Goal: Task Accomplishment & Management: Use online tool/utility

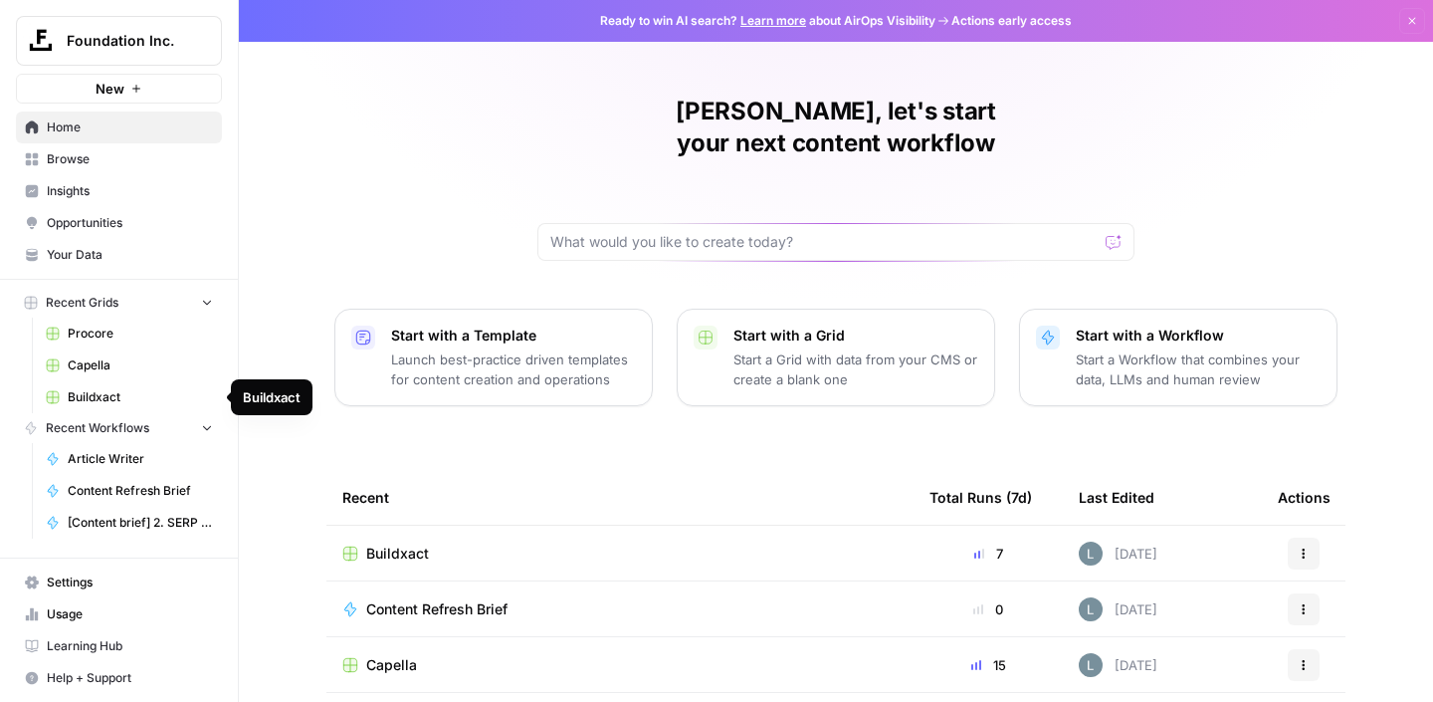
click at [116, 389] on span "Buildxact" at bounding box center [140, 397] width 145 height 18
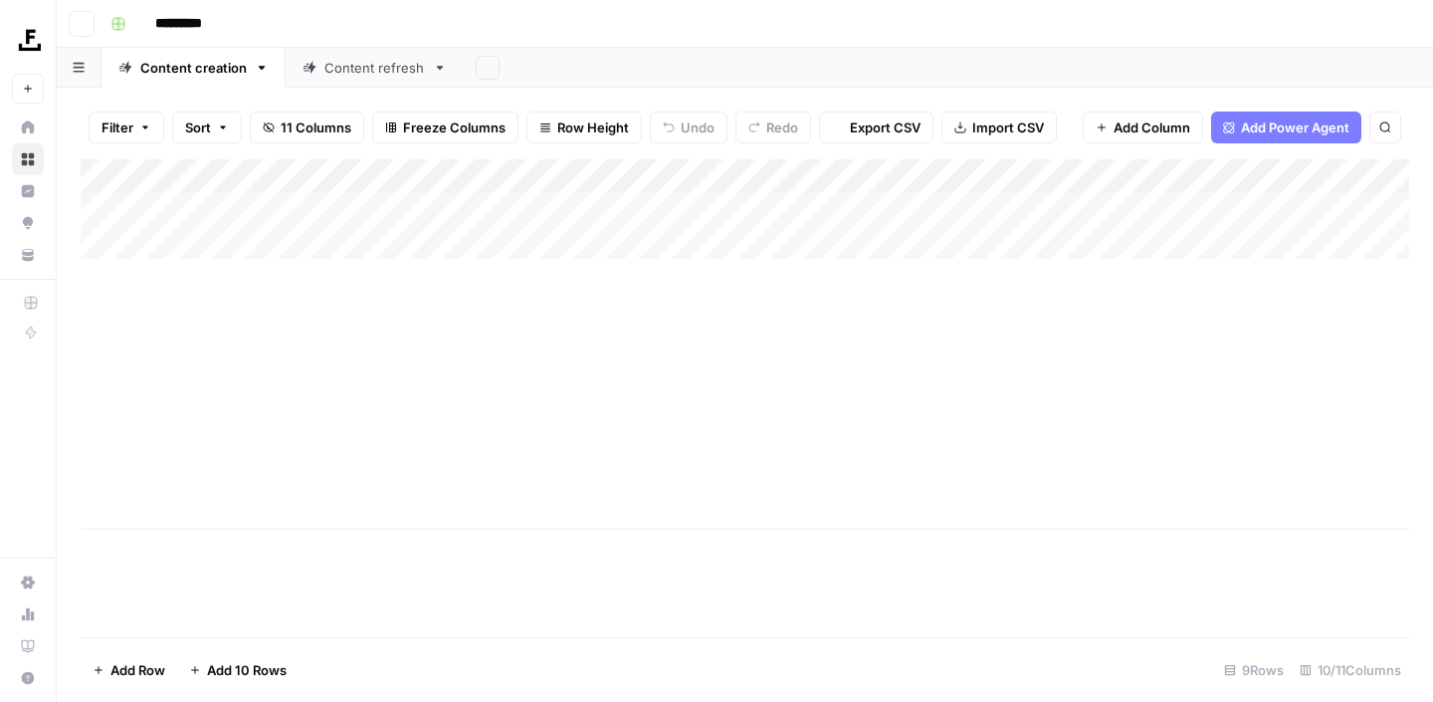
type input "*********"
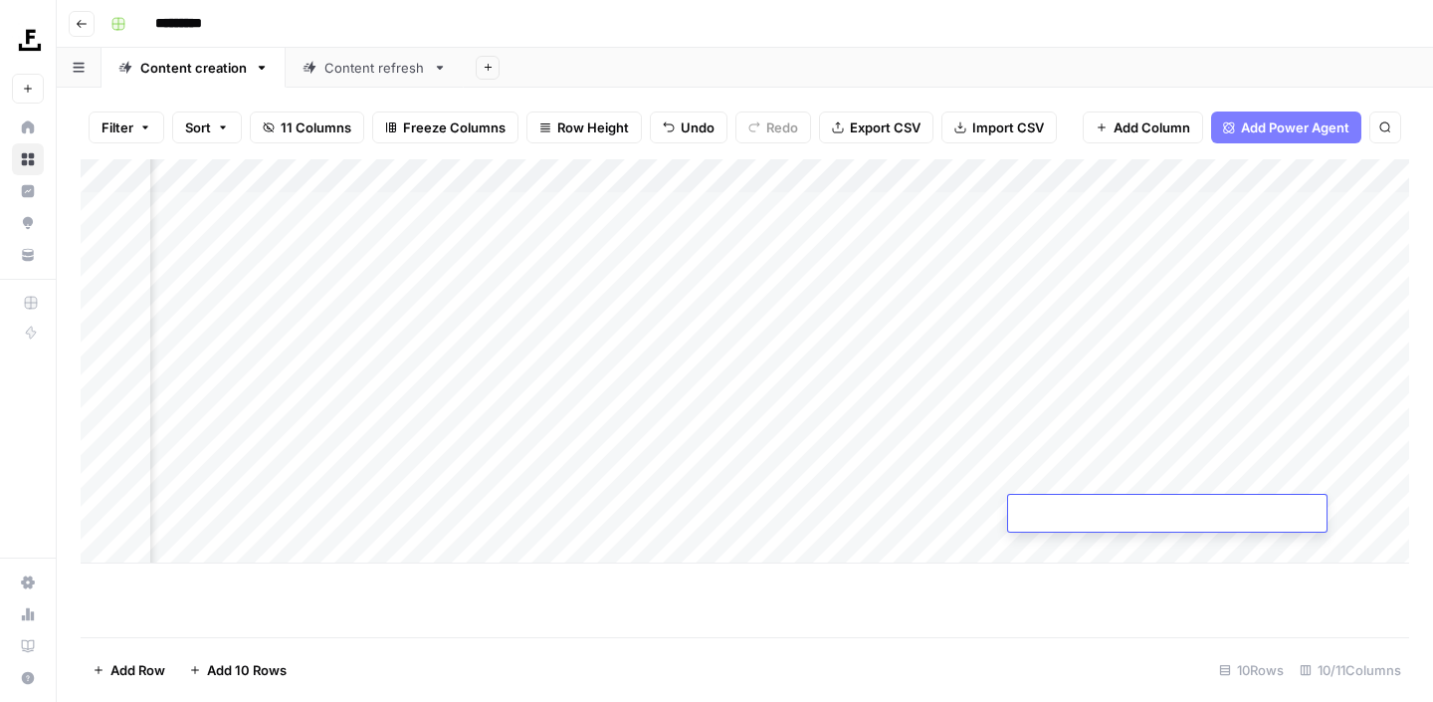
scroll to position [0, 169]
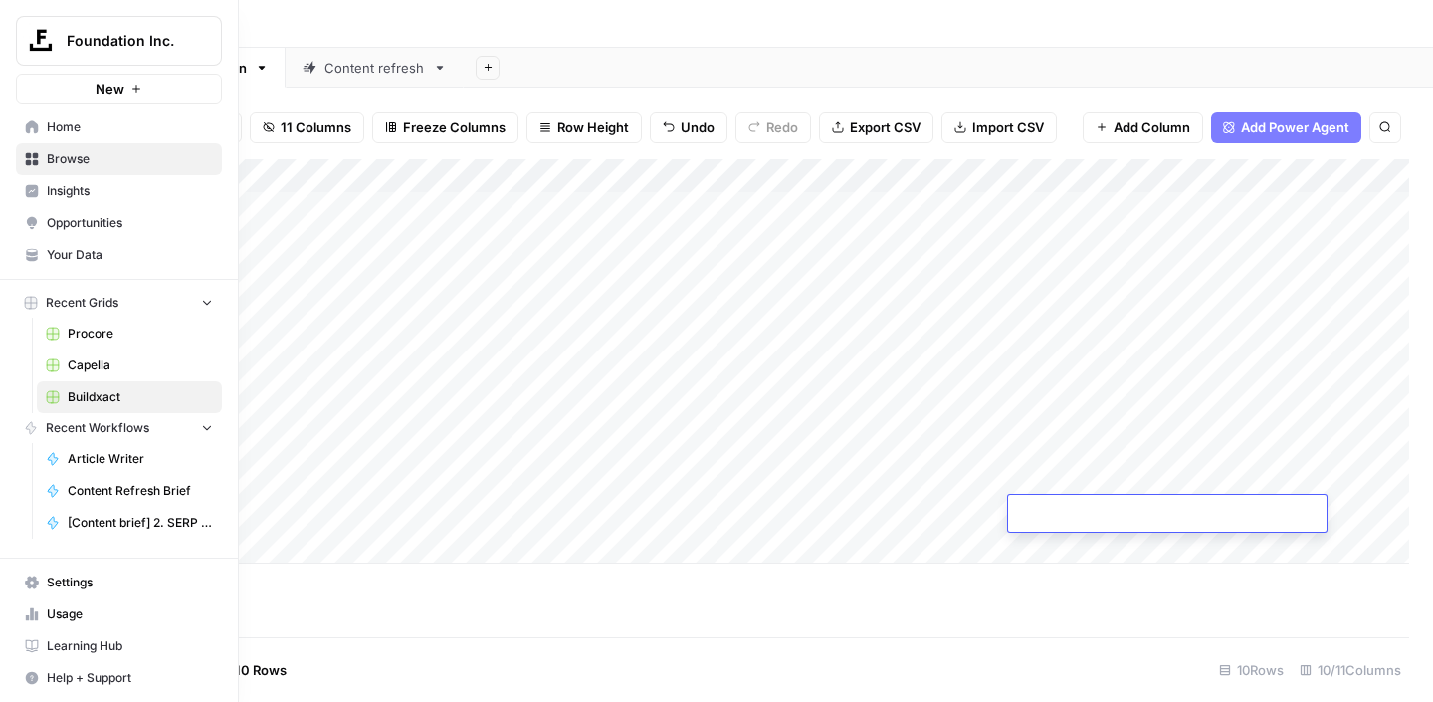
click at [87, 331] on span "Procore" at bounding box center [140, 334] width 145 height 18
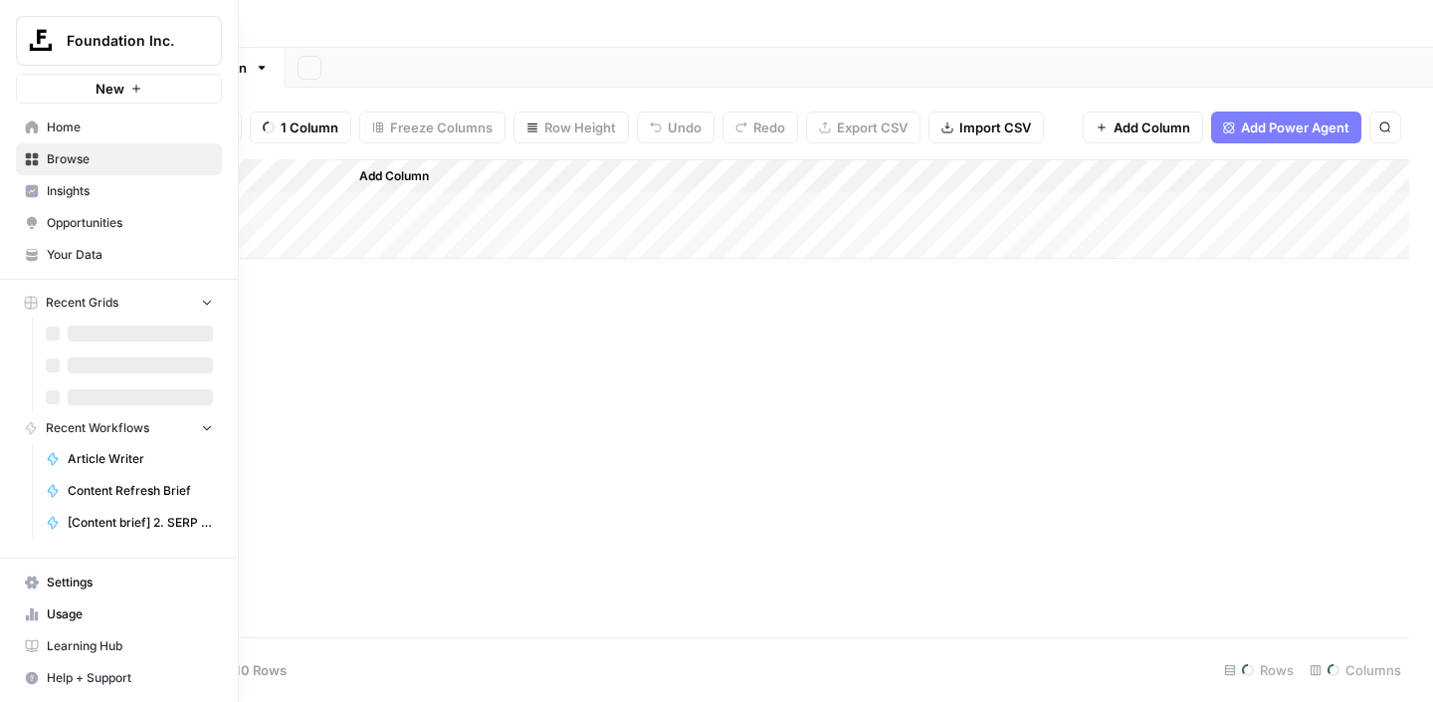
type input "*******"
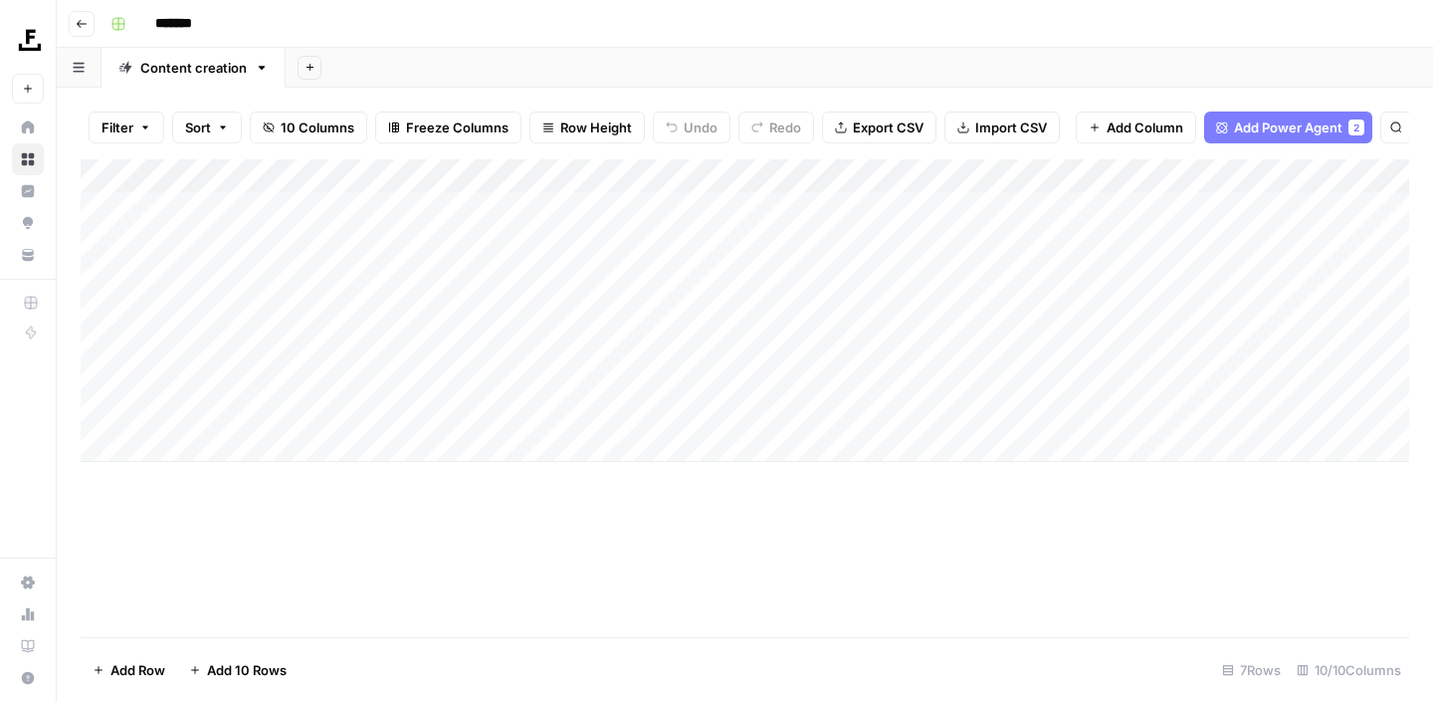
click at [764, 71] on div "Add Sheet" at bounding box center [860, 68] width 1148 height 40
click at [735, 344] on div "Add Column" at bounding box center [745, 310] width 1329 height 303
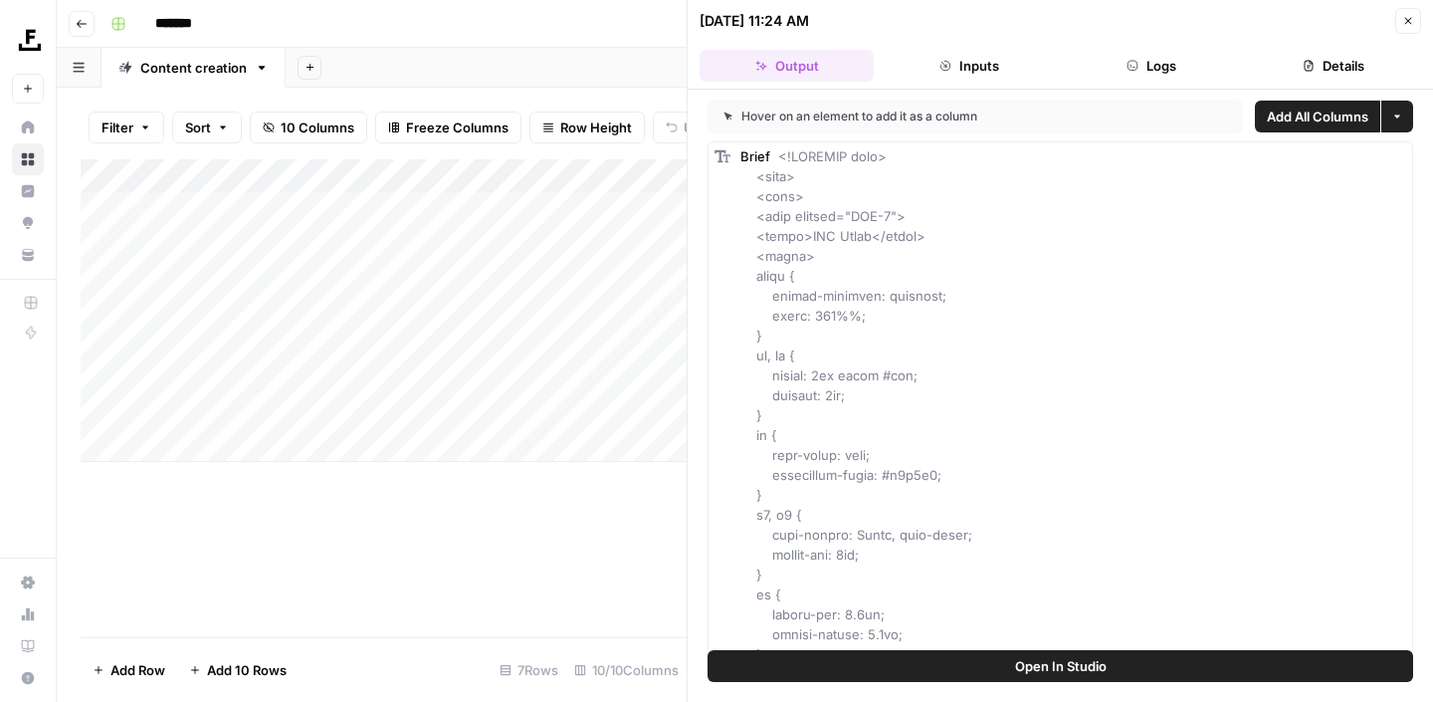
click at [1413, 22] on icon "button" at bounding box center [1409, 21] width 12 height 12
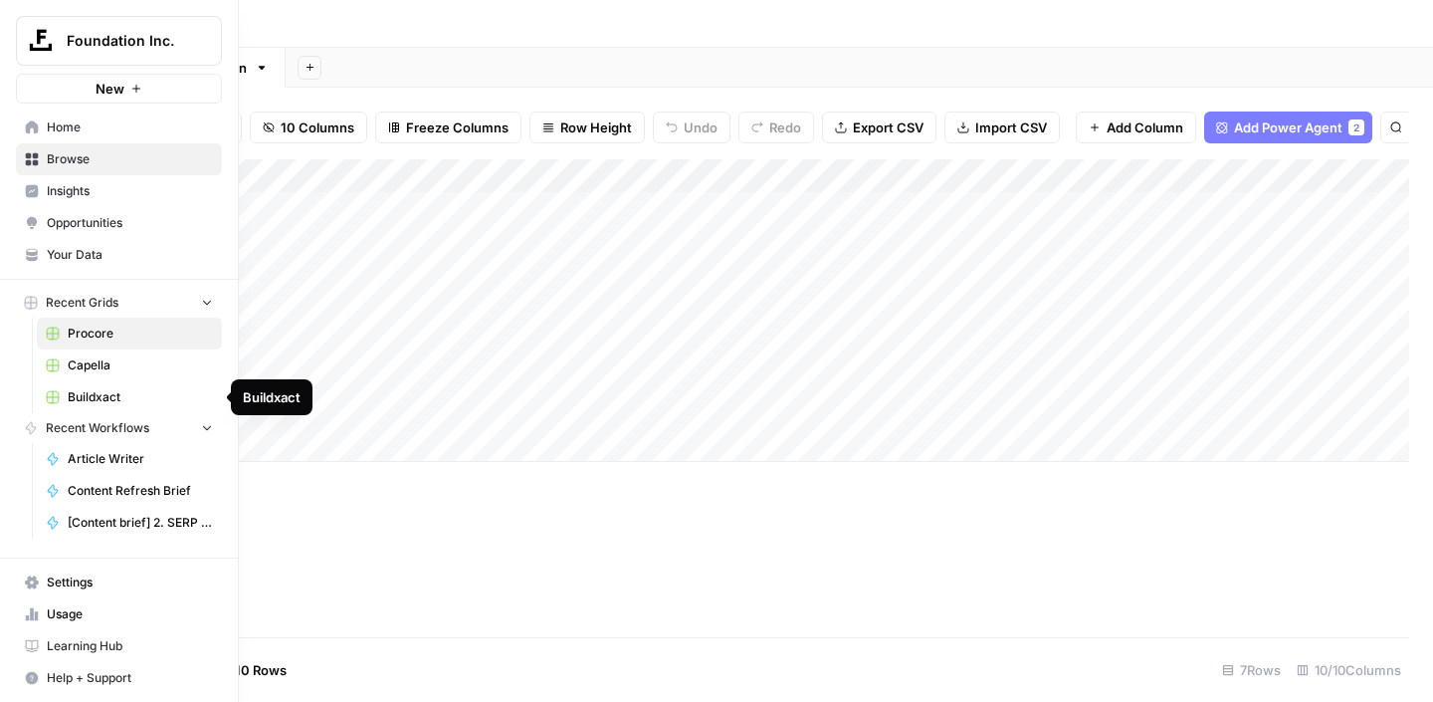
click at [106, 391] on span "Buildxact" at bounding box center [140, 397] width 145 height 18
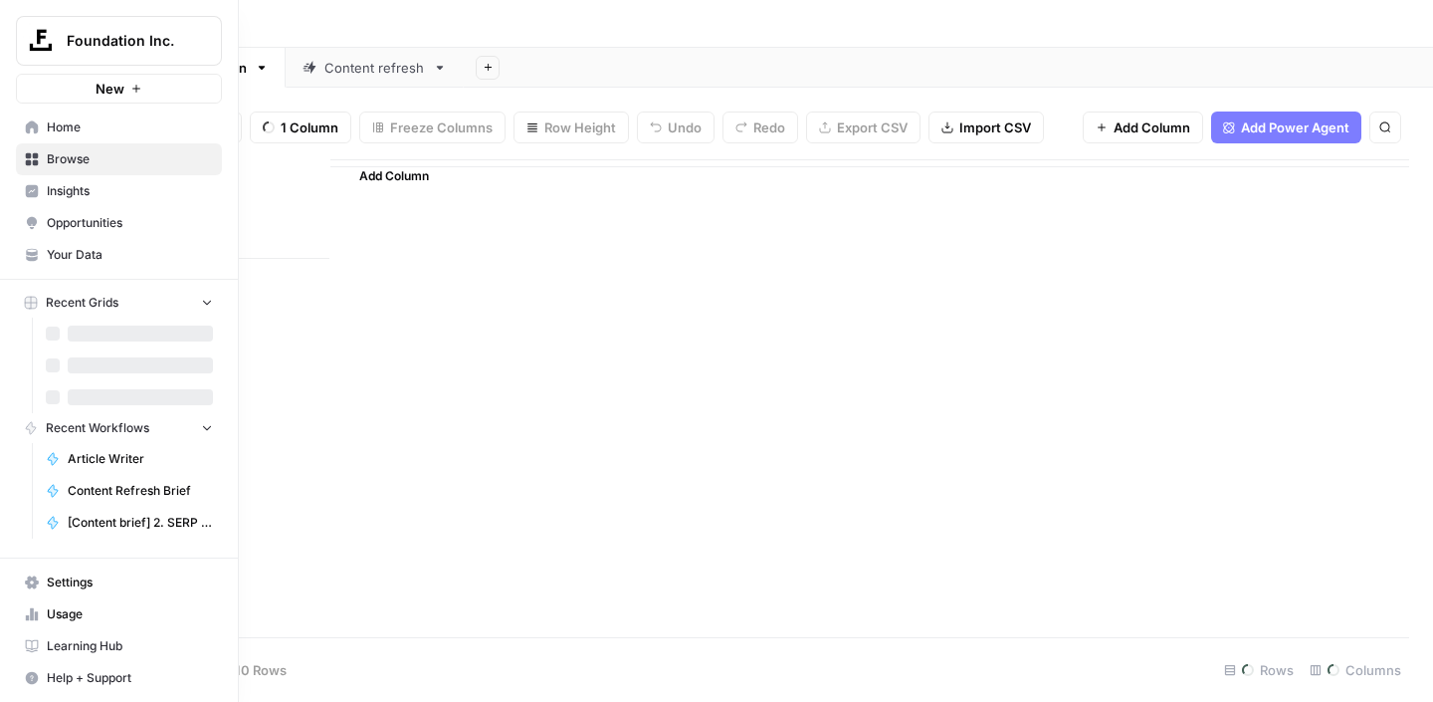
type input "*********"
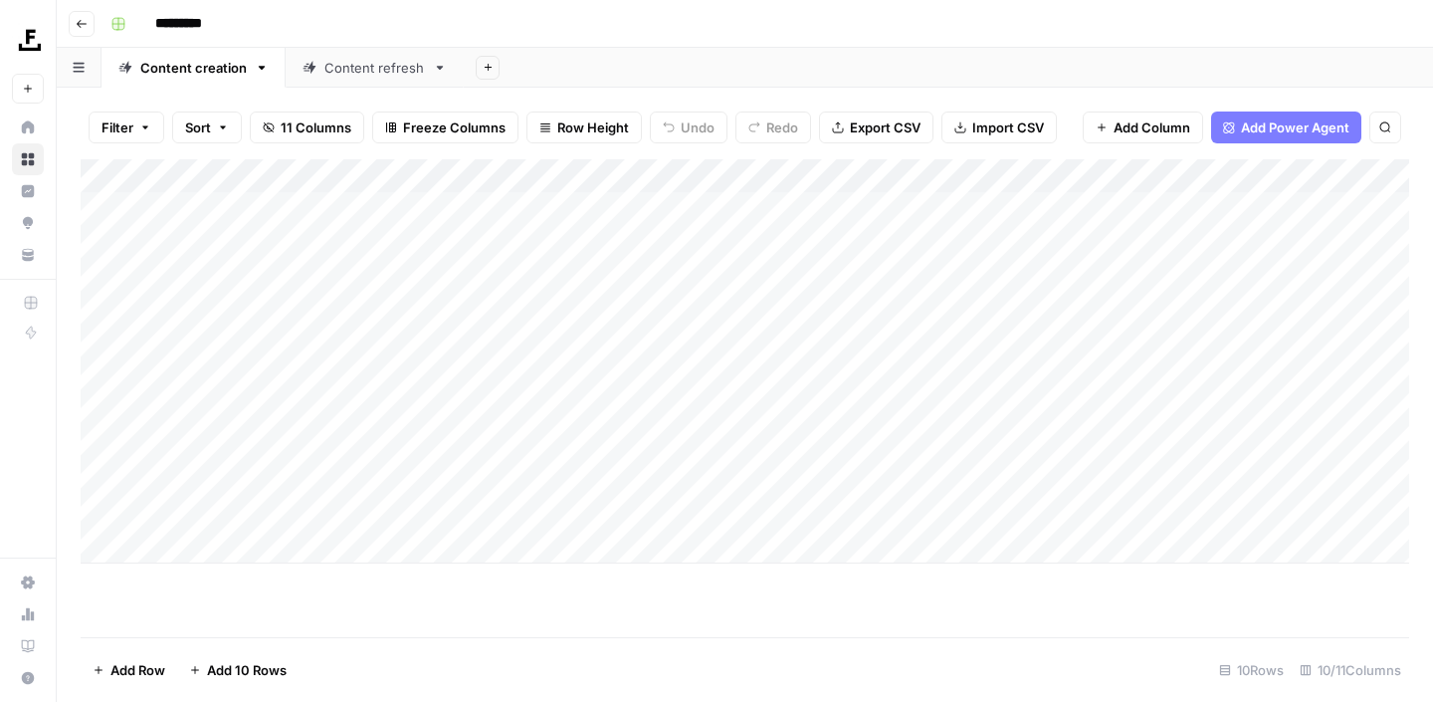
click at [475, 176] on div "Add Column" at bounding box center [745, 361] width 1329 height 404
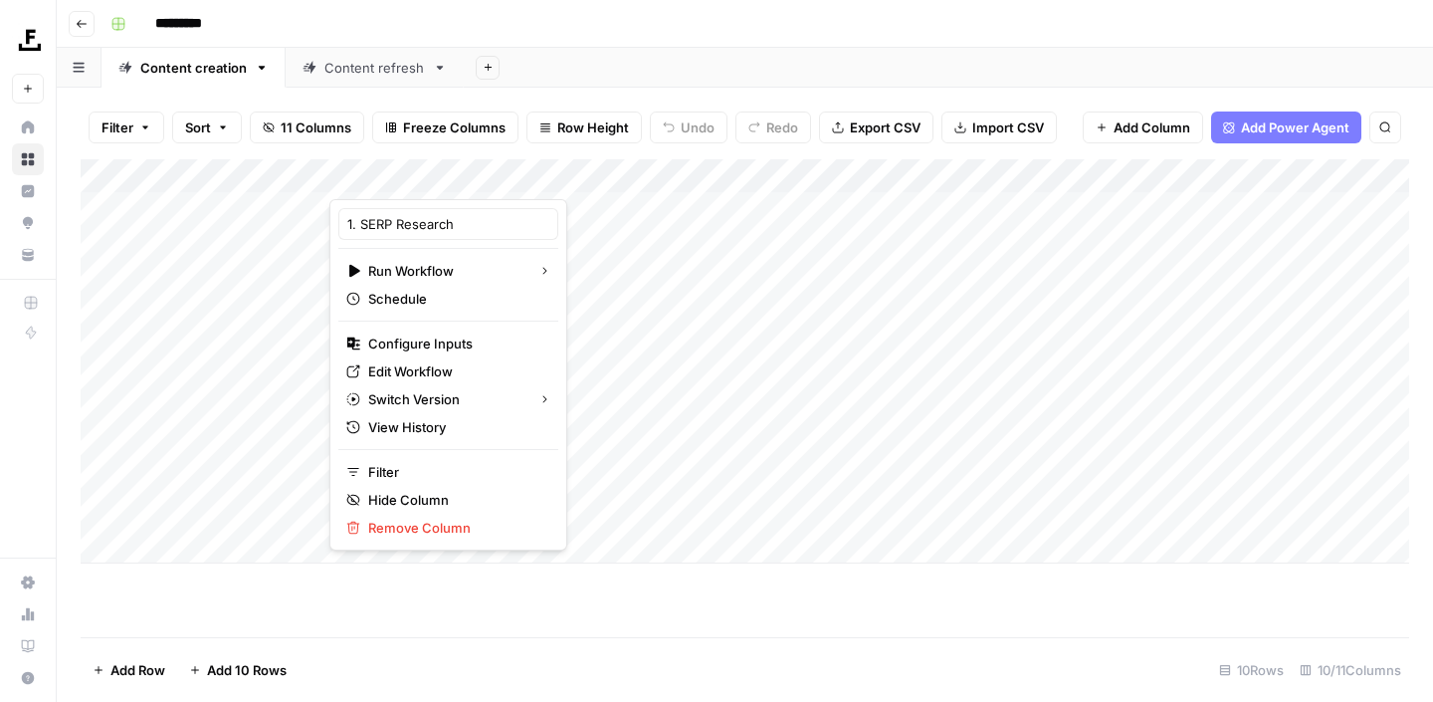
click at [785, 179] on div "Add Column" at bounding box center [745, 361] width 1329 height 404
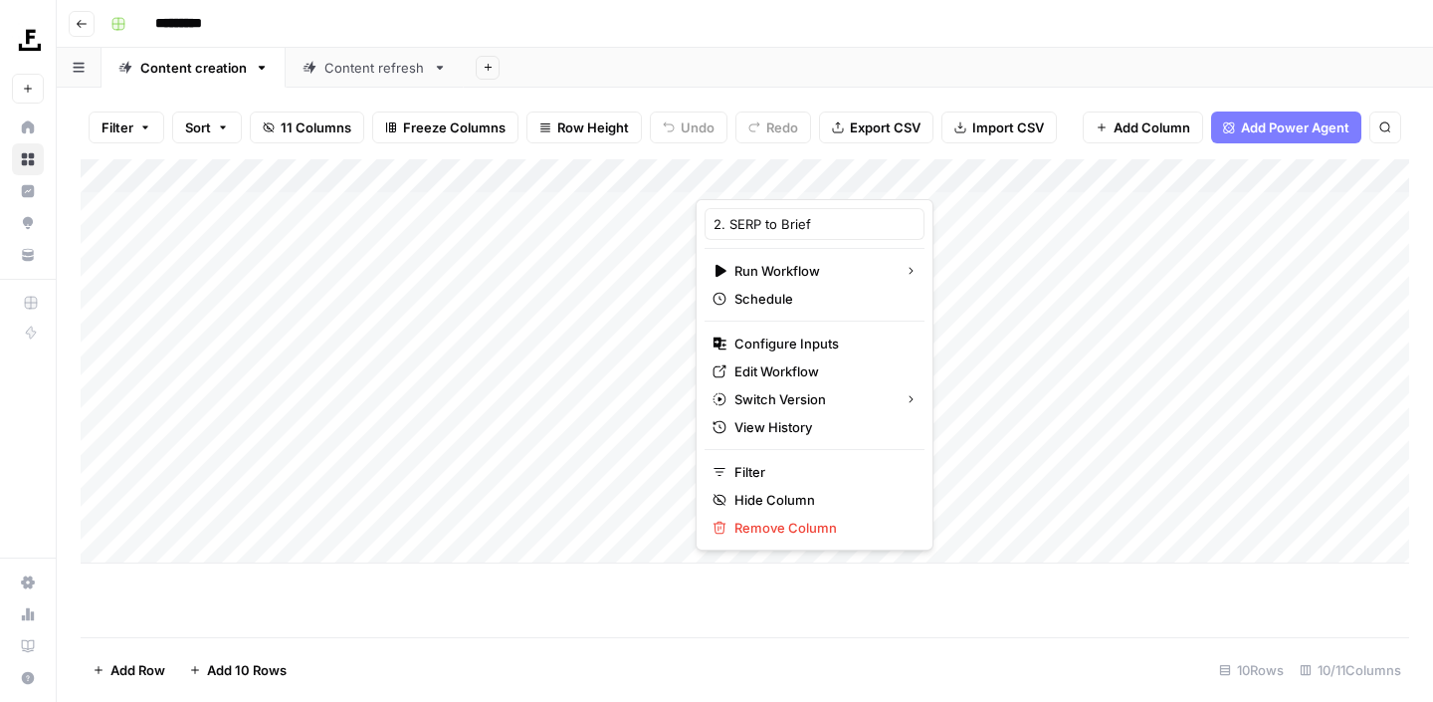
click at [832, 177] on div at bounding box center [786, 179] width 180 height 40
click at [898, 626] on div "Add Column" at bounding box center [745, 398] width 1329 height 478
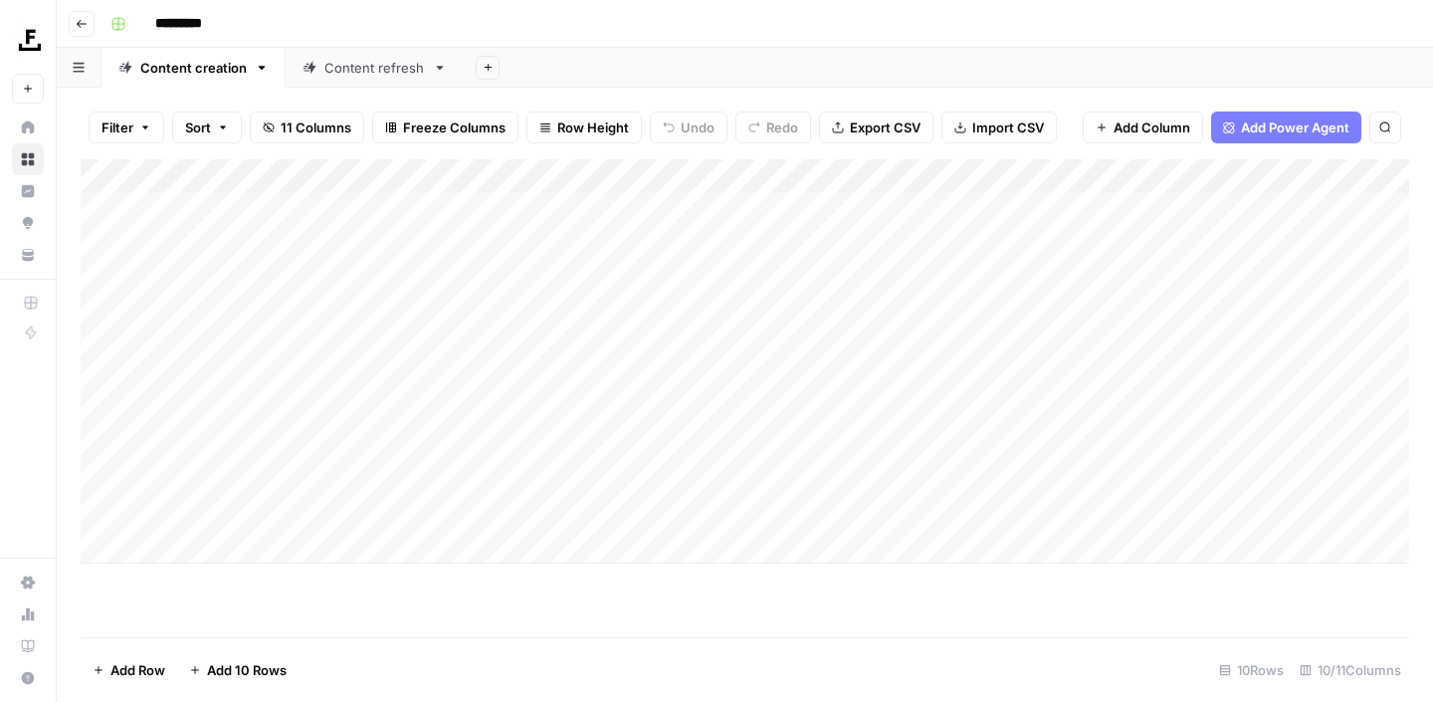
click at [833, 172] on div "Add Column" at bounding box center [745, 361] width 1329 height 404
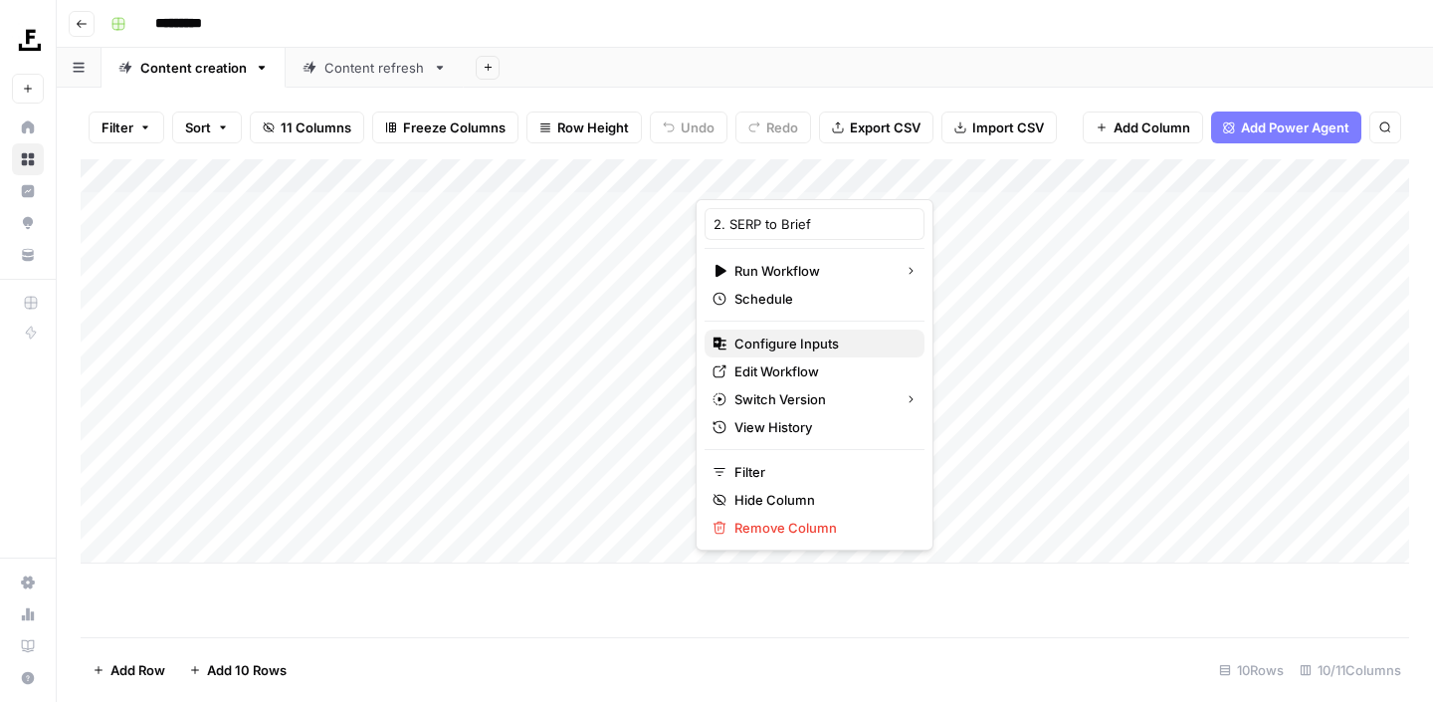
click at [792, 344] on span "Configure Inputs" at bounding box center [822, 343] width 174 height 20
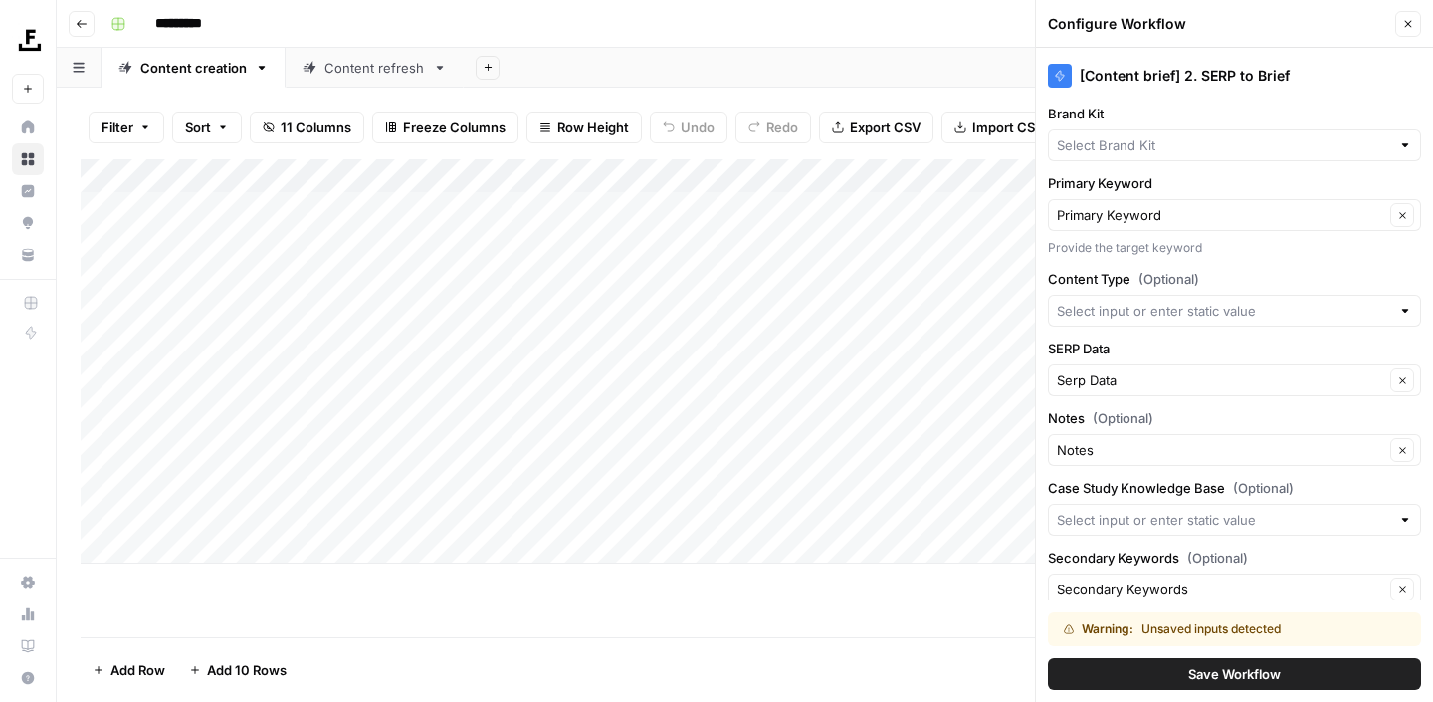
type input "Buildxact"
type input "Buildxact Case Studies"
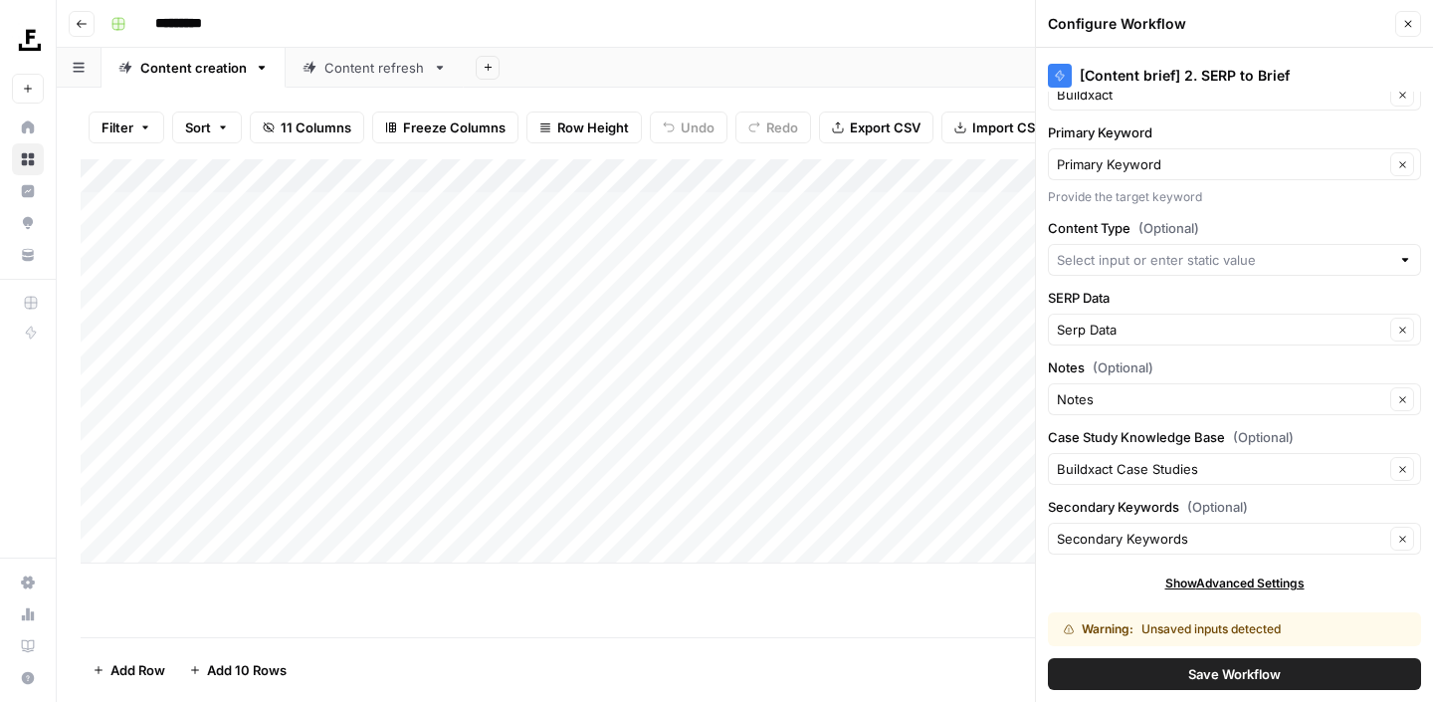
click at [1407, 20] on icon "button" at bounding box center [1409, 24] width 12 height 12
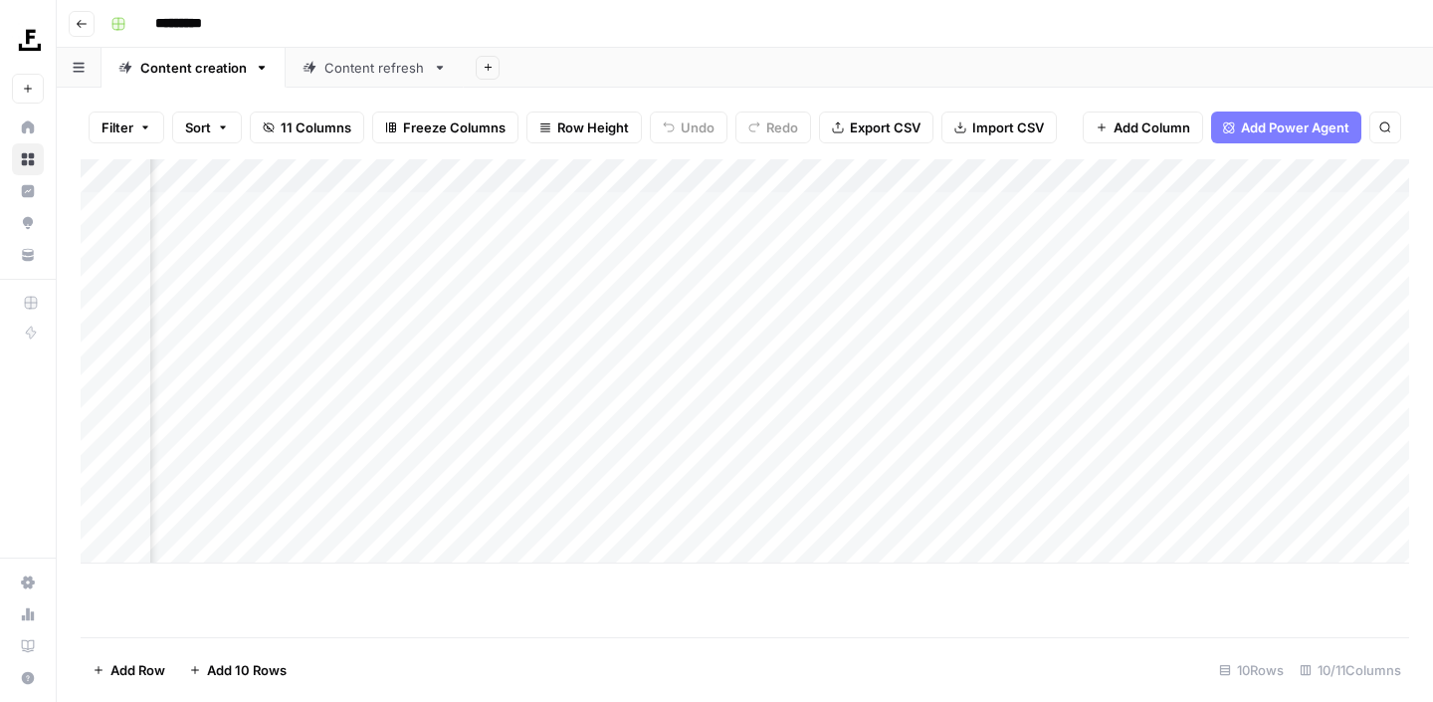
scroll to position [0, 652]
click at [1335, 178] on span "Add Column" at bounding box center [1364, 176] width 70 height 18
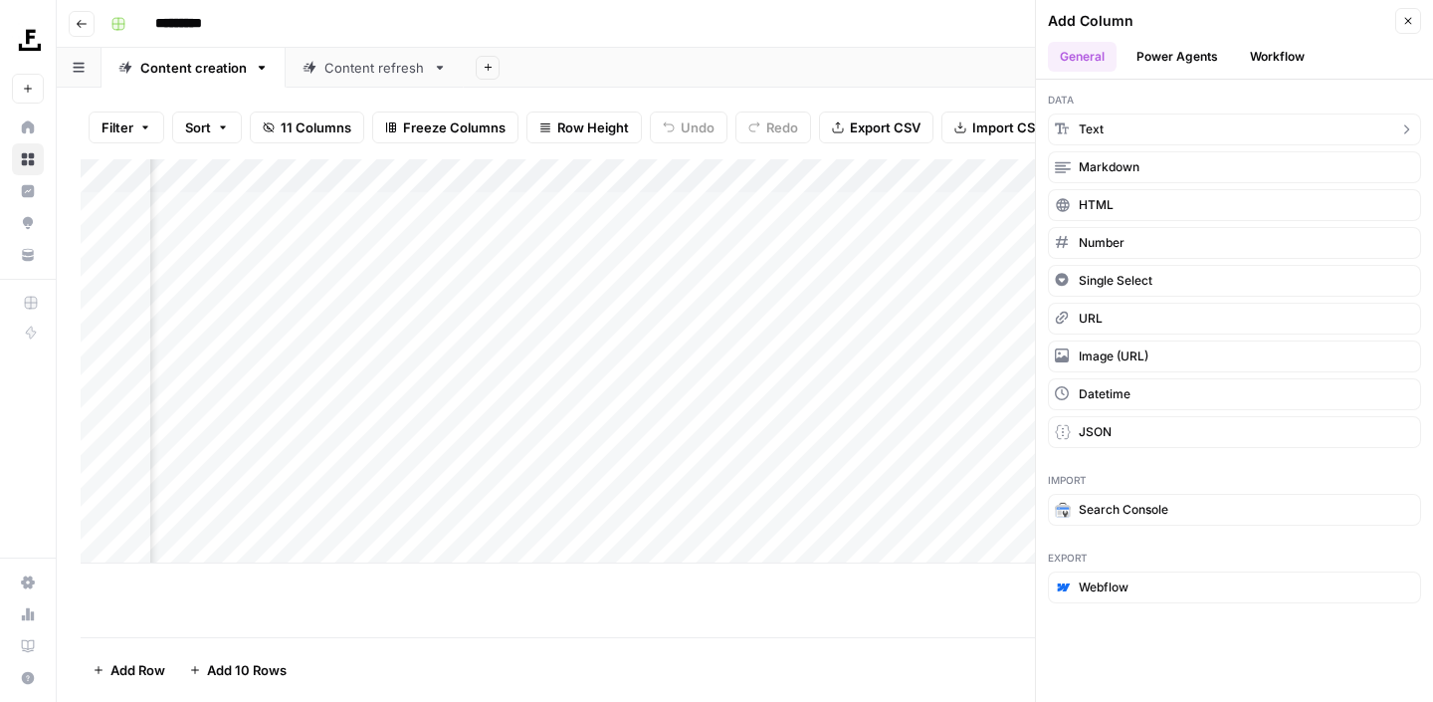
click at [1150, 131] on button "Text" at bounding box center [1234, 129] width 373 height 32
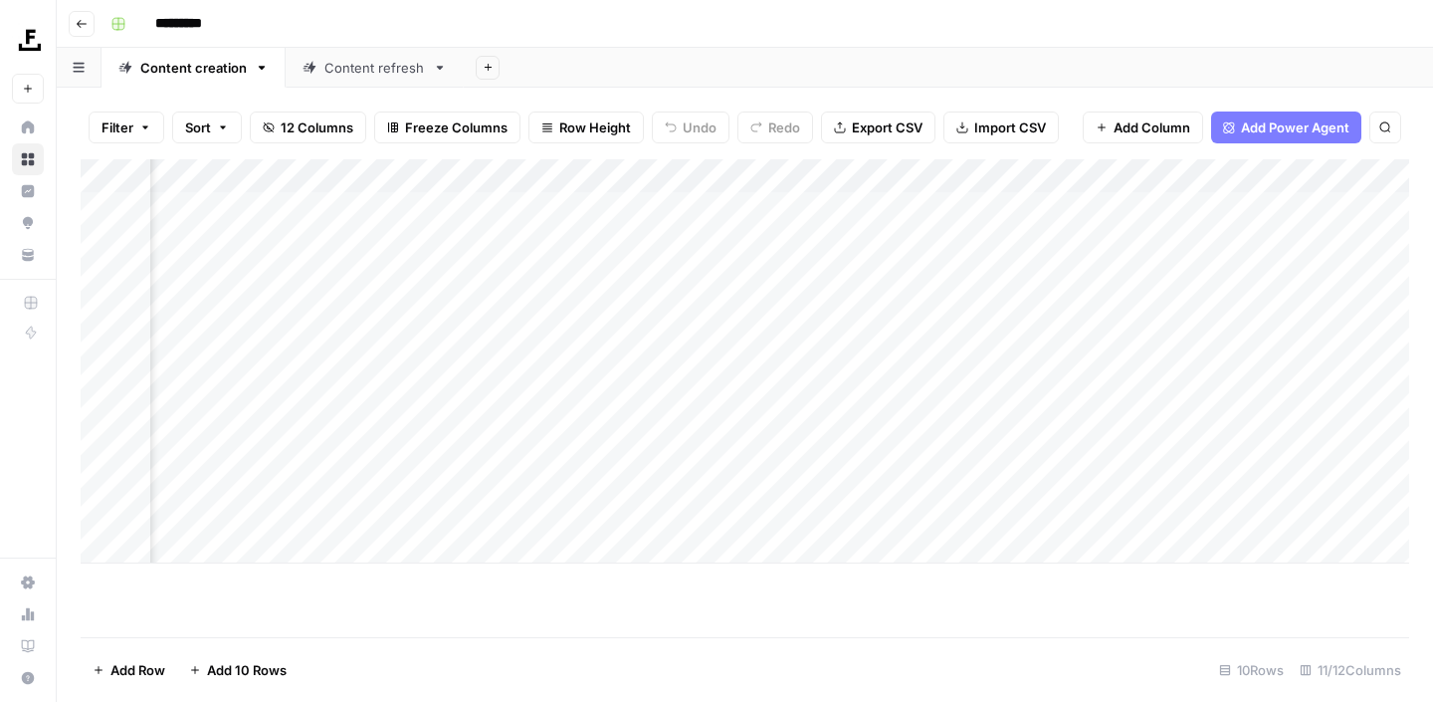
scroll to position [0, 939]
click at [1086, 181] on div "Add Column" at bounding box center [745, 361] width 1329 height 404
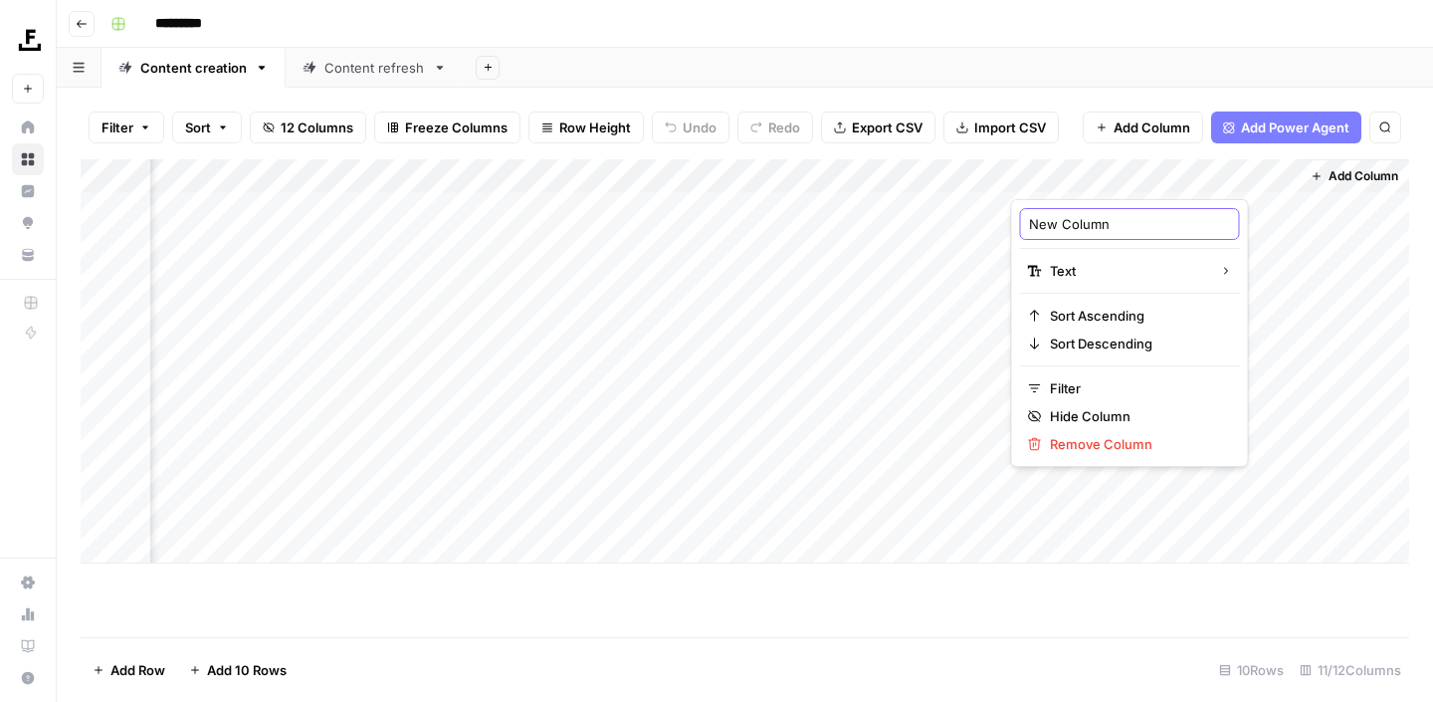
click at [1105, 226] on input "New Column" at bounding box center [1130, 224] width 202 height 20
drag, startPoint x: 1127, startPoint y: 226, endPoint x: 994, endPoint y: 226, distance: 132.4
click at [994, 226] on body "Foundation Inc. New Home Browse Insights Opportunities Your Data Recent Grids P…" at bounding box center [716, 351] width 1433 height 702
drag, startPoint x: 1113, startPoint y: 225, endPoint x: 1030, endPoint y: 224, distance: 82.6
click at [1030, 224] on input "New Column" at bounding box center [1130, 224] width 202 height 20
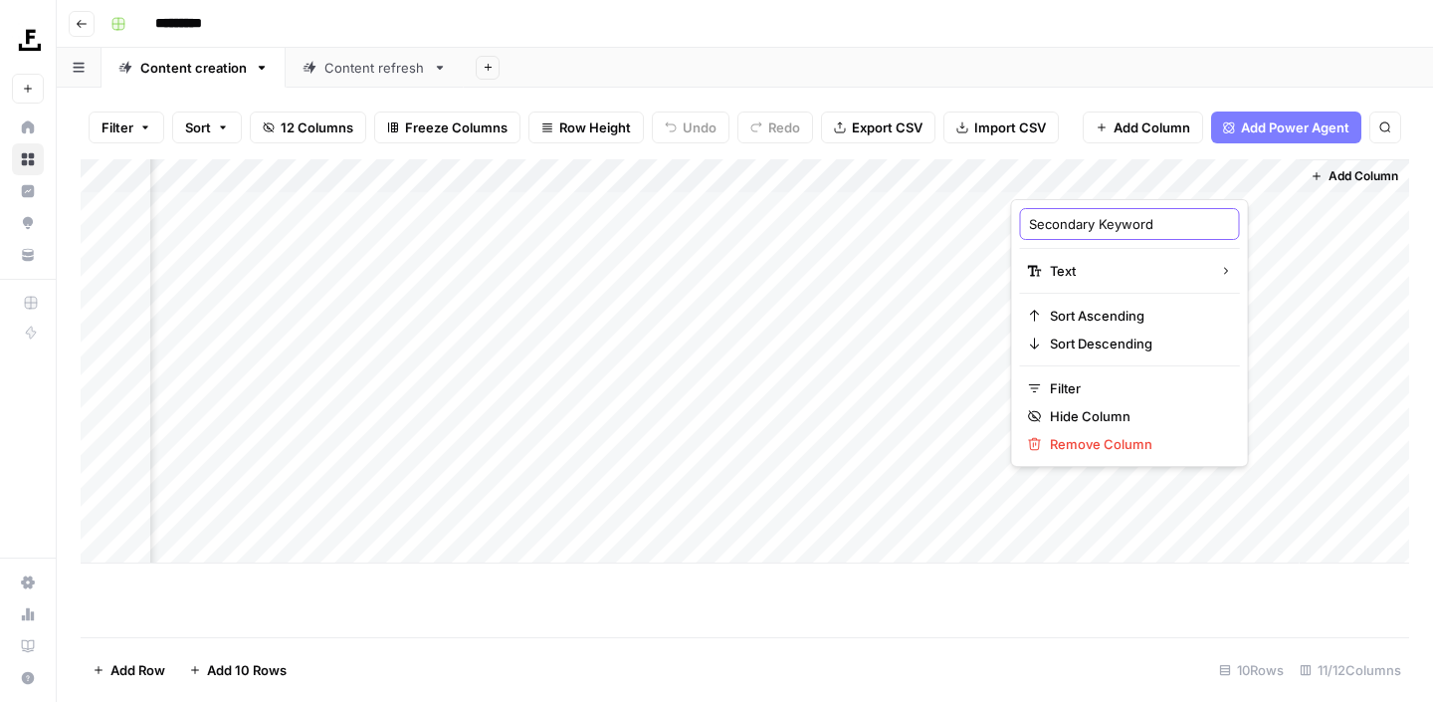
type input "Secondary Keywords"
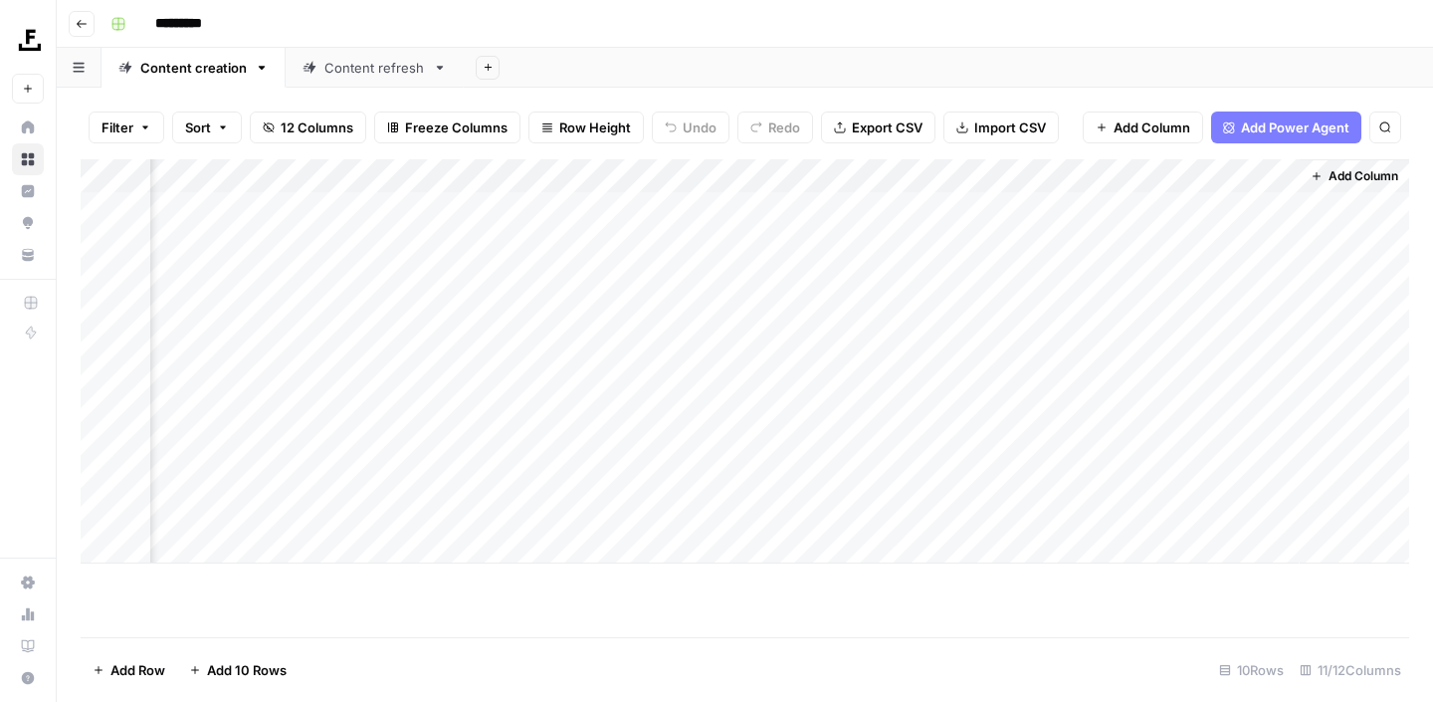
drag, startPoint x: 1102, startPoint y: 174, endPoint x: 233, endPoint y: 184, distance: 869.1
click at [233, 184] on div "Add Column" at bounding box center [745, 361] width 1329 height 404
drag, startPoint x: 924, startPoint y: 180, endPoint x: 343, endPoint y: 179, distance: 580.4
click at [343, 179] on div "Add Column" at bounding box center [745, 361] width 1329 height 404
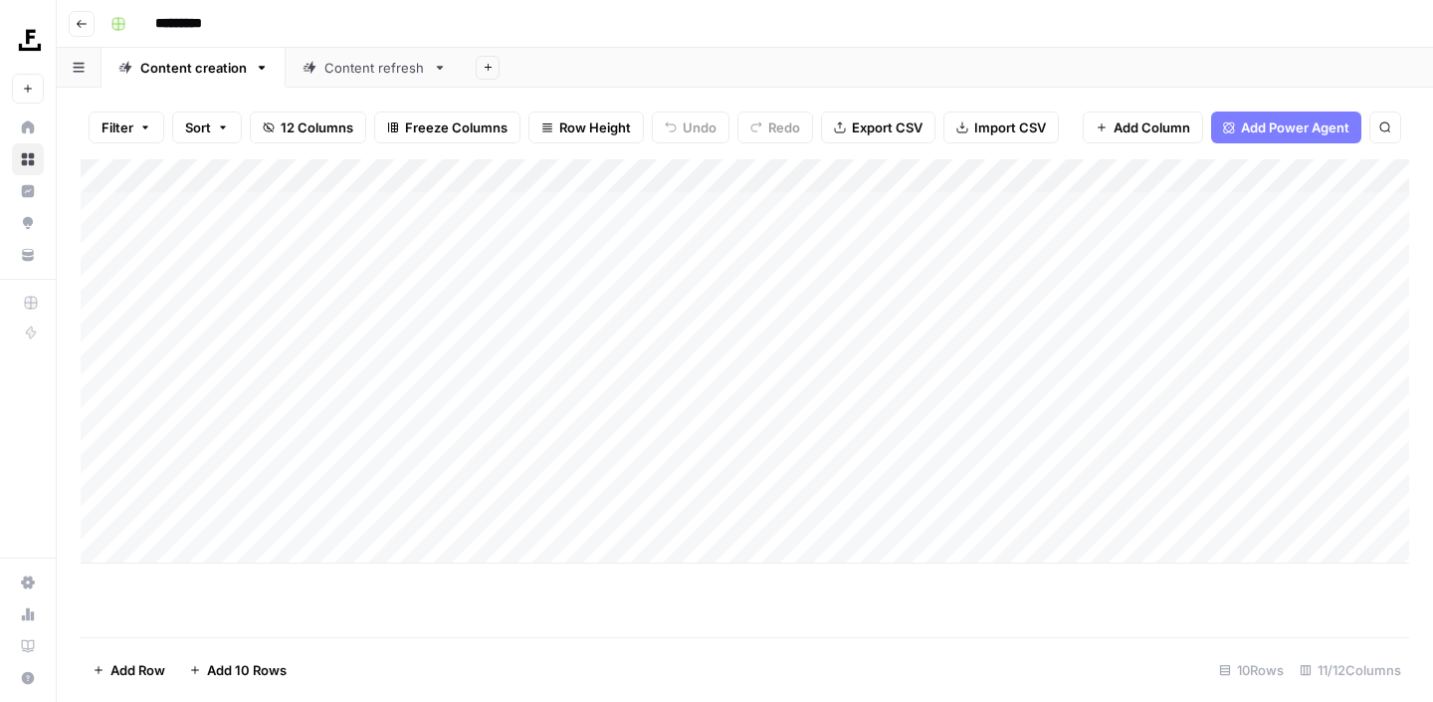
scroll to position [0, 0]
drag, startPoint x: 699, startPoint y: 175, endPoint x: 387, endPoint y: 174, distance: 311.6
click at [387, 174] on div "Add Column" at bounding box center [745, 361] width 1329 height 404
drag, startPoint x: 616, startPoint y: 172, endPoint x: 513, endPoint y: 172, distance: 103.5
click at [513, 172] on div "Add Column" at bounding box center [745, 361] width 1329 height 404
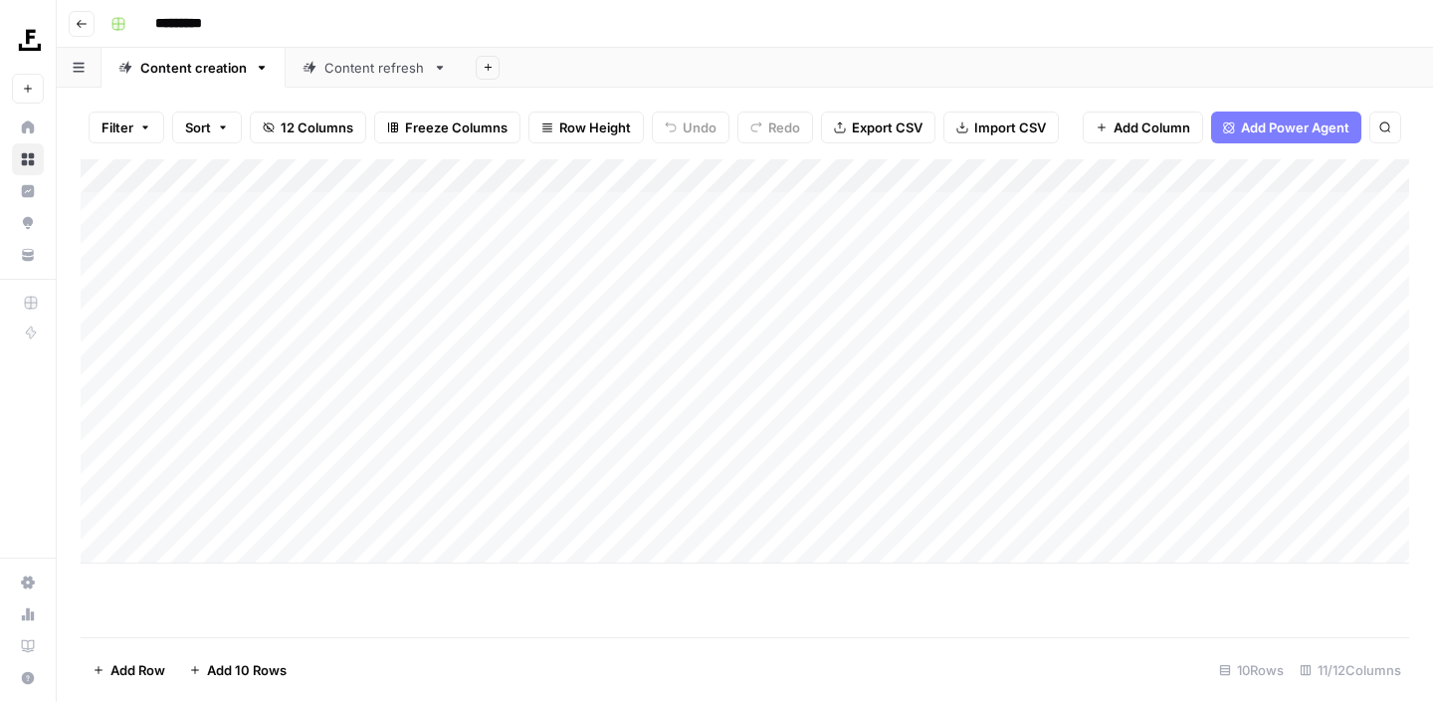
click at [494, 178] on div "Add Column" at bounding box center [745, 361] width 1329 height 404
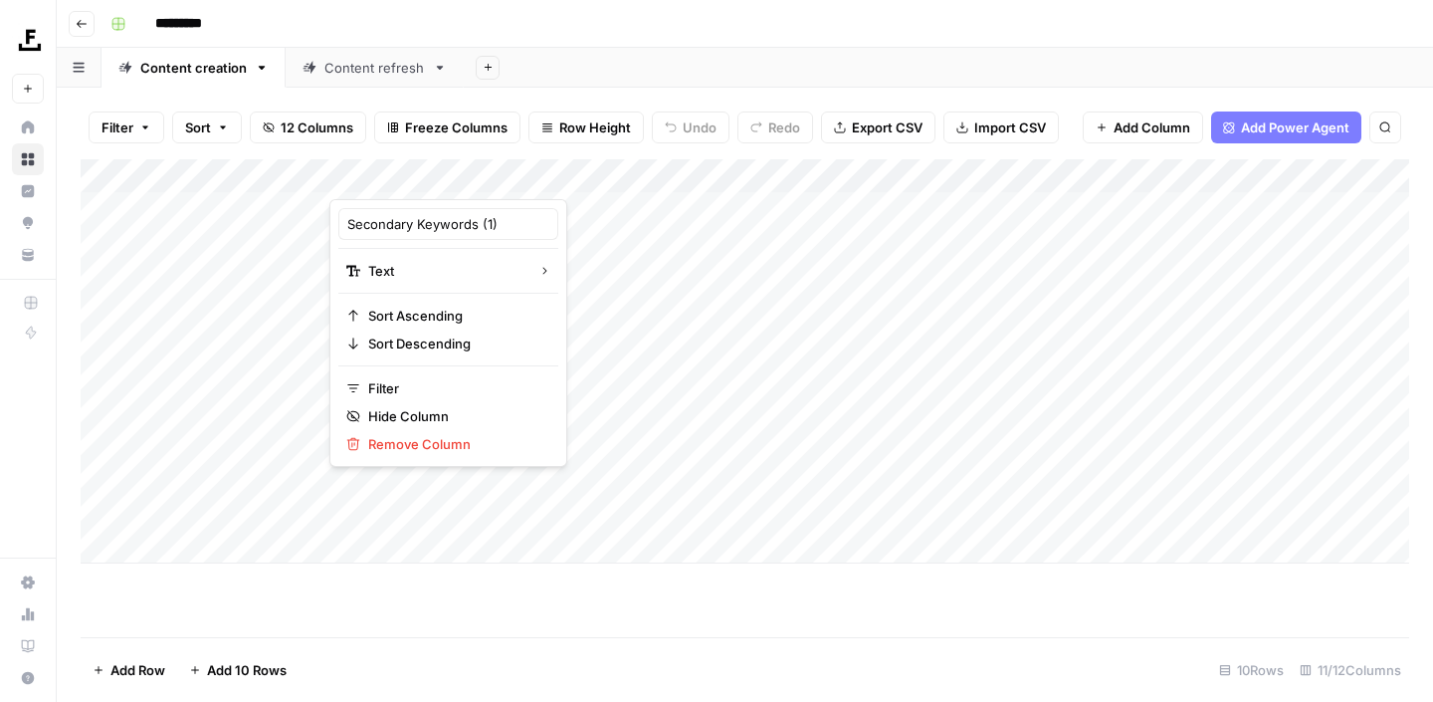
click at [494, 178] on div at bounding box center [422, 179] width 184 height 40
click at [658, 170] on div "Add Column" at bounding box center [745, 361] width 1329 height 404
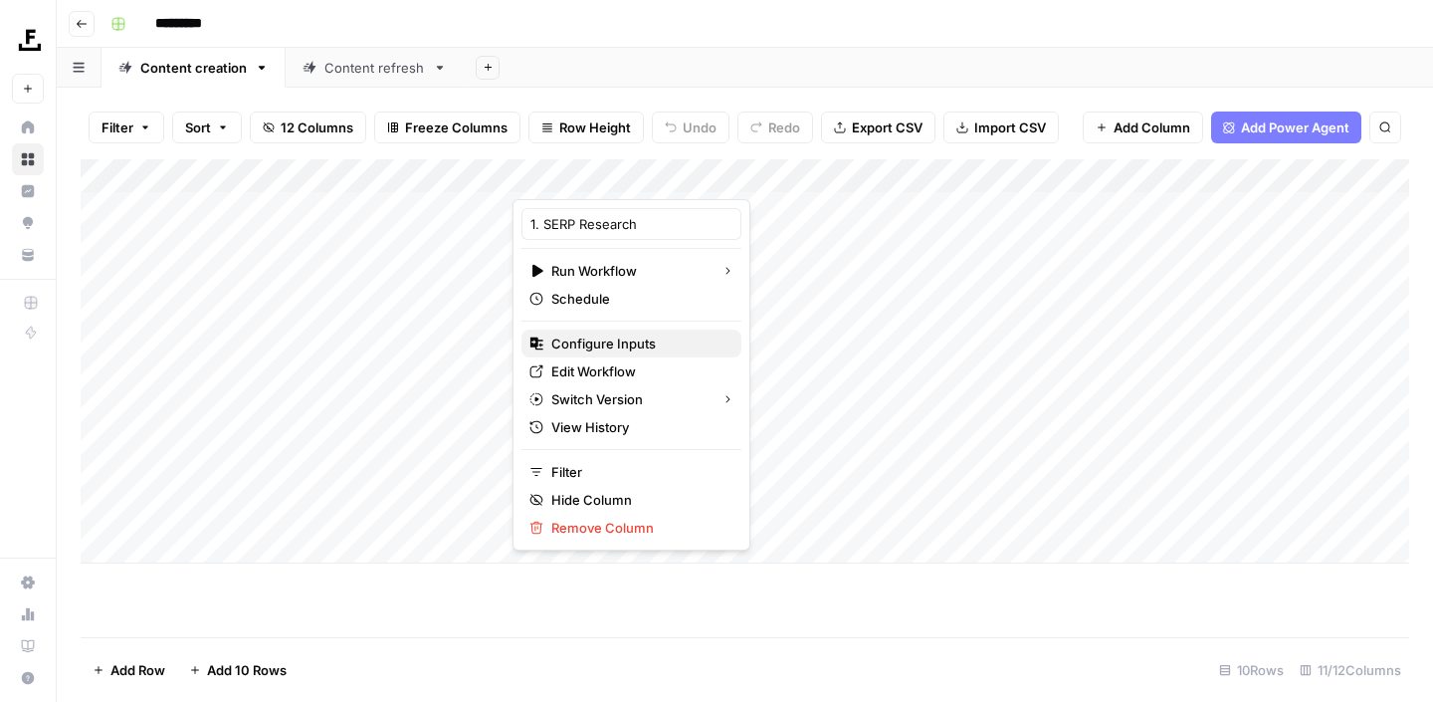
click at [641, 350] on span "Configure Inputs" at bounding box center [638, 343] width 174 height 20
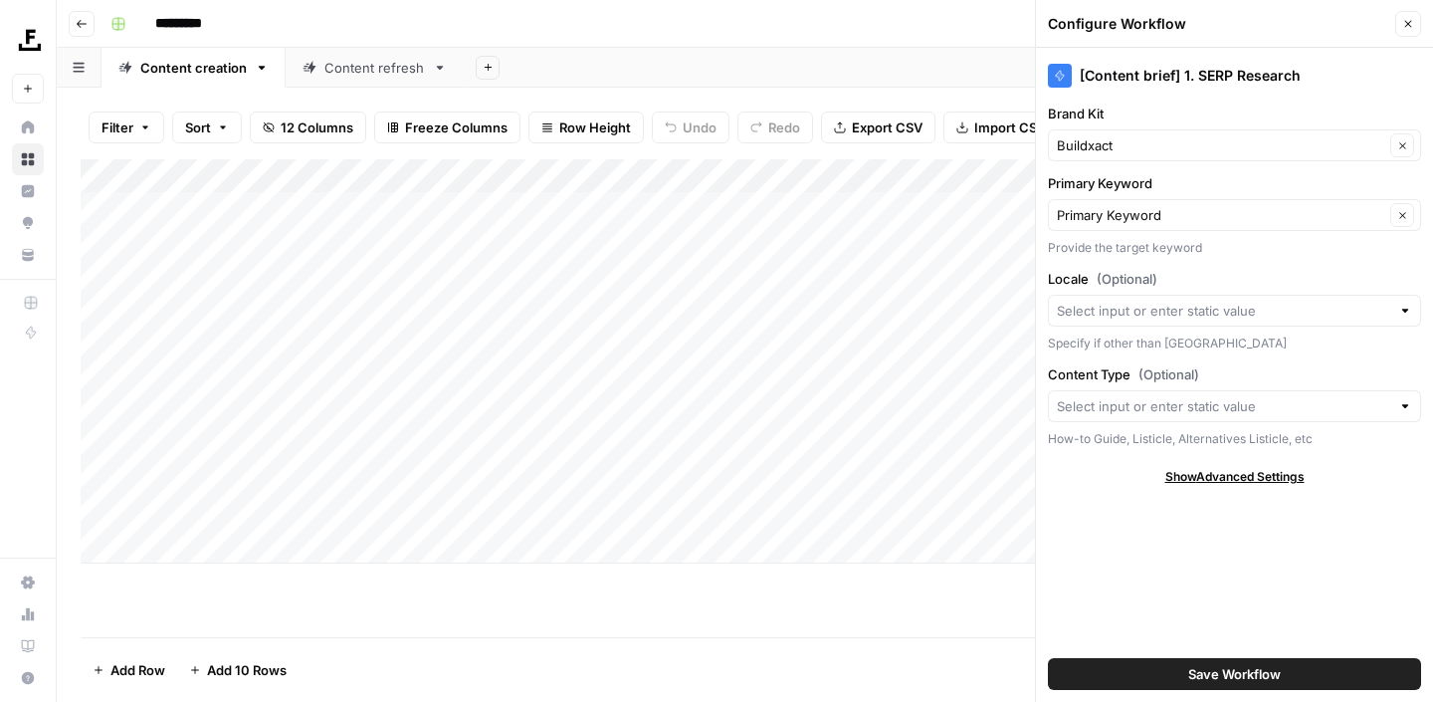
click at [857, 654] on footer "Add Row Add 10 Rows 10 Rows 11/12 Columns" at bounding box center [745, 669] width 1329 height 65
click at [1408, 13] on button "Close" at bounding box center [1409, 24] width 26 height 26
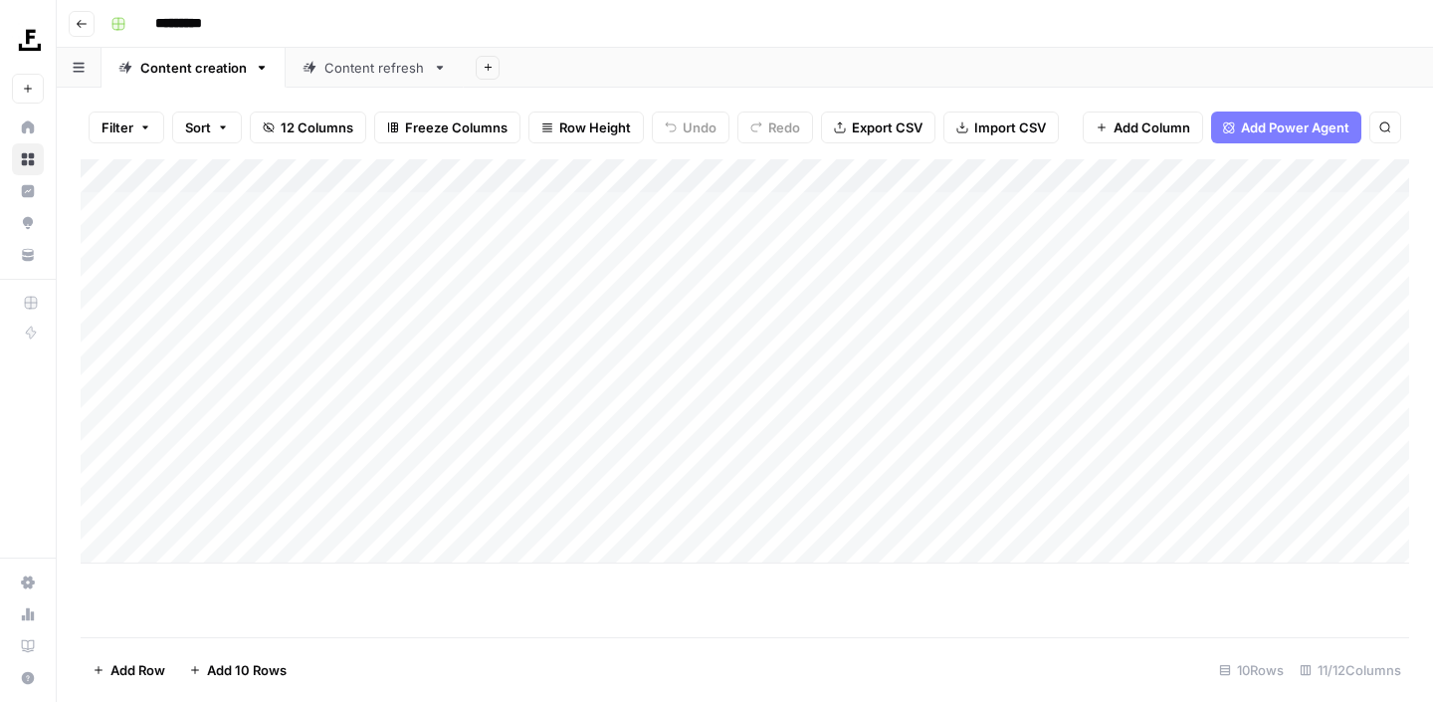
click at [1015, 177] on div "Add Column" at bounding box center [745, 361] width 1329 height 404
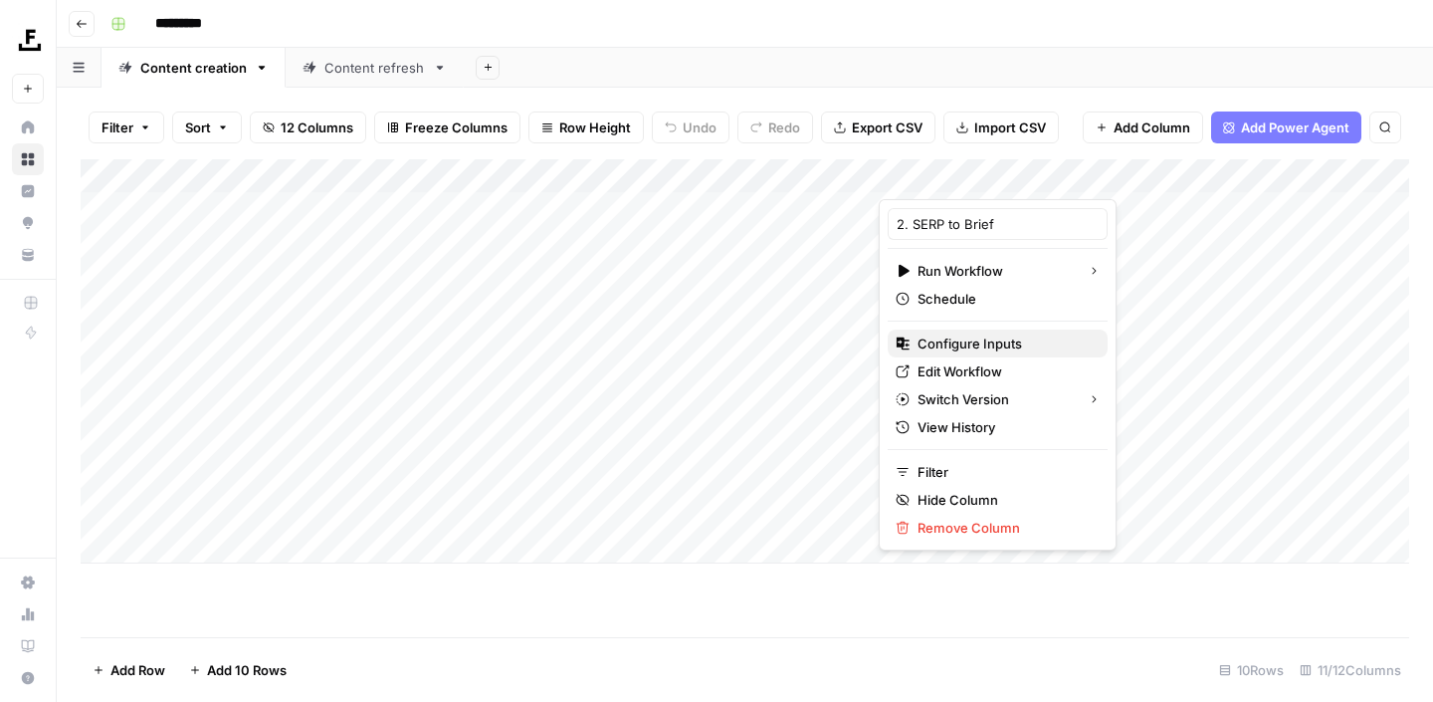
click at [990, 339] on span "Configure Inputs" at bounding box center [1005, 343] width 174 height 20
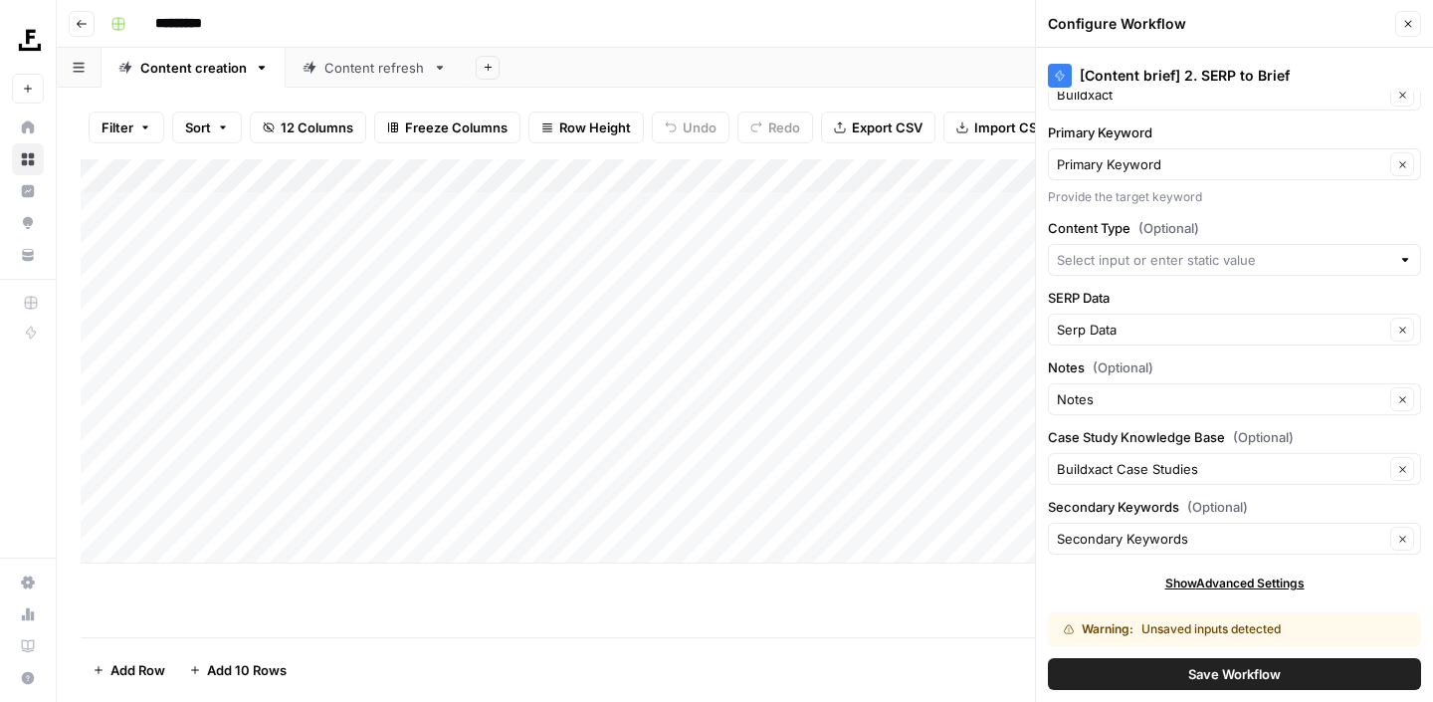
scroll to position [50, 0]
click at [1151, 504] on label "Secondary Keywords (Optional)" at bounding box center [1234, 508] width 373 height 20
click at [1151, 530] on input "Secondary Keywords" at bounding box center [1221, 540] width 328 height 20
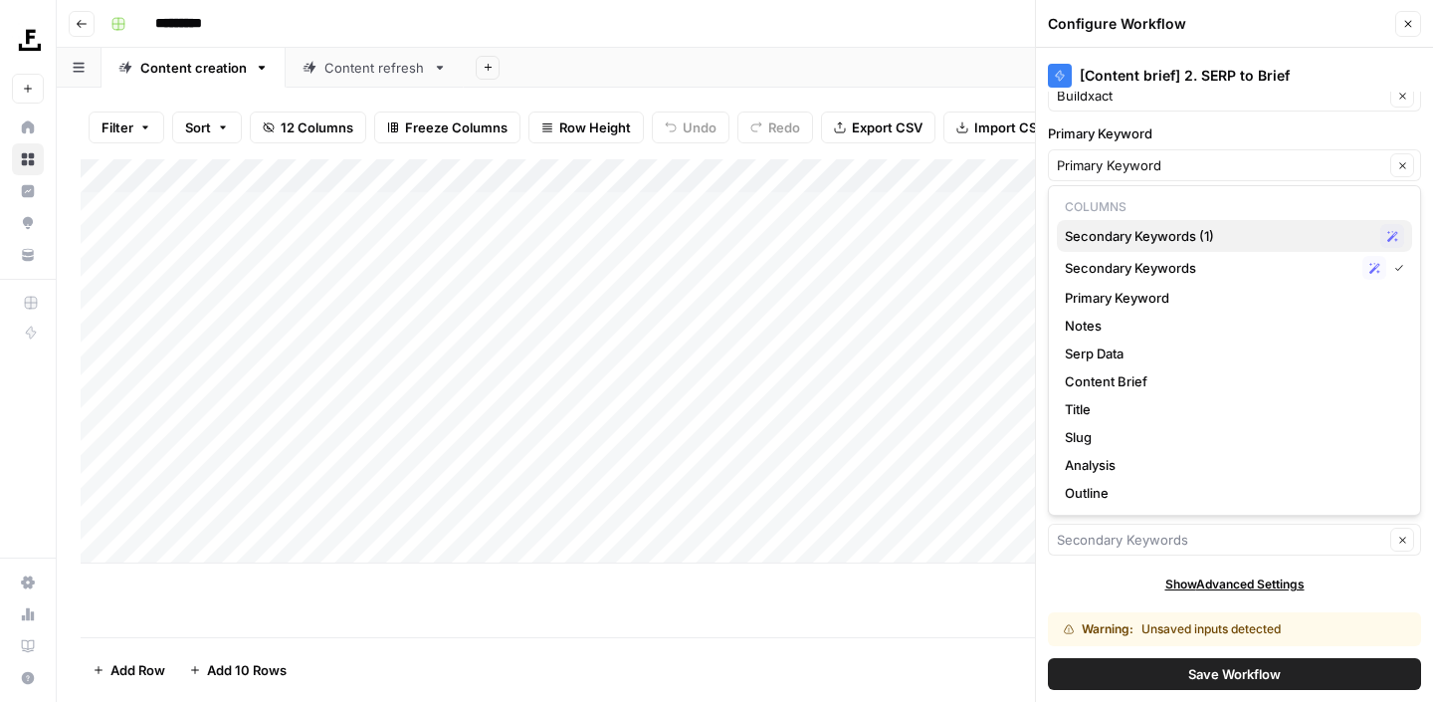
click at [1153, 245] on span "Secondary Keywords (1)" at bounding box center [1219, 236] width 308 height 20
type input "Secondary Keywords (1)"
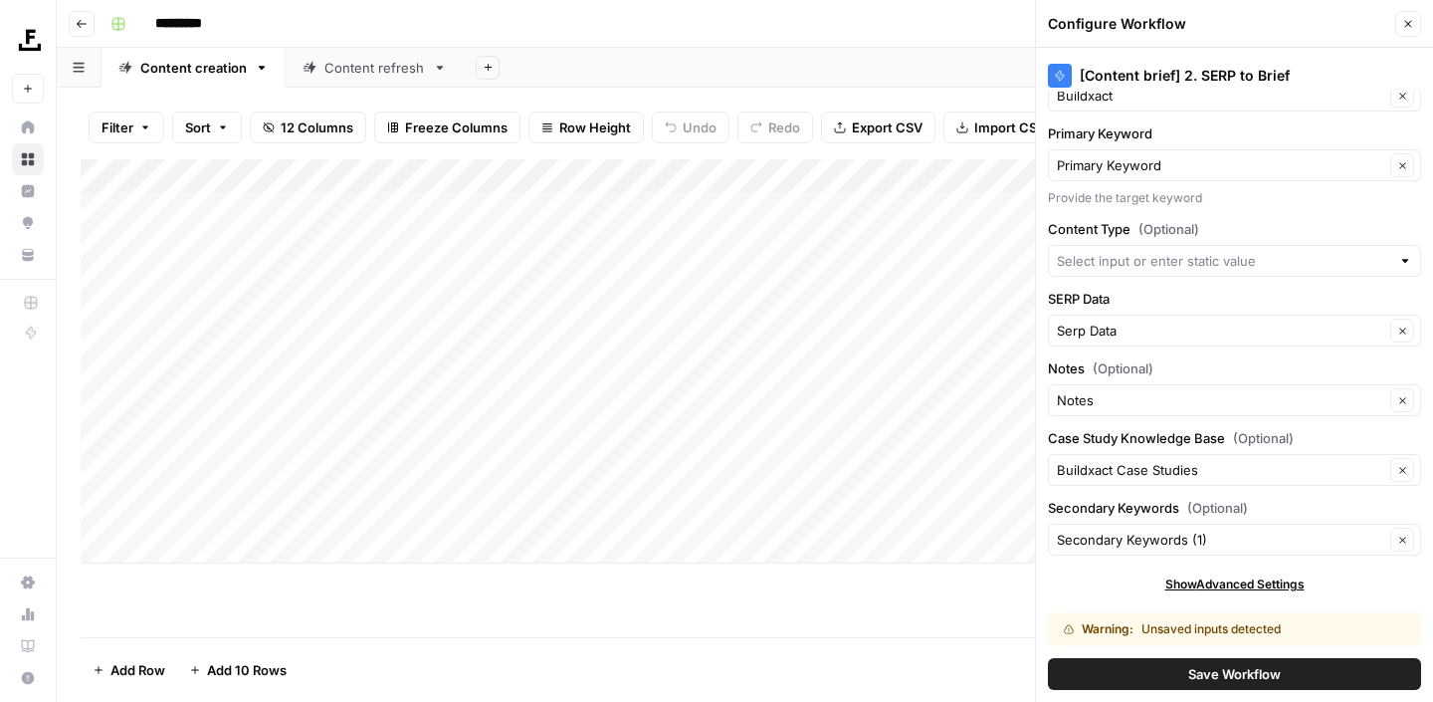
click at [495, 177] on div "Add Column" at bounding box center [745, 361] width 1329 height 404
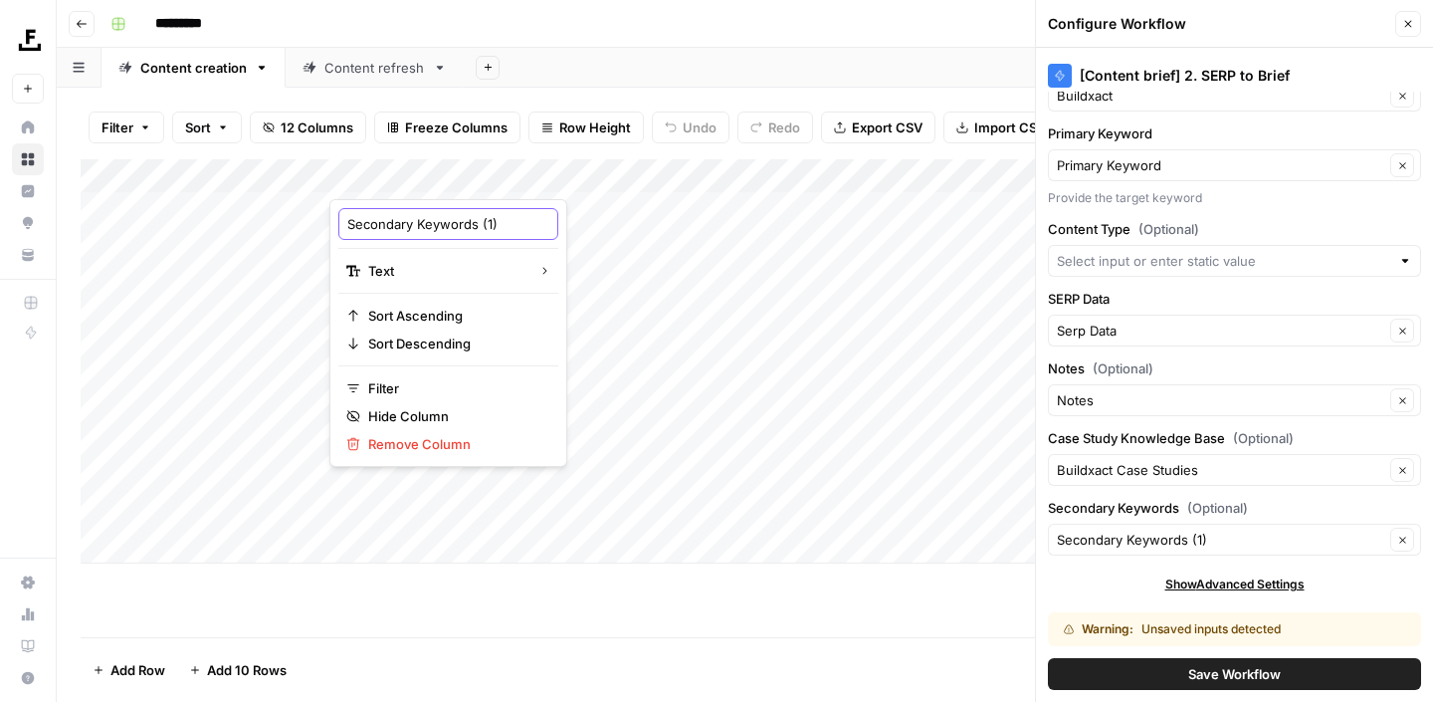
click at [481, 223] on input "Secondary Keywords (1)" at bounding box center [448, 224] width 202 height 20
type input "Secondary Keywords (Input)"
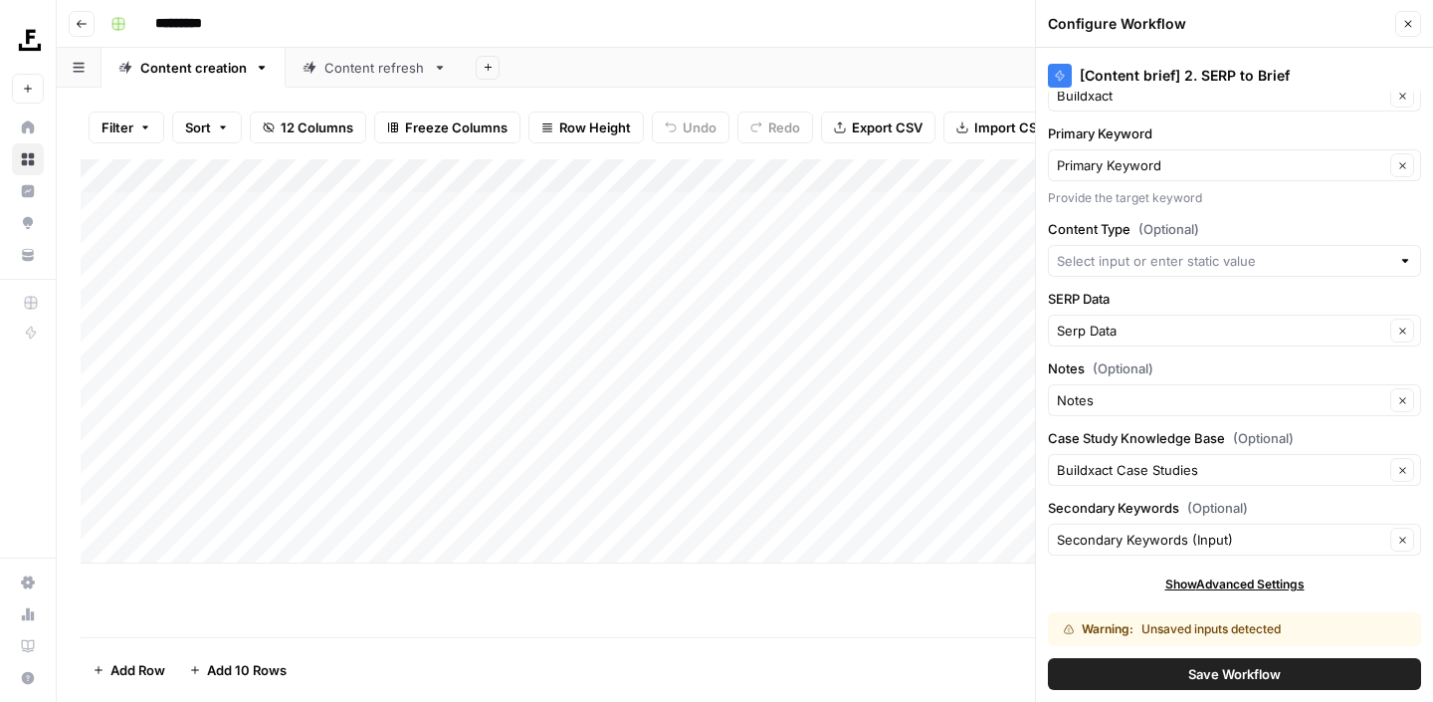
click at [652, 606] on div "Add Column" at bounding box center [745, 398] width 1329 height 478
click at [1405, 18] on icon "button" at bounding box center [1409, 24] width 12 height 12
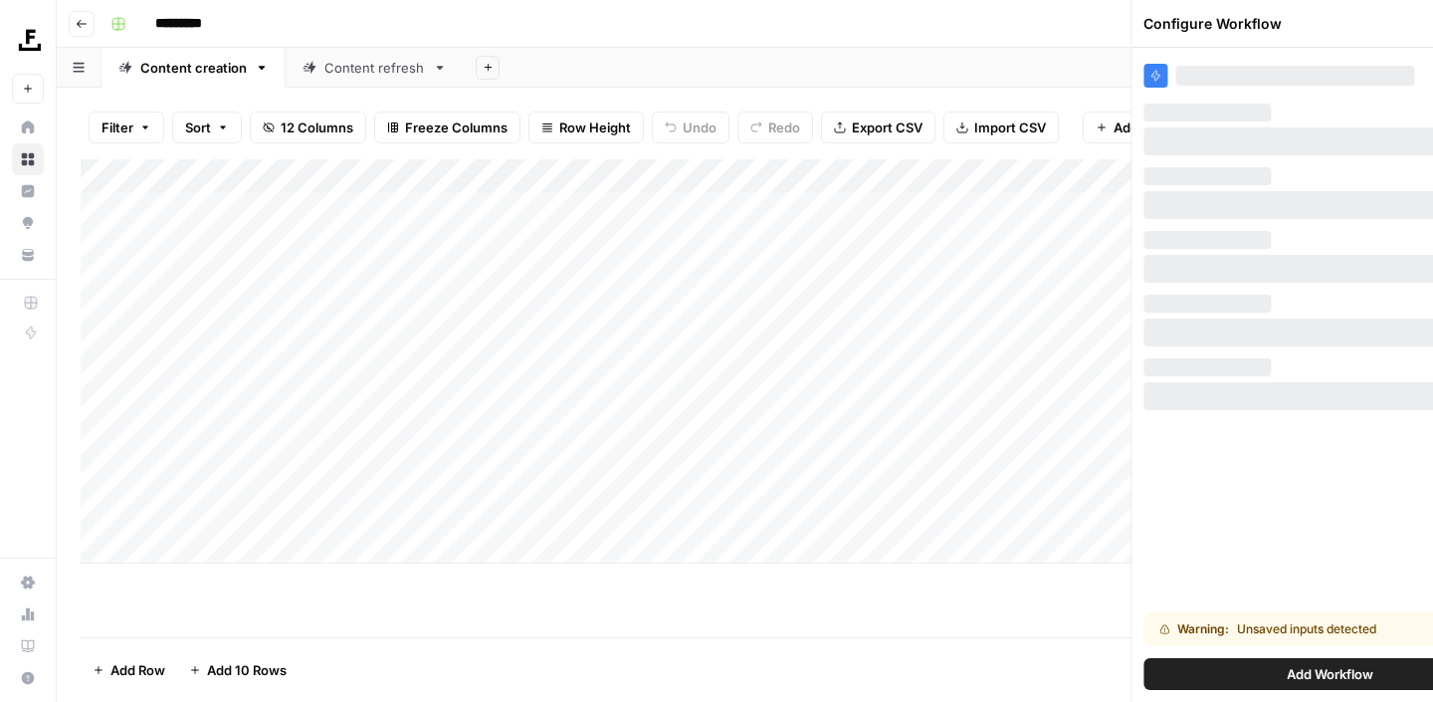
scroll to position [0, 0]
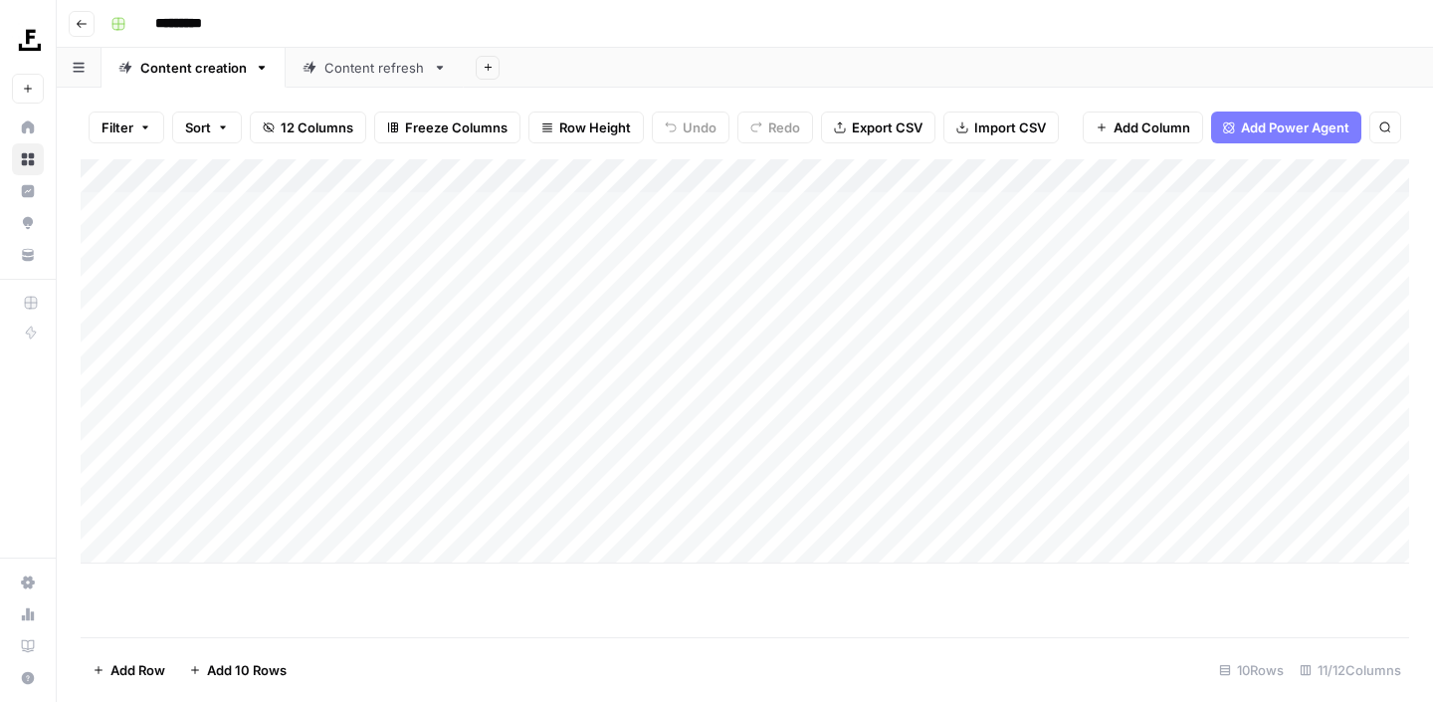
click at [355, 600] on div "Add Column" at bounding box center [745, 398] width 1329 height 478
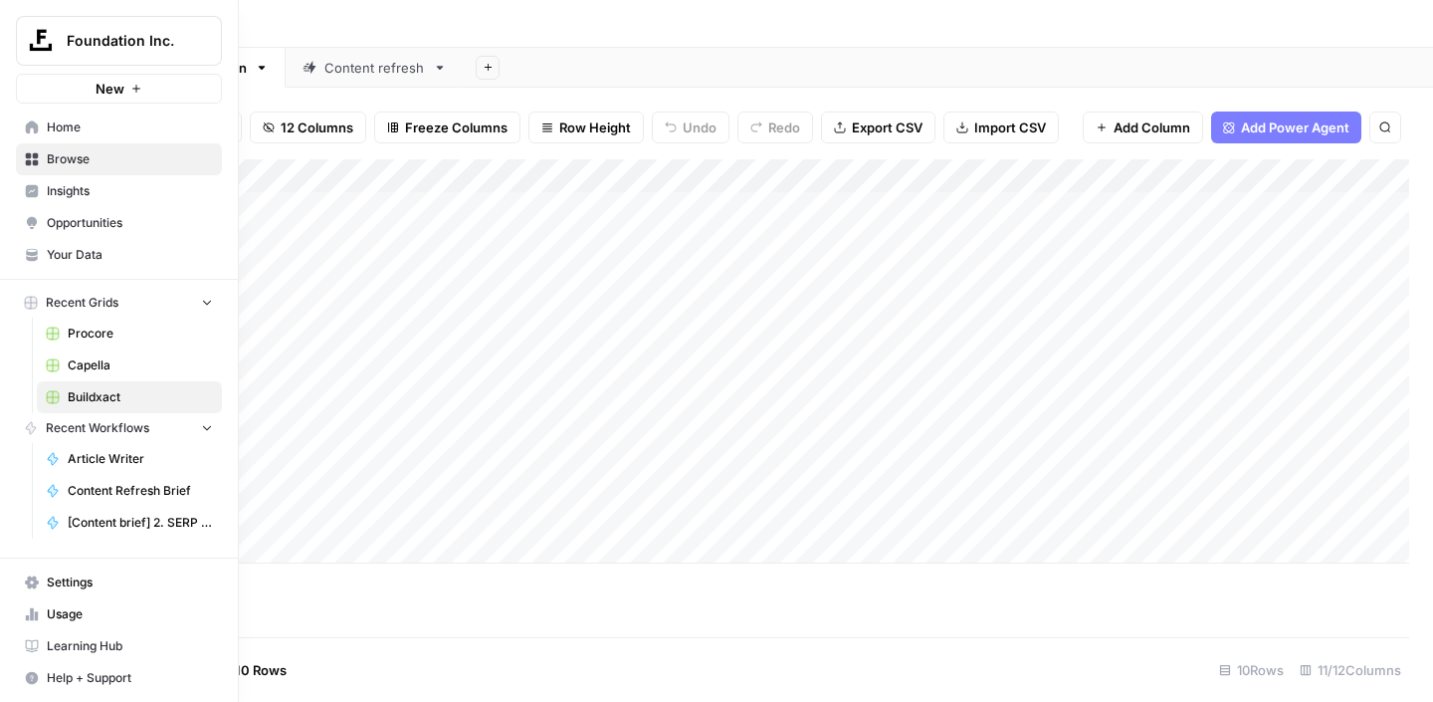
click at [130, 439] on button "Recent Workflows" at bounding box center [119, 428] width 206 height 30
click at [68, 160] on span "Browse" at bounding box center [130, 159] width 166 height 18
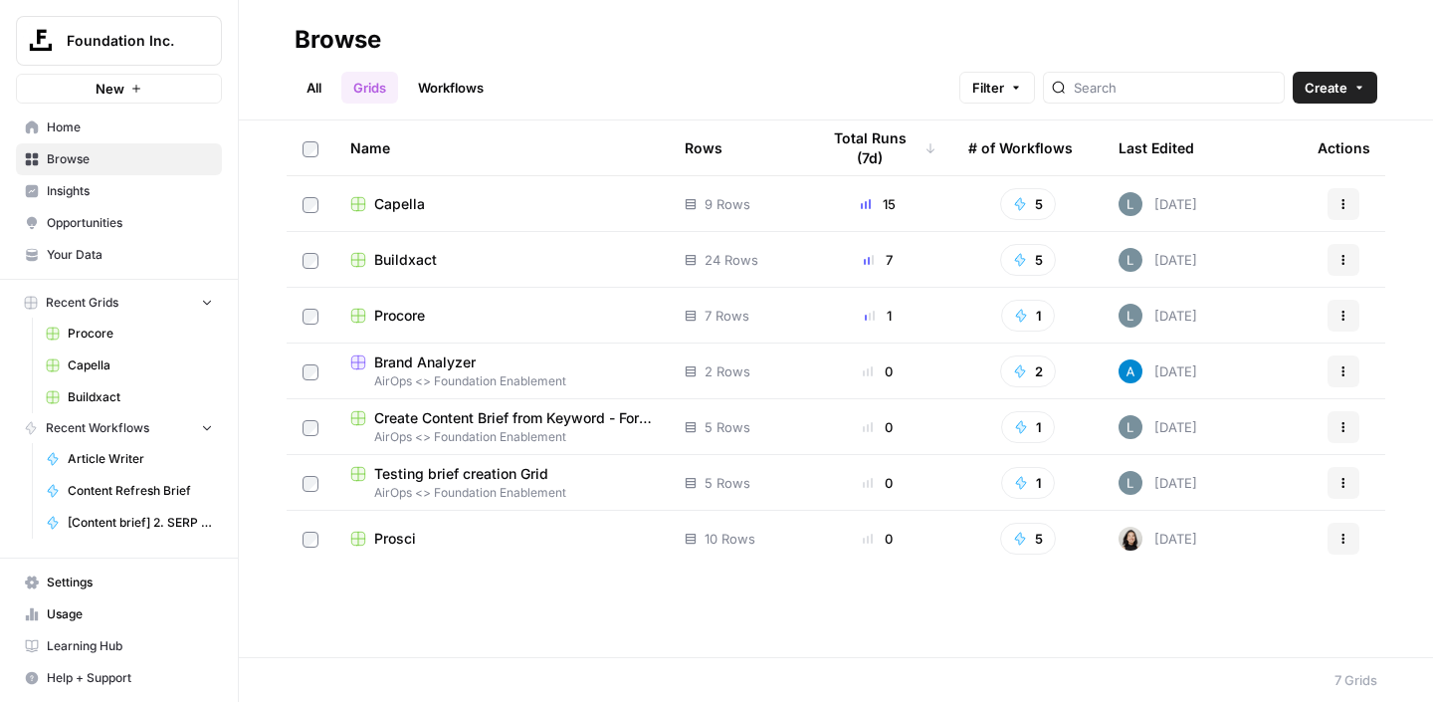
click at [440, 80] on link "Workflows" at bounding box center [451, 88] width 90 height 32
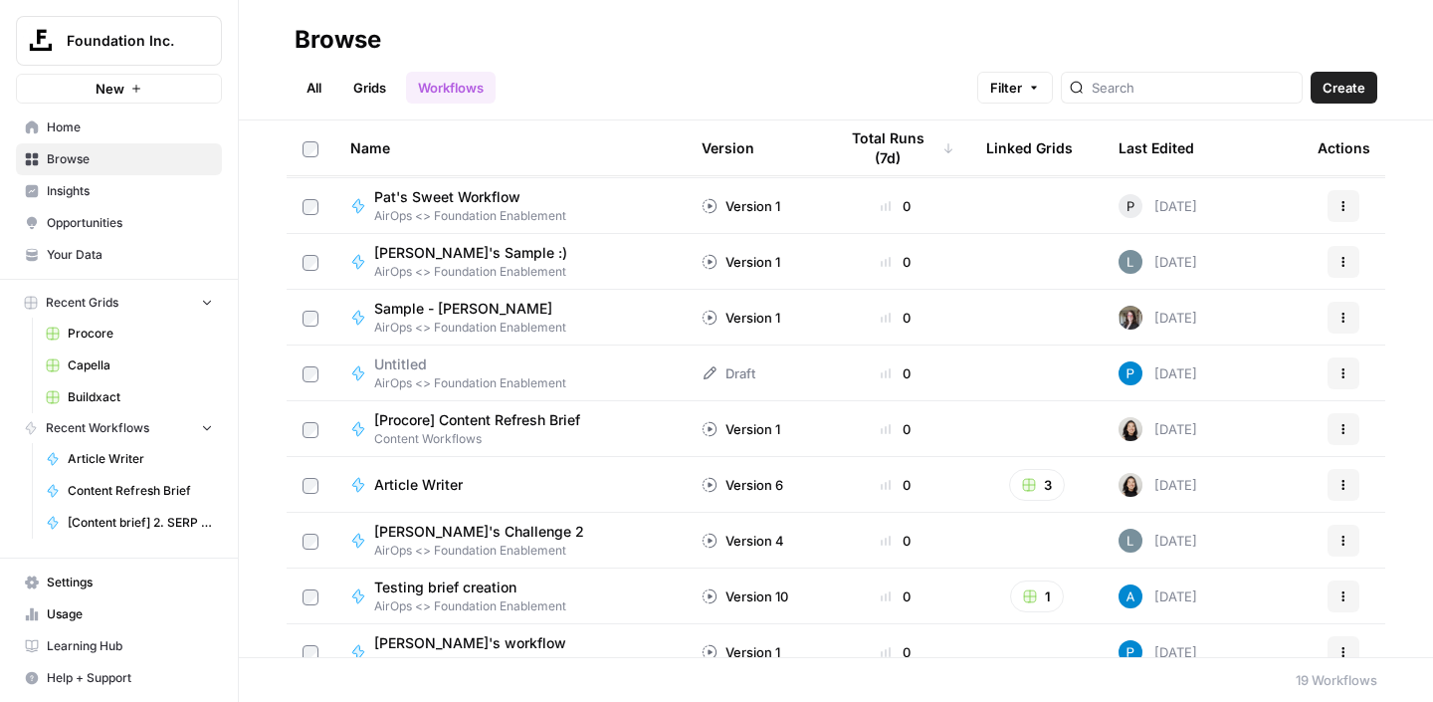
scroll to position [578, 0]
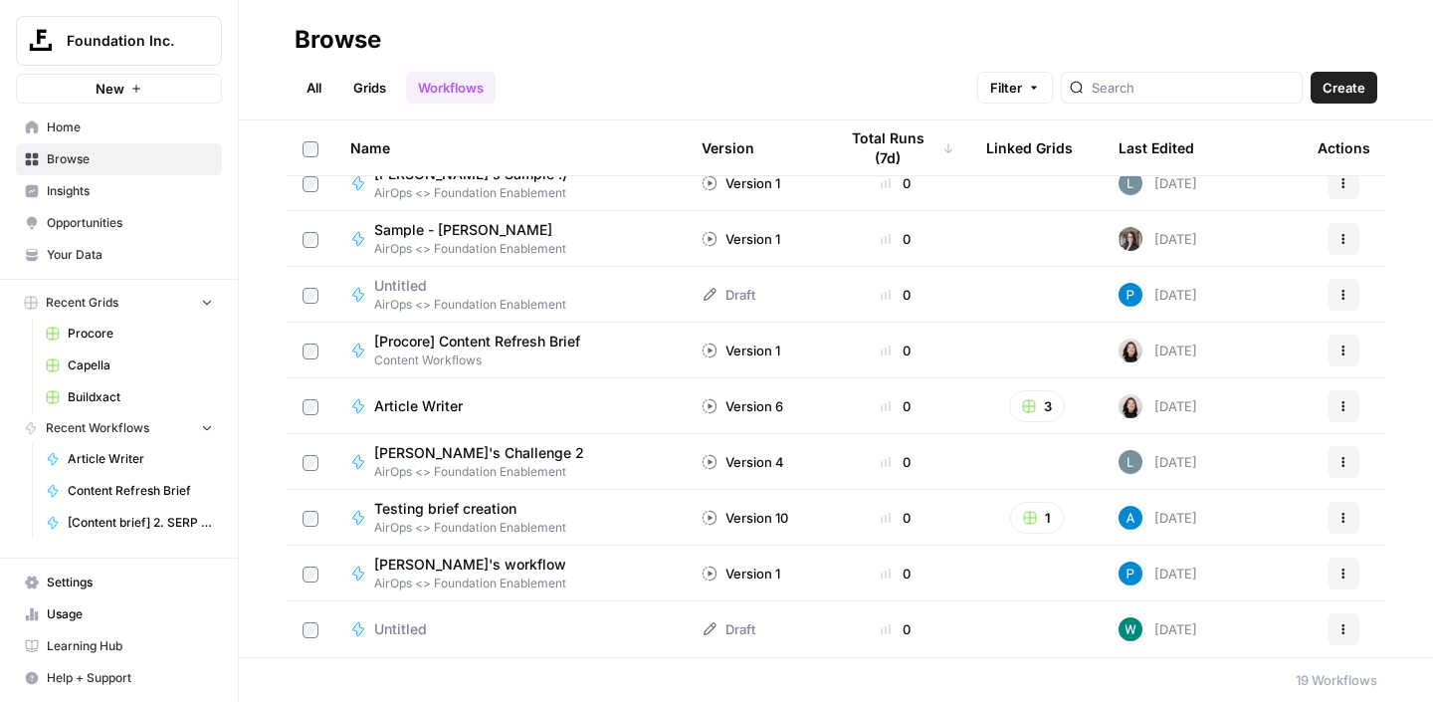
click at [503, 336] on span "[Procore] Content Refresh Brief" at bounding box center [477, 341] width 206 height 20
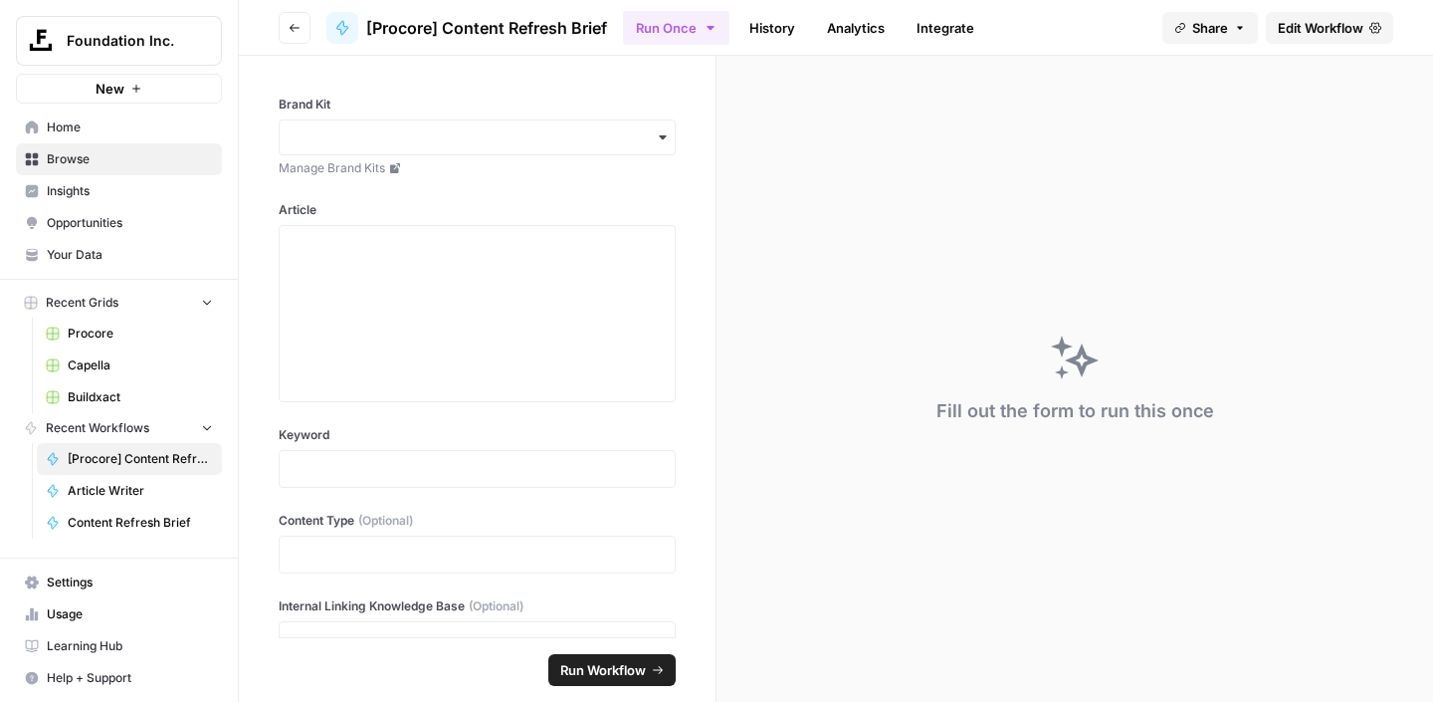
click at [1303, 26] on span "Edit Workflow" at bounding box center [1321, 28] width 86 height 20
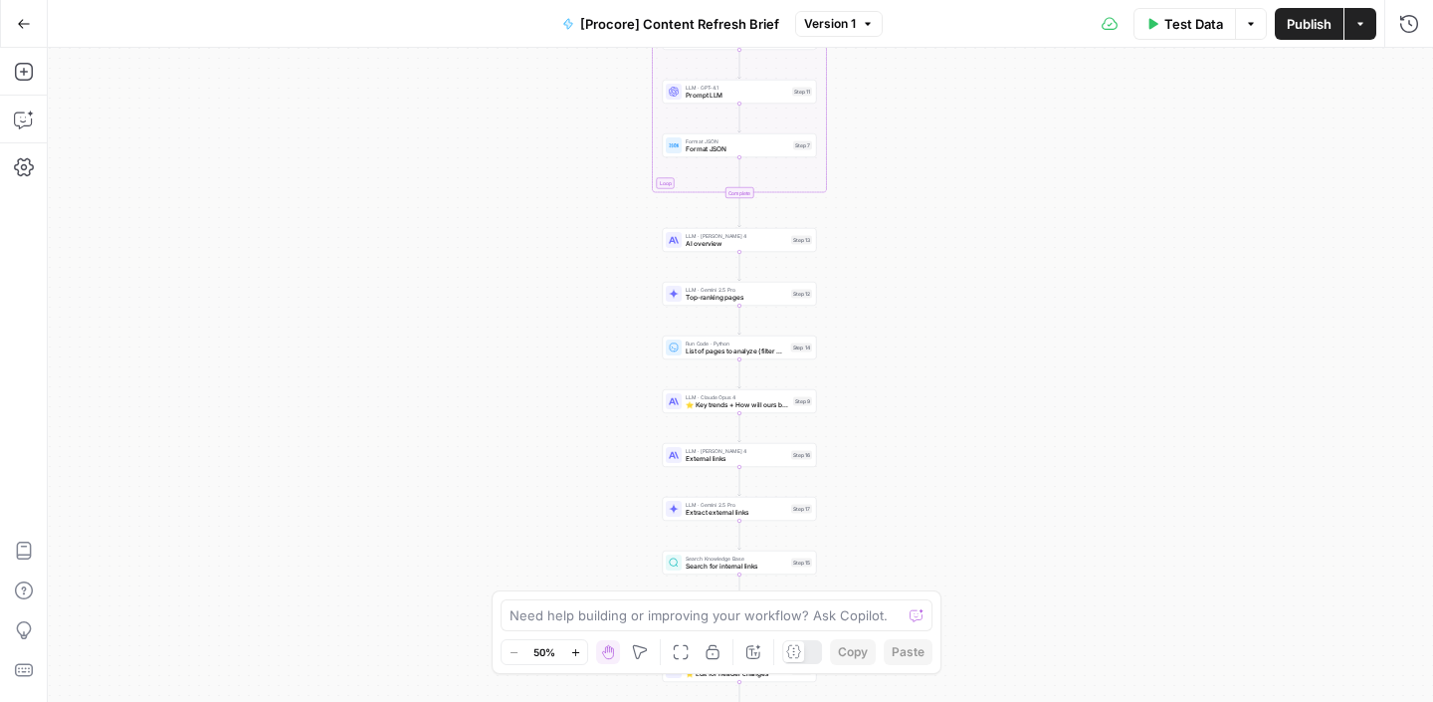
click at [492, 251] on div "true false Workflow Input Settings Inputs Run Code · Python Word count Step 3 L…" at bounding box center [741, 375] width 1386 height 654
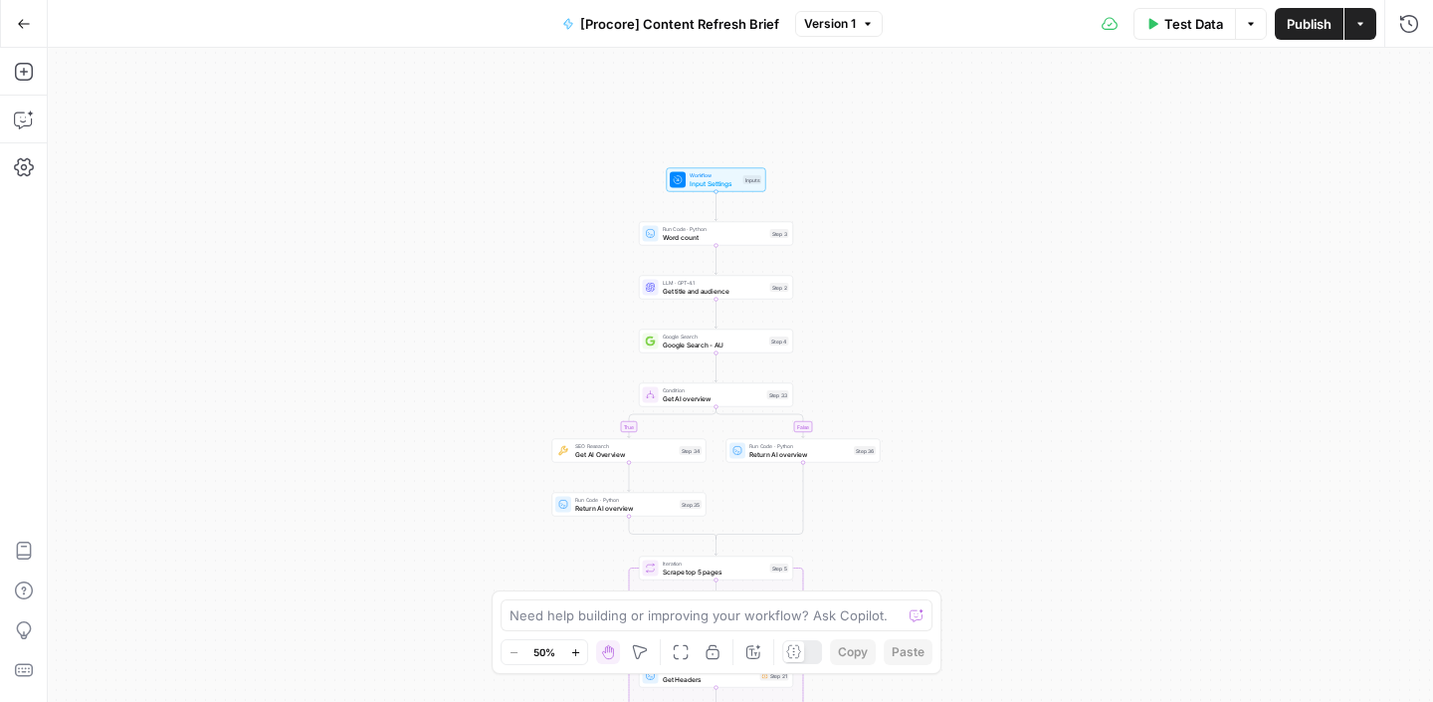
click at [1356, 30] on button "Actions" at bounding box center [1361, 24] width 32 height 32
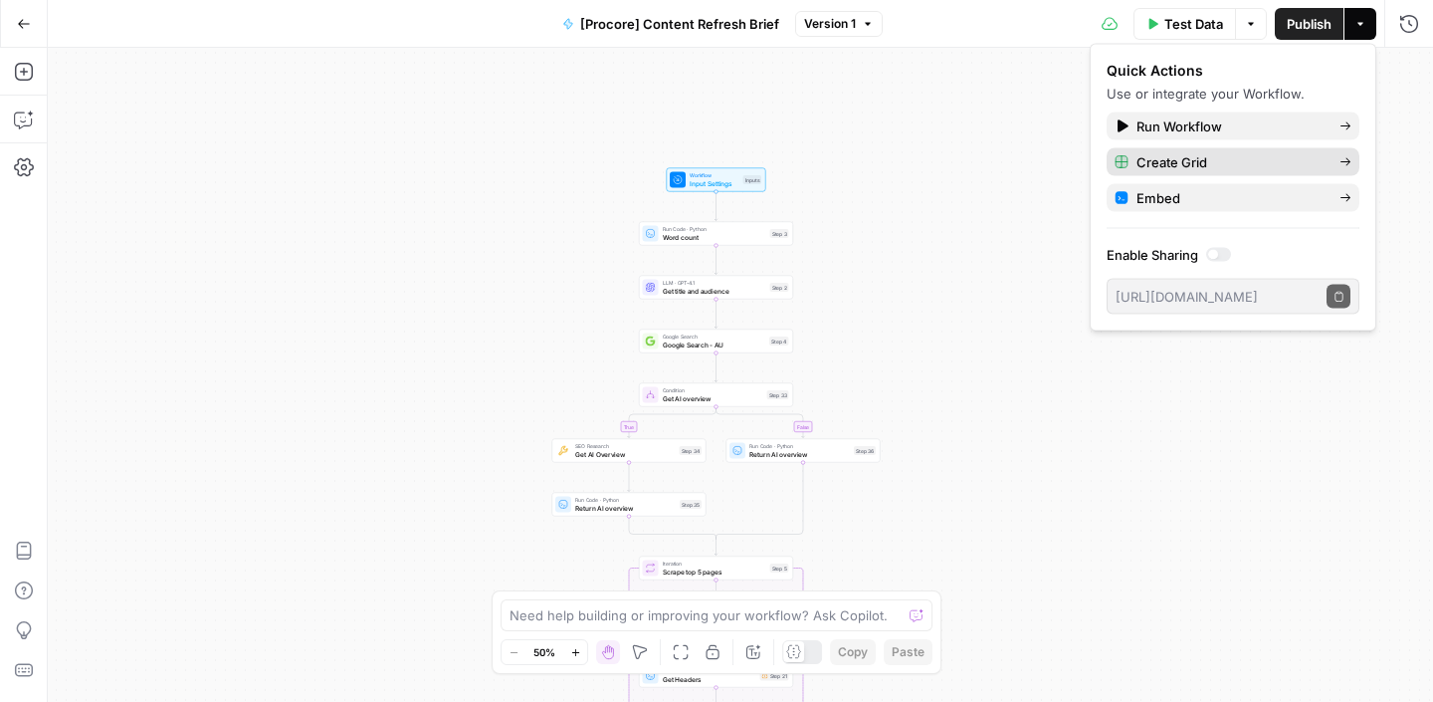
click at [1245, 164] on span "Create Grid" at bounding box center [1230, 162] width 187 height 20
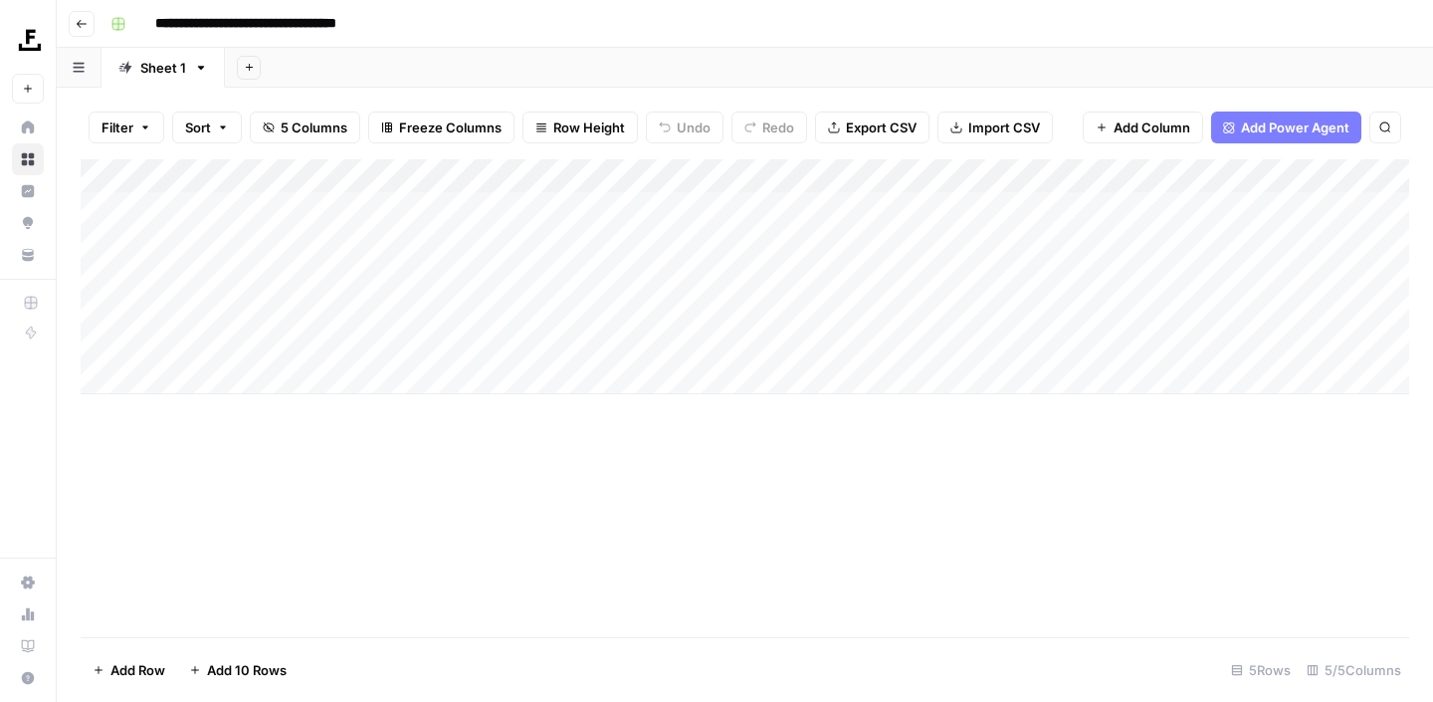
click at [185, 66] on link "Sheet 1" at bounding box center [163, 68] width 123 height 40
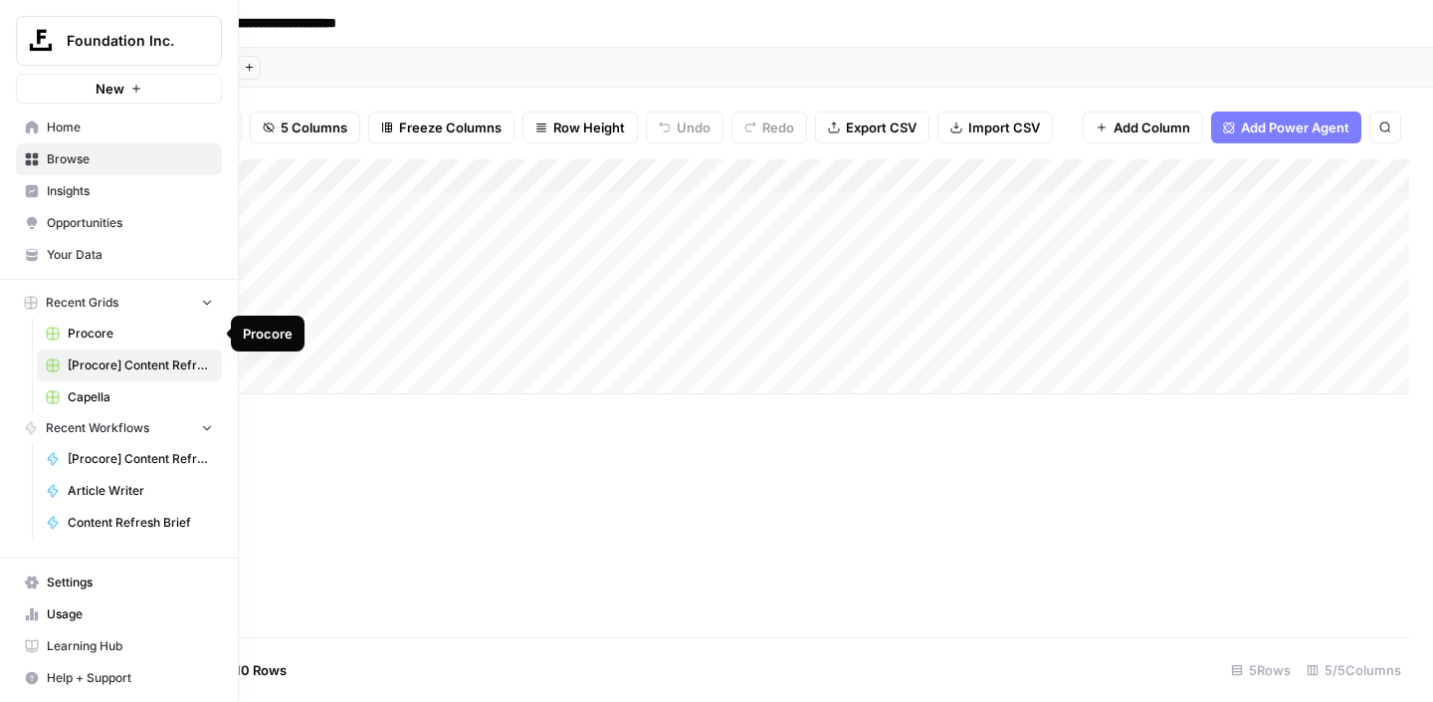
click at [96, 331] on span "Procore" at bounding box center [140, 334] width 145 height 18
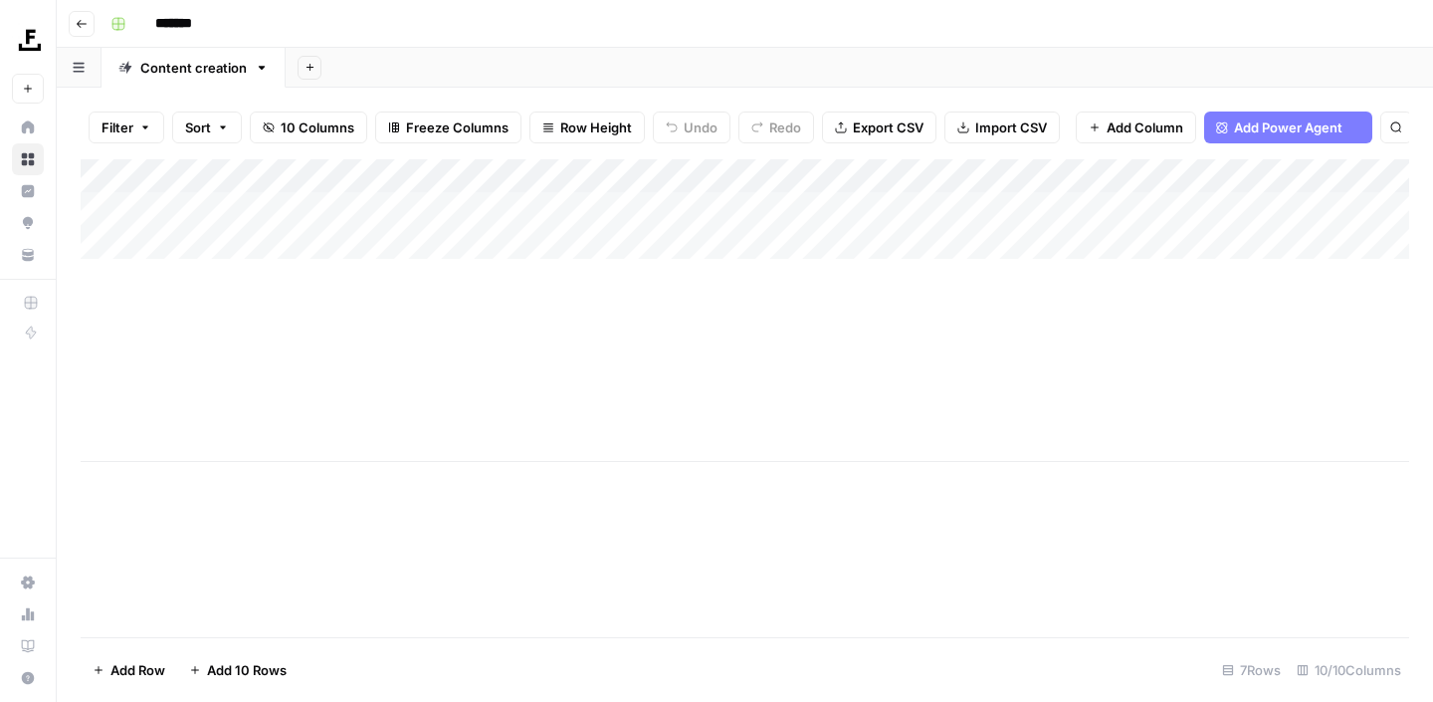
click at [305, 68] on icon "button" at bounding box center [310, 67] width 11 height 11
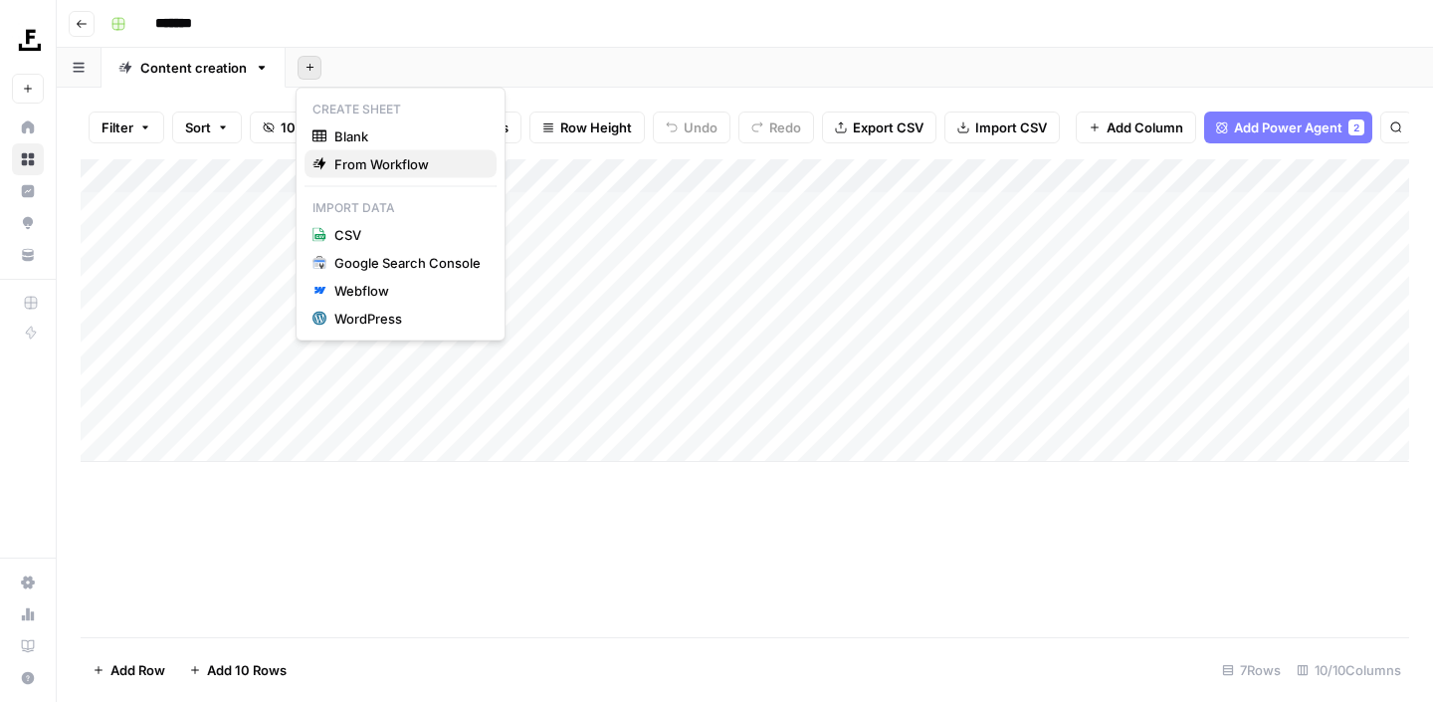
click at [379, 165] on span "From Workflow" at bounding box center [407, 164] width 146 height 20
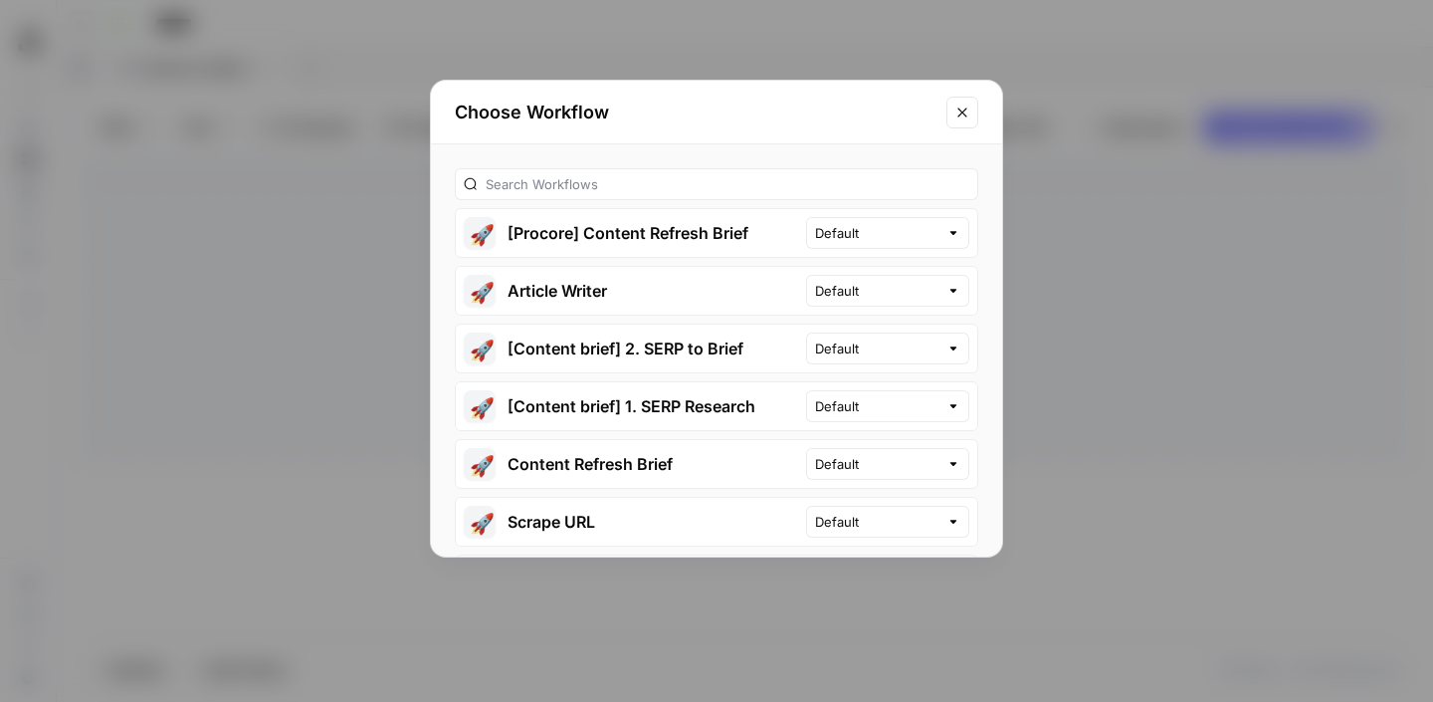
click at [592, 225] on button "🚀 [Procore] Content Refresh Brief" at bounding box center [631, 233] width 350 height 48
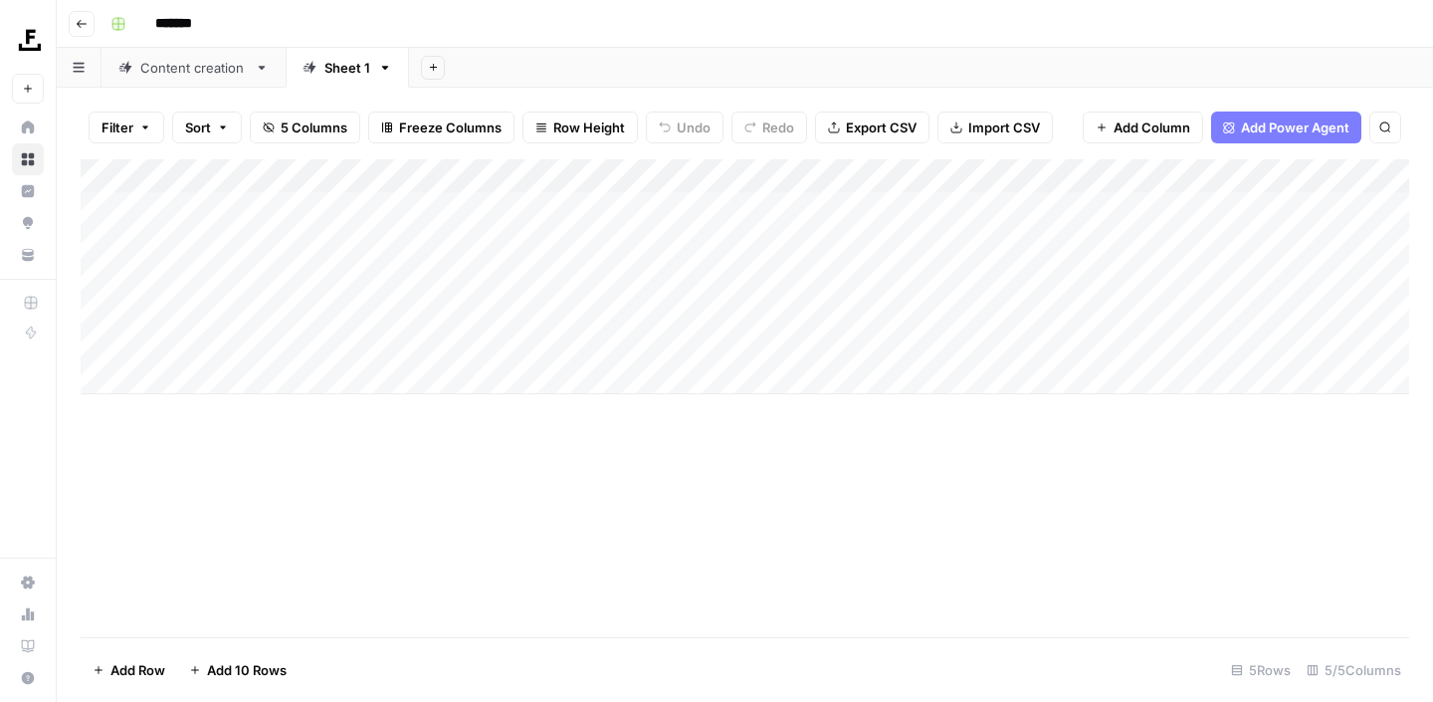
click at [297, 213] on div "Add Column" at bounding box center [745, 276] width 1329 height 235
click at [474, 468] on div "Add Column" at bounding box center [745, 398] width 1329 height 478
click at [285, 214] on div "Add Column" at bounding box center [745, 276] width 1329 height 235
type textarea "**********"
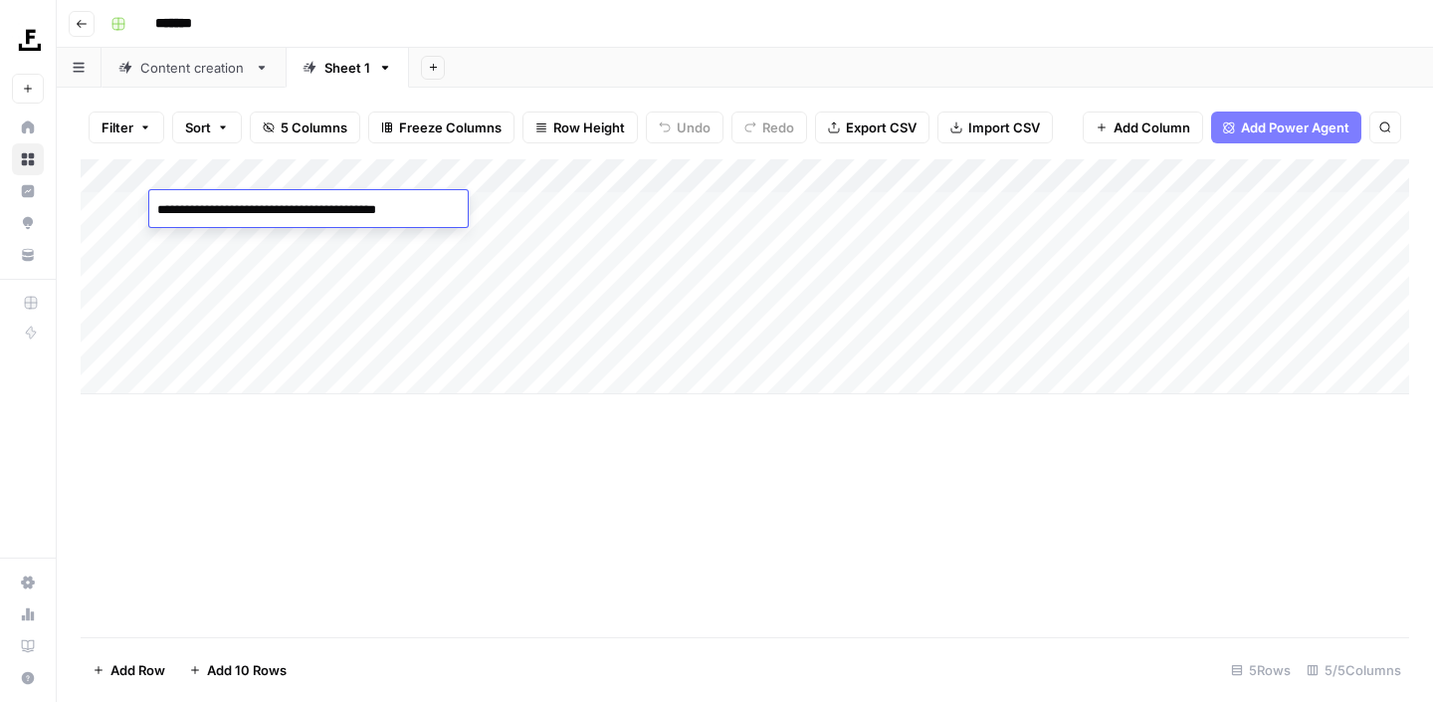
click at [541, 211] on div "Add Column" at bounding box center [745, 276] width 1329 height 235
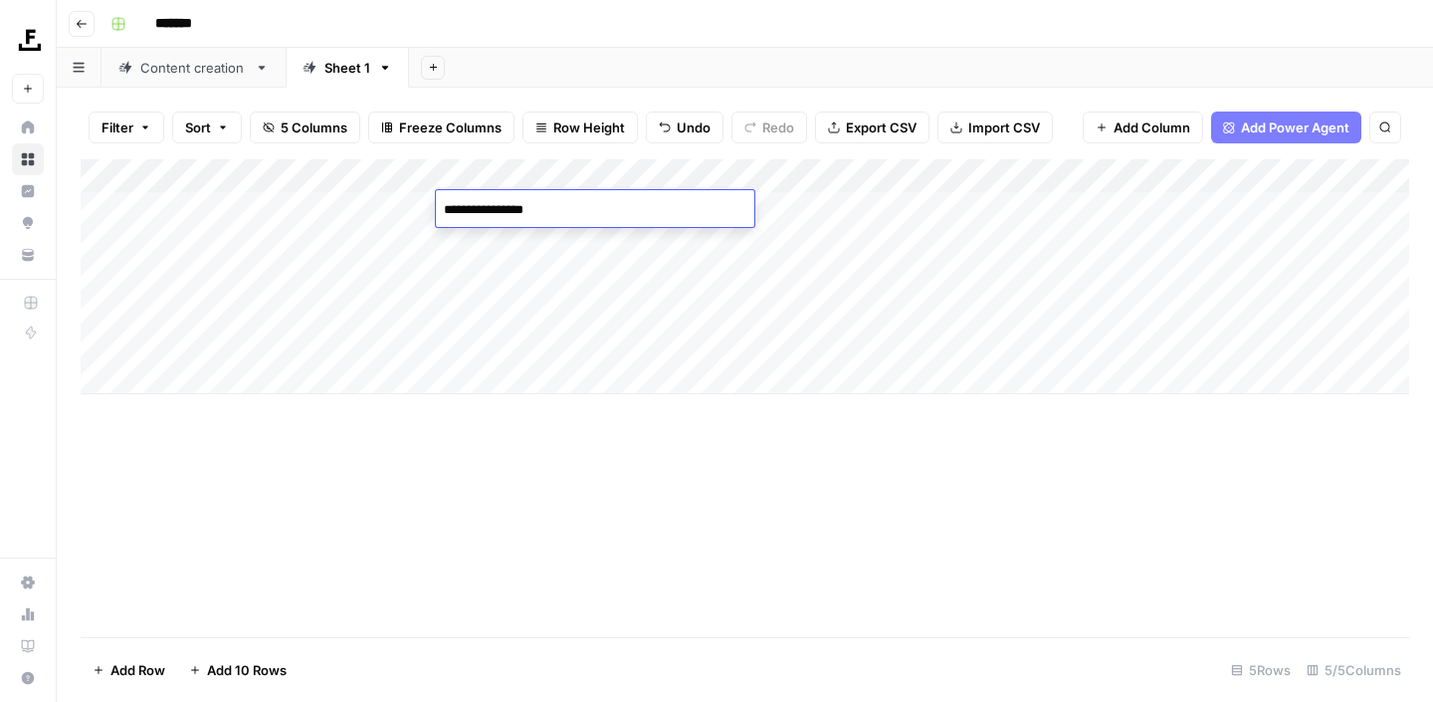
type textarea "**********"
click at [1014, 176] on div "Add Column" at bounding box center [745, 276] width 1329 height 235
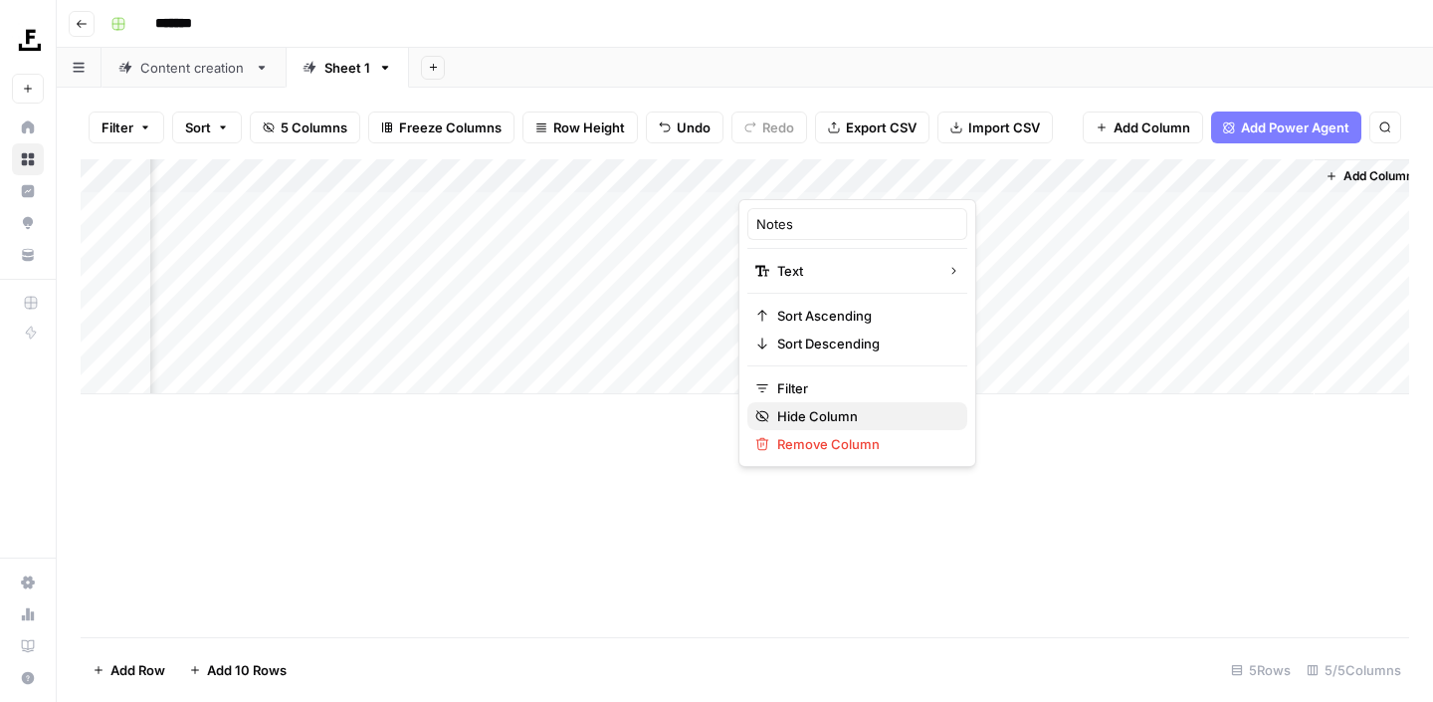
click at [810, 419] on span "Hide Column" at bounding box center [864, 416] width 174 height 20
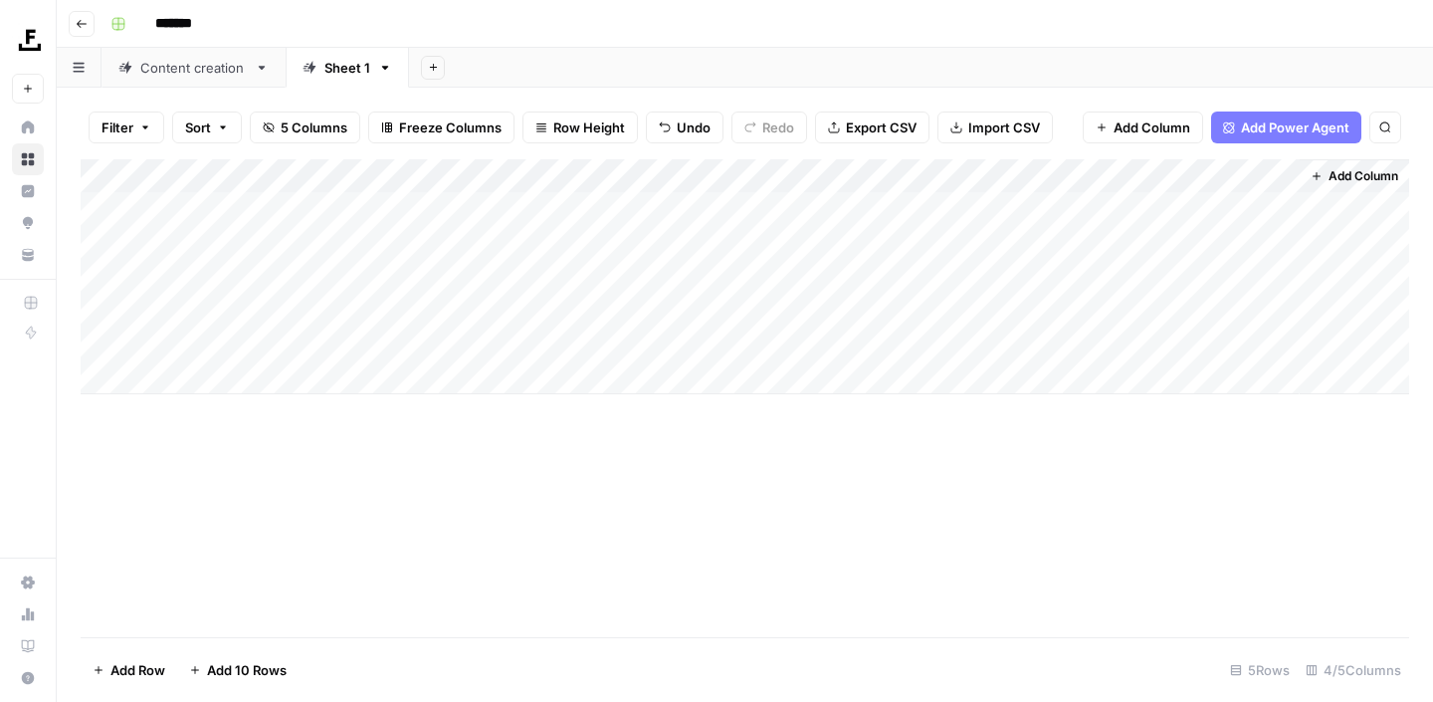
scroll to position [0, 1]
click at [758, 207] on div "Add Column" at bounding box center [745, 276] width 1329 height 235
click at [994, 177] on div "Add Column" at bounding box center [745, 276] width 1329 height 235
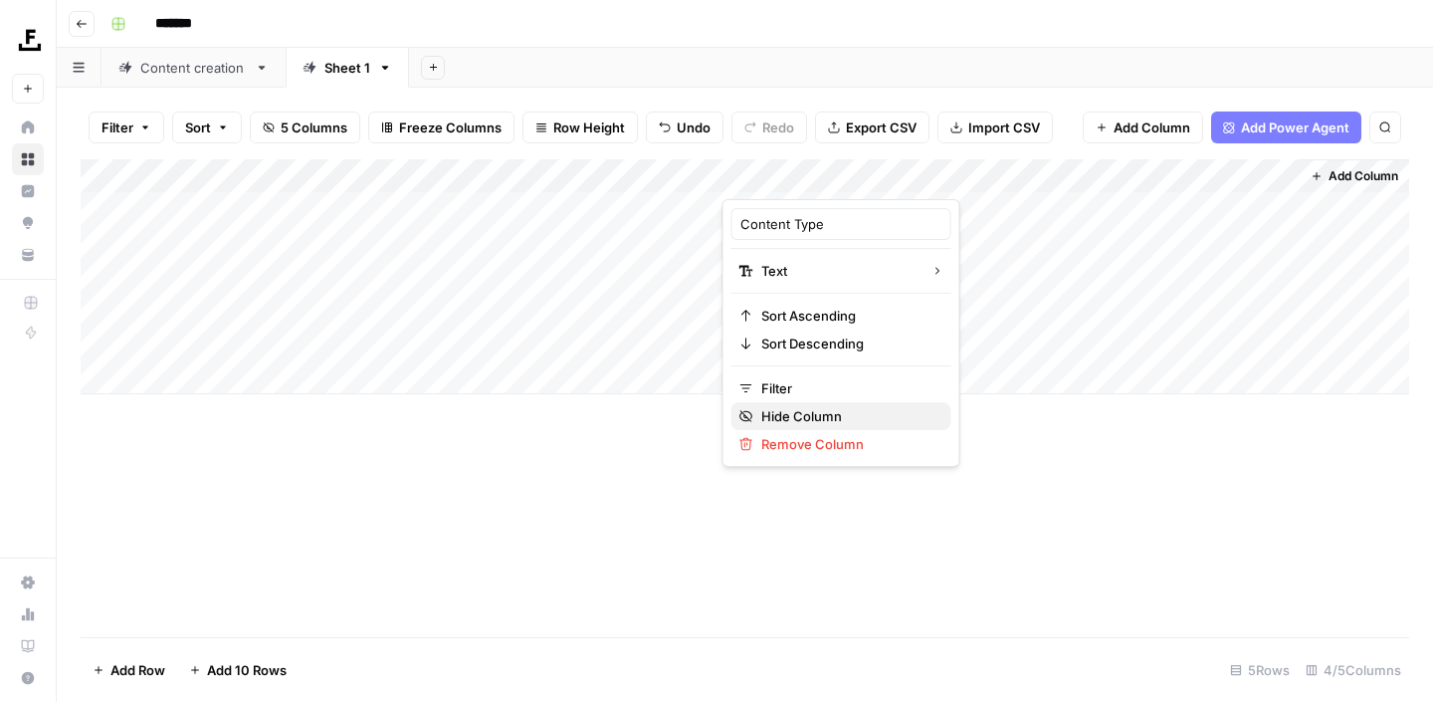
click at [801, 426] on button "Hide Column" at bounding box center [842, 416] width 220 height 28
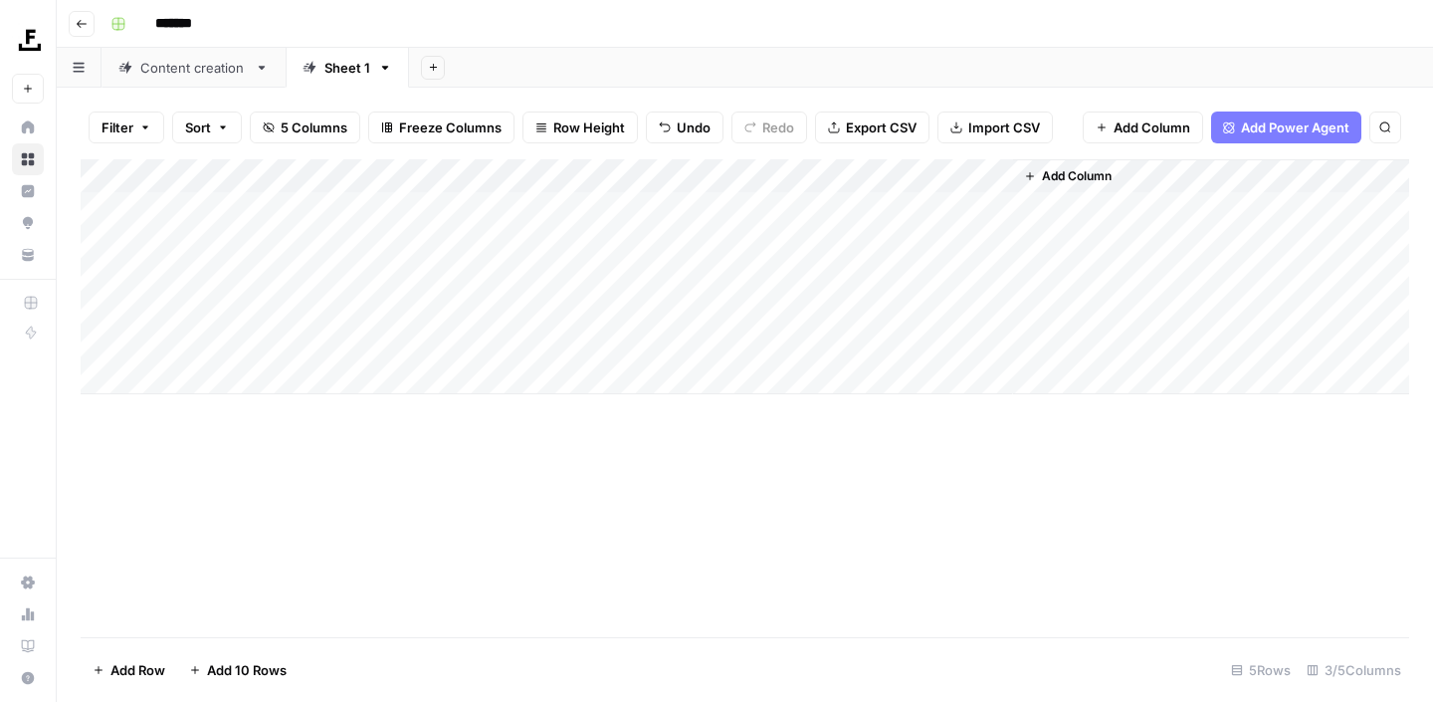
scroll to position [0, 0]
click at [969, 177] on div "Add Column" at bounding box center [745, 276] width 1329 height 235
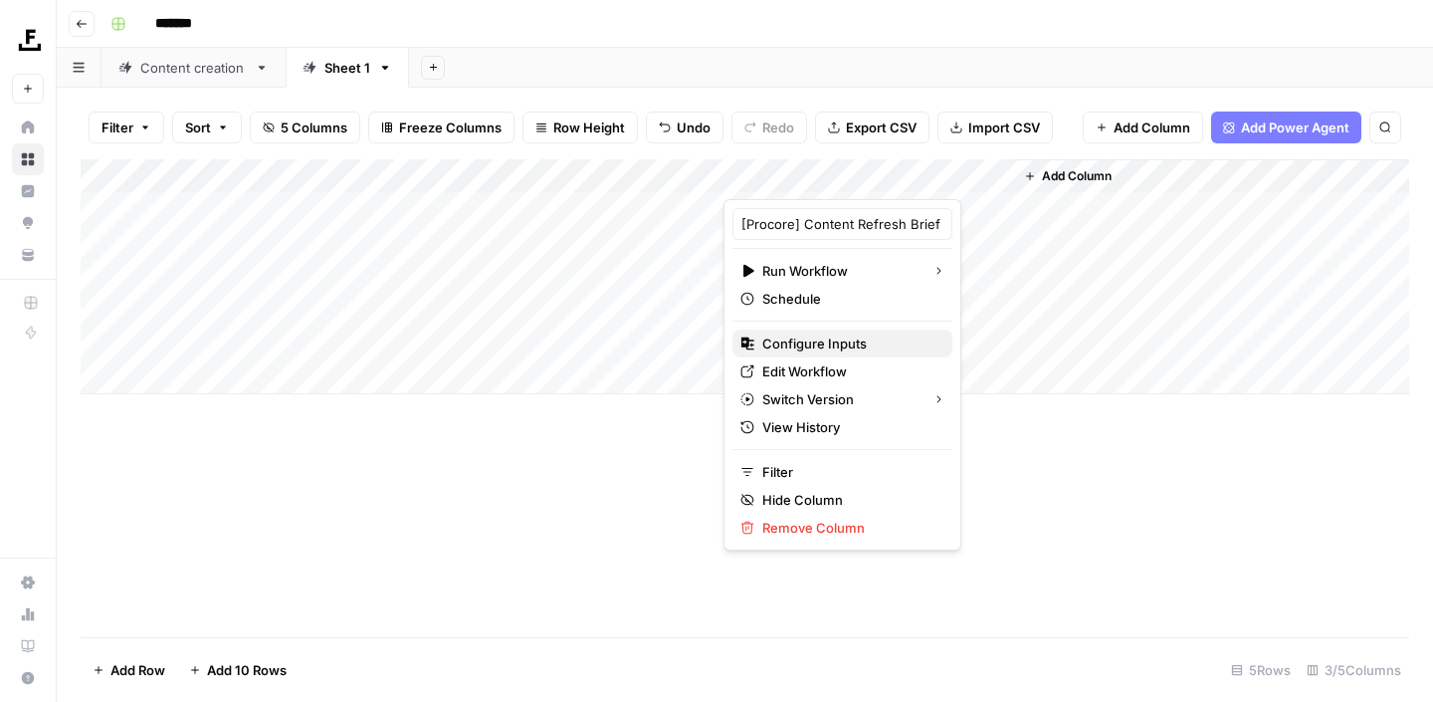
click at [790, 345] on span "Configure Inputs" at bounding box center [850, 343] width 174 height 20
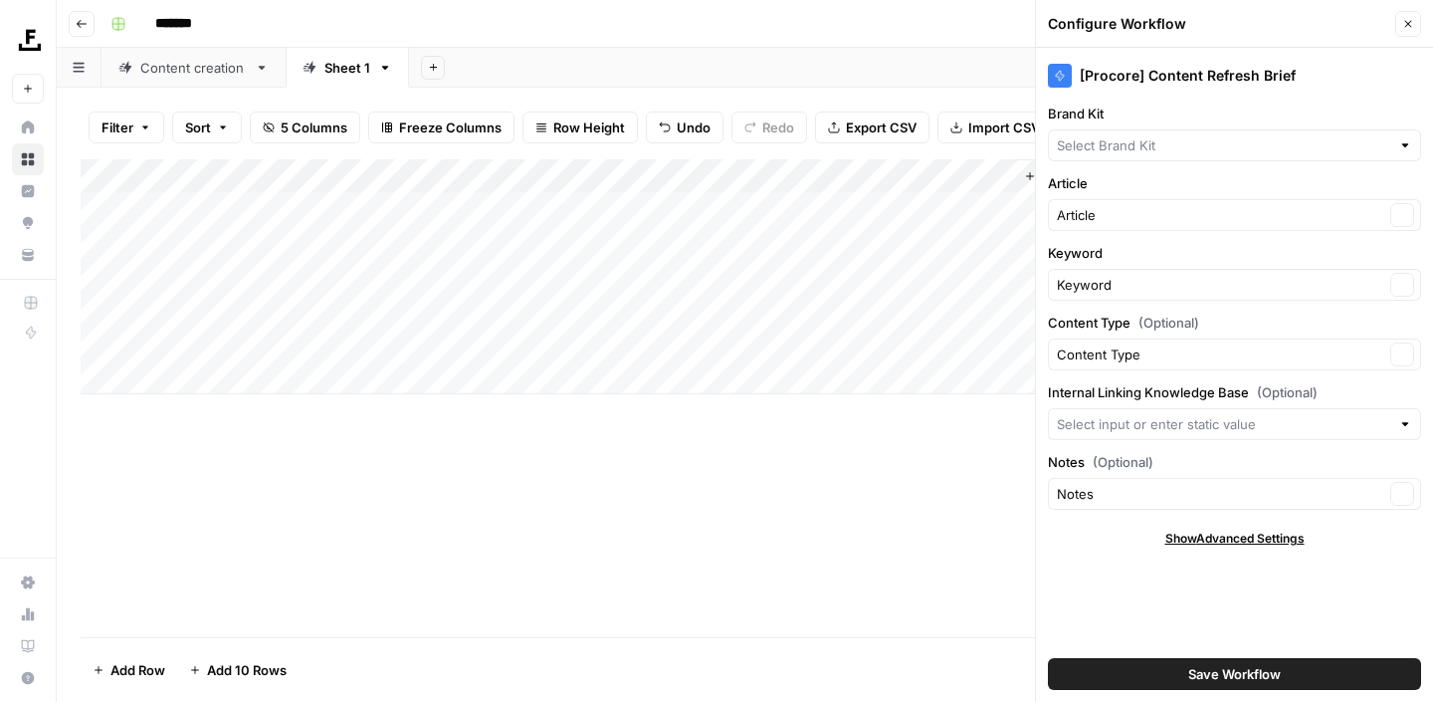
type input "Procore"
click at [1297, 419] on input "Internal Linking Knowledge Base (Optional)" at bounding box center [1223, 424] width 333 height 20
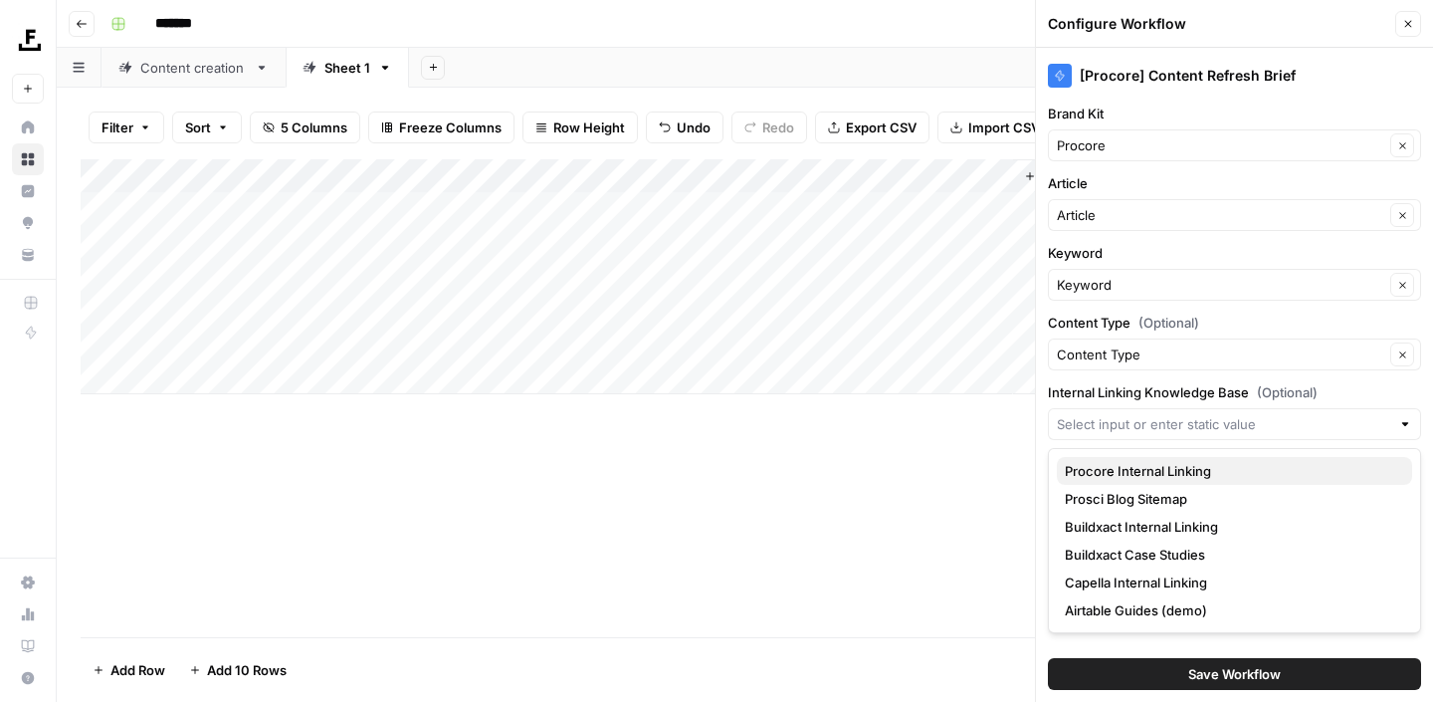
click at [1224, 466] on span "Procore Internal Linking" at bounding box center [1230, 471] width 331 height 20
type input "Procore Internal Linking"
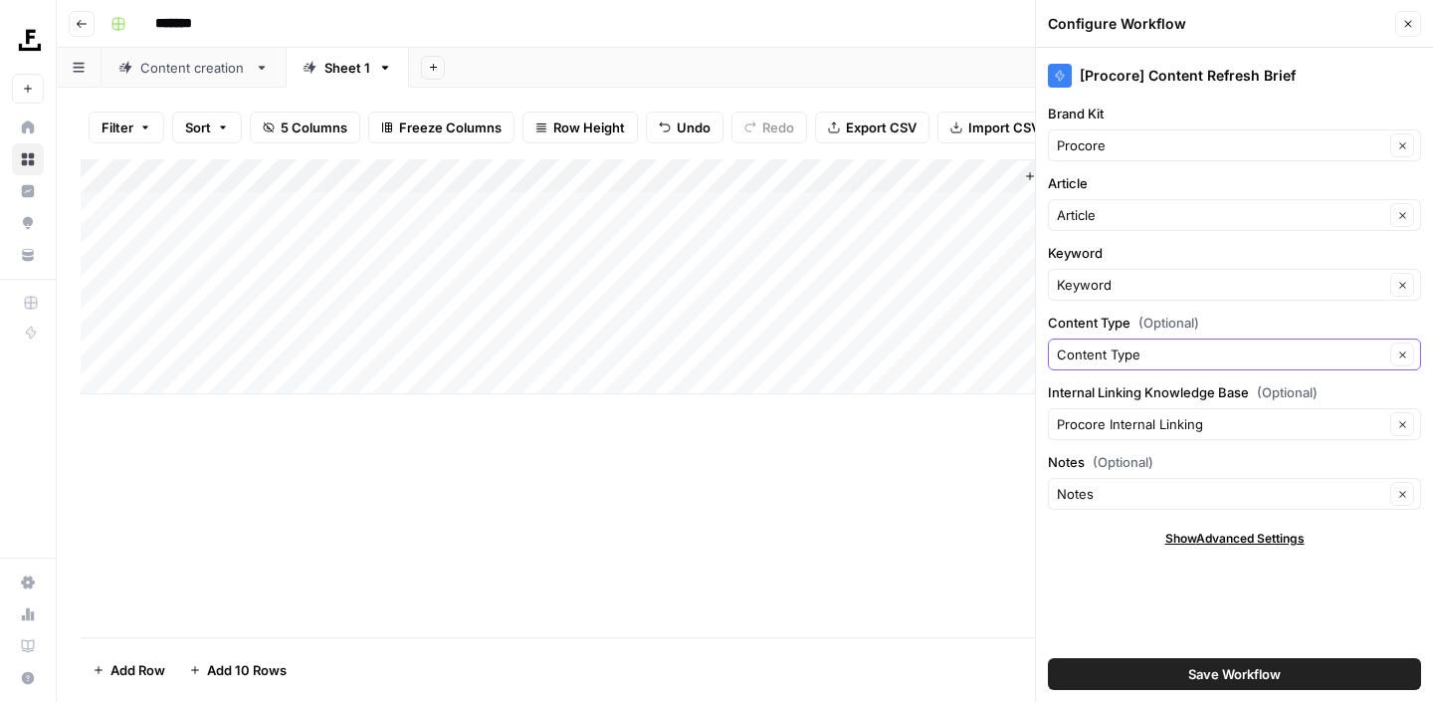
click at [1186, 362] on input "Content Type" at bounding box center [1221, 354] width 328 height 20
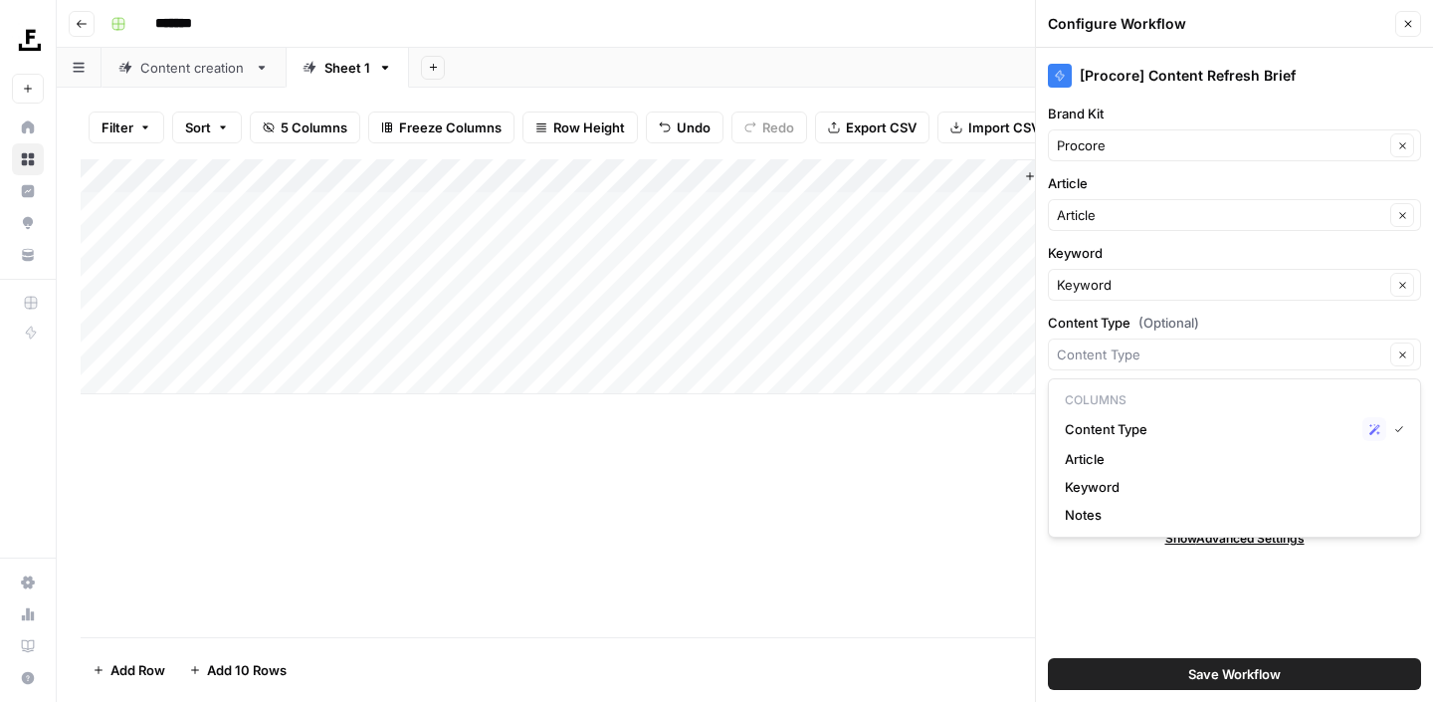
click at [1227, 321] on label "Content Type (Optional)" at bounding box center [1234, 323] width 373 height 20
click at [1227, 344] on input "Content Type (Optional)" at bounding box center [1221, 354] width 328 height 20
type input "Content Type"
click at [1136, 605] on div "[Procore] Content Refresh Brief Brand Kit Procore Clear Article Article Clear K…" at bounding box center [1234, 375] width 397 height 654
click at [1189, 670] on span "Save Workflow" at bounding box center [1235, 674] width 93 height 20
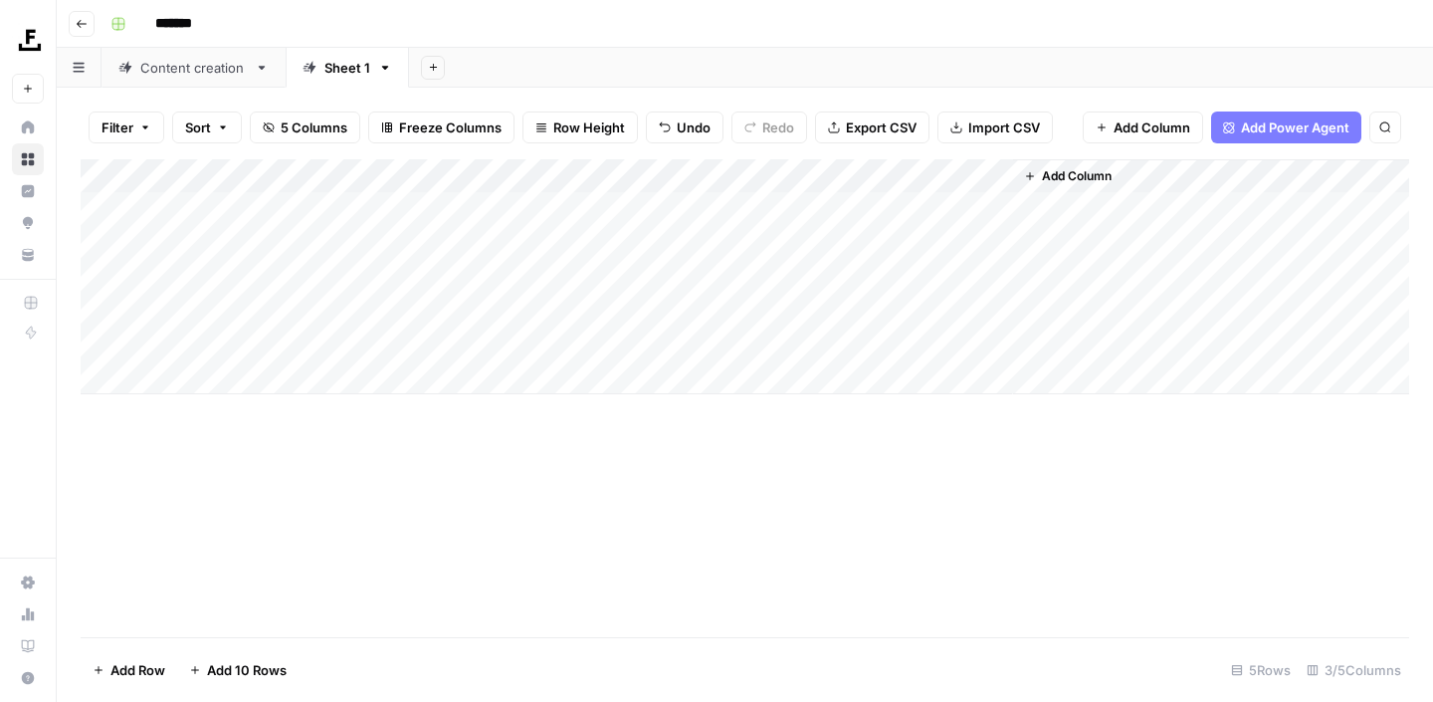
click at [1054, 178] on span "Add Column" at bounding box center [1077, 176] width 70 height 18
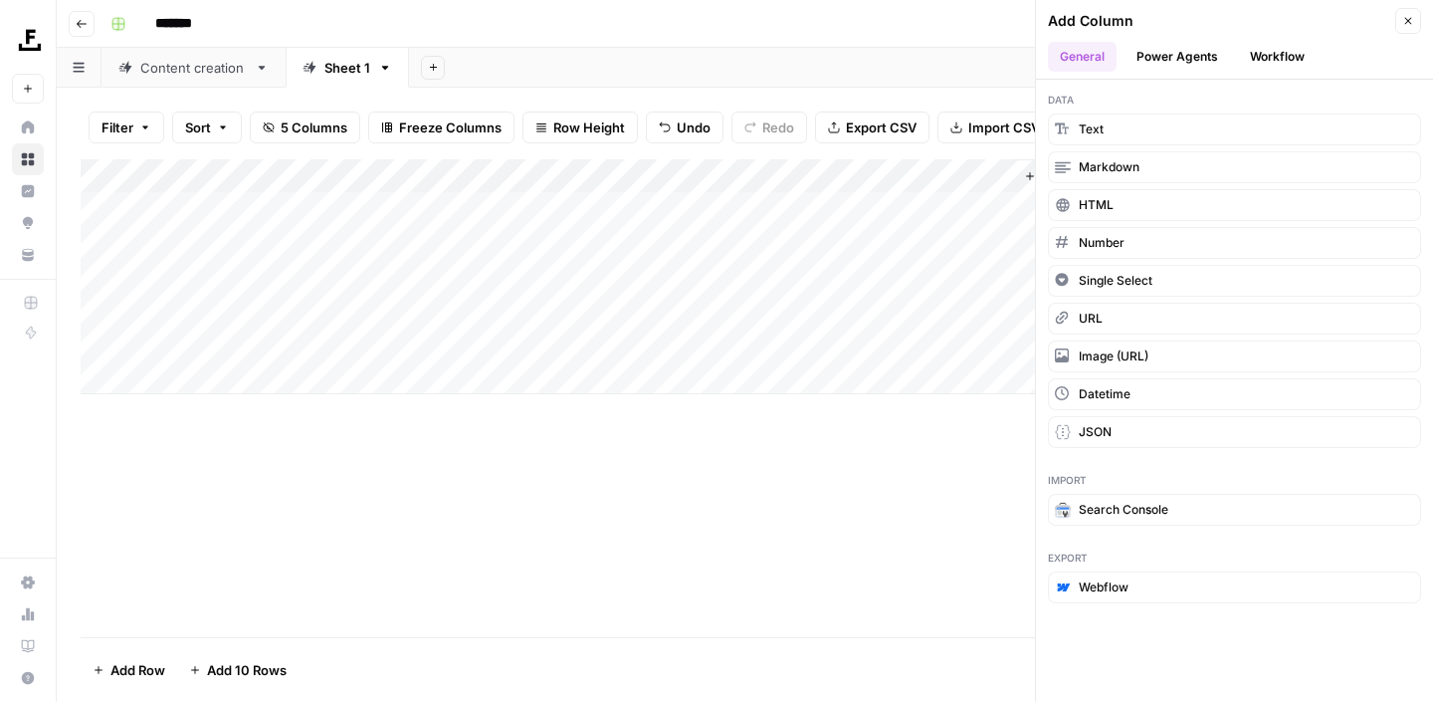
click at [968, 177] on div "Add Column" at bounding box center [745, 276] width 1329 height 235
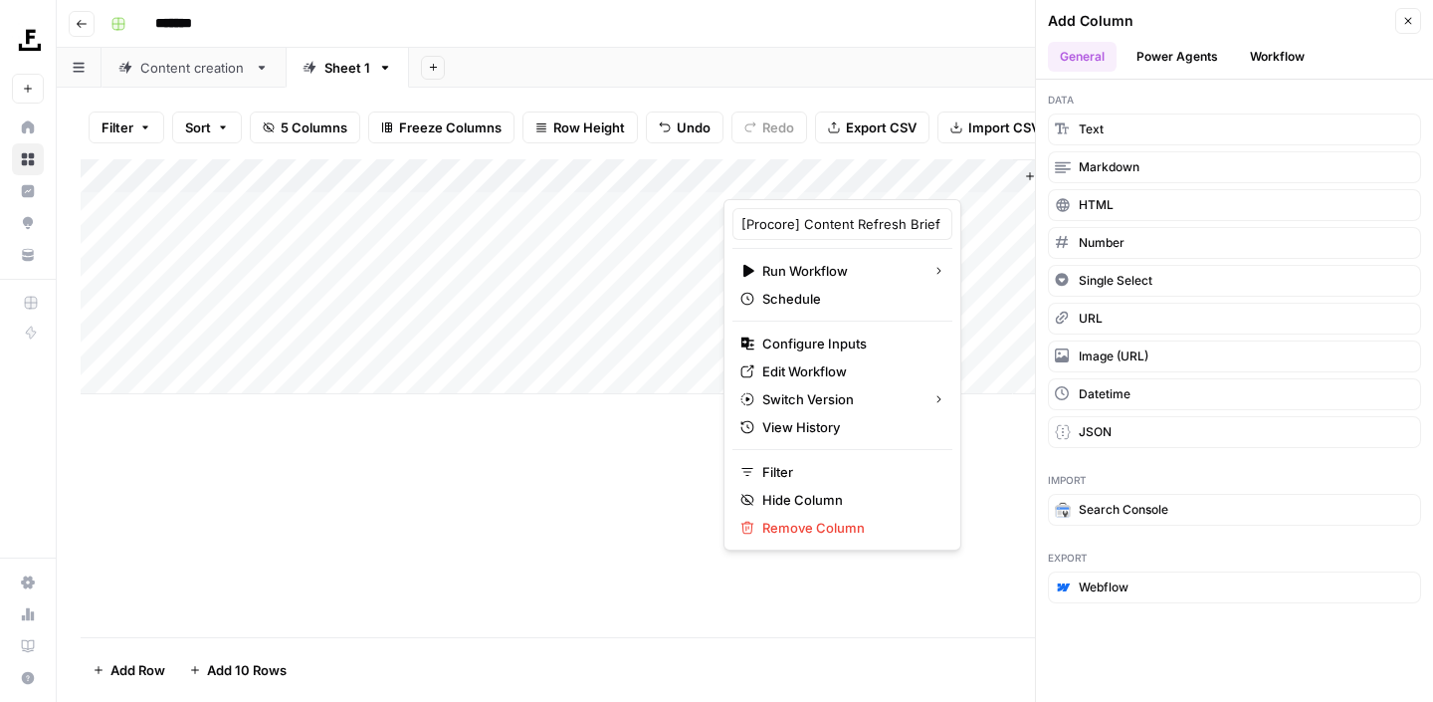
click at [963, 603] on div "Add Column" at bounding box center [745, 398] width 1329 height 478
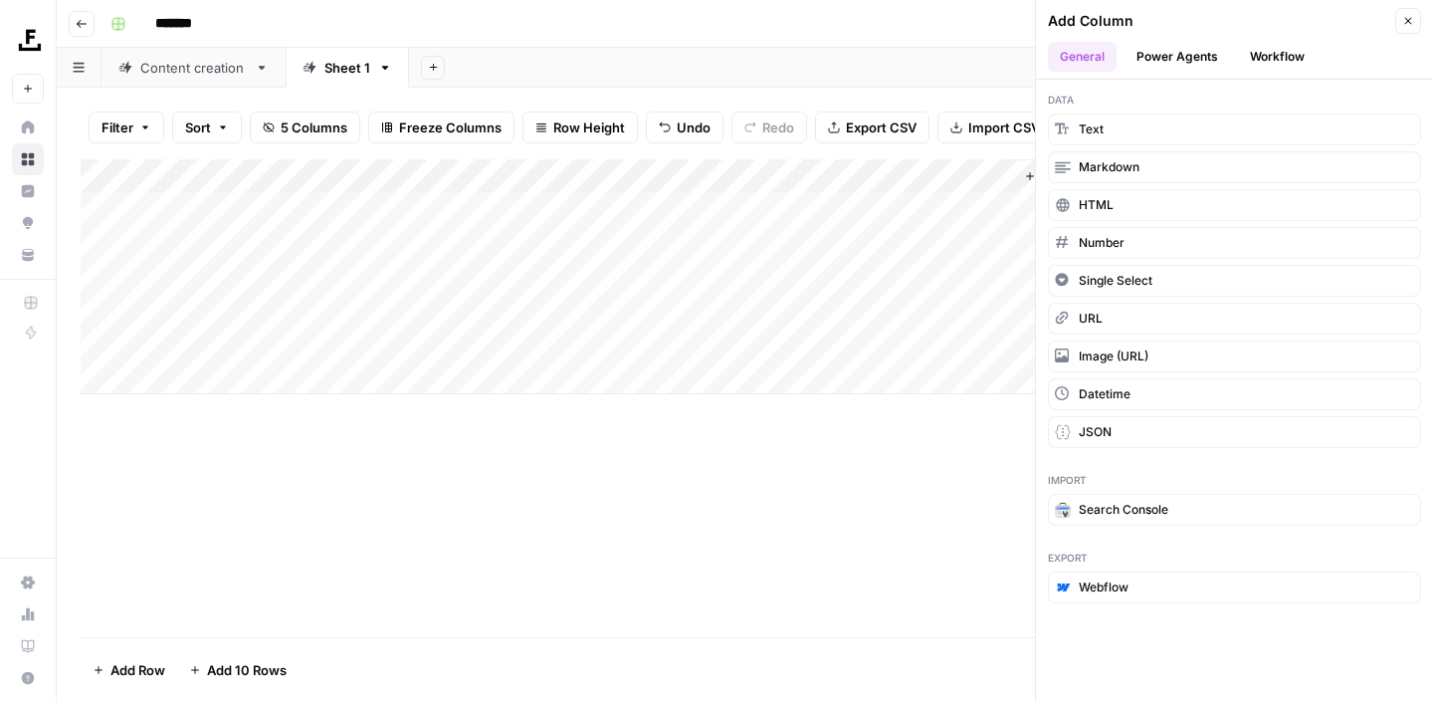
click at [1409, 25] on icon "button" at bounding box center [1409, 21] width 12 height 12
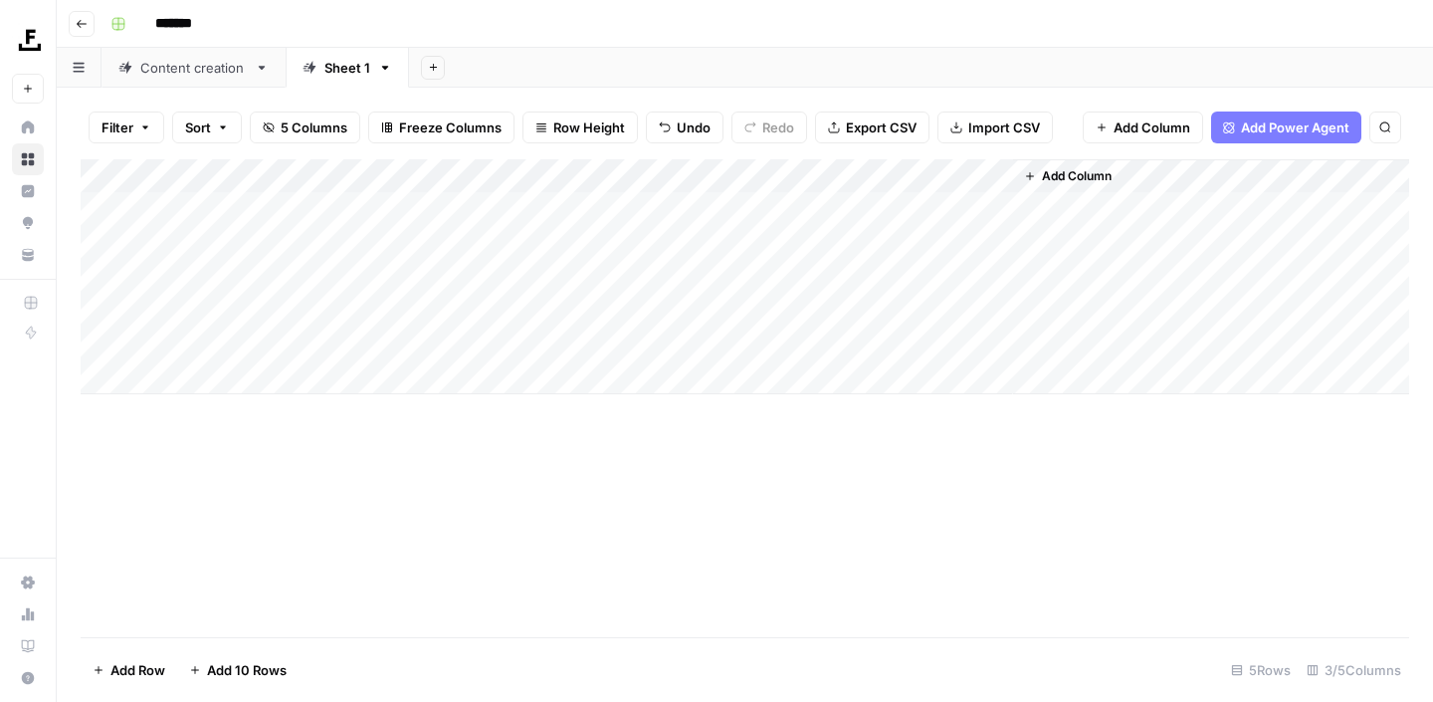
click at [993, 179] on div "Add Column" at bounding box center [745, 276] width 1329 height 235
click at [992, 178] on div at bounding box center [1132, 179] width 290 height 40
click at [892, 515] on div "Add Column" at bounding box center [745, 398] width 1329 height 478
click at [862, 208] on div "Add Column" at bounding box center [745, 276] width 1329 height 235
click at [386, 74] on link "Sheet 1" at bounding box center [347, 68] width 123 height 40
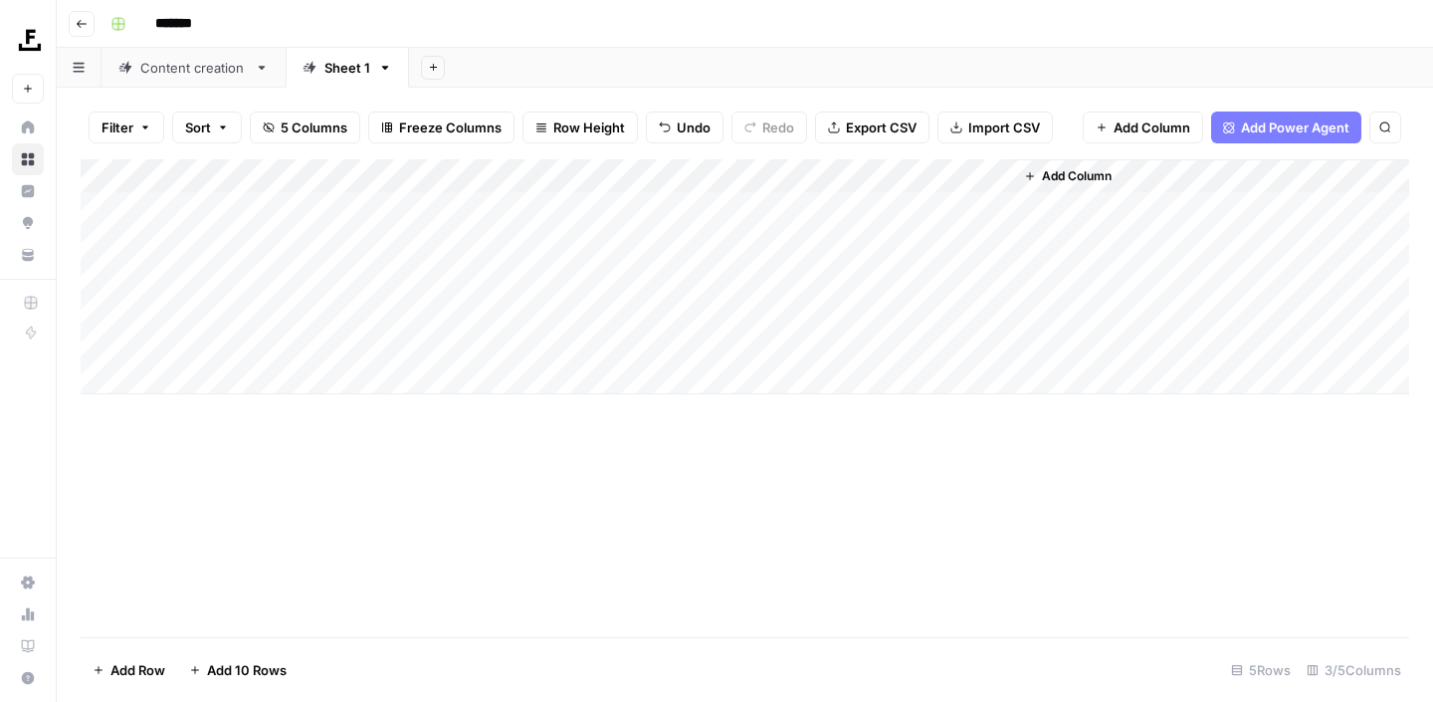
click at [382, 66] on icon "button" at bounding box center [385, 68] width 7 height 4
click at [427, 107] on span "Rename Sheet" at bounding box center [462, 106] width 96 height 20
type input "*"
type input "**********"
click at [993, 207] on div "Add Column" at bounding box center [745, 276] width 1329 height 235
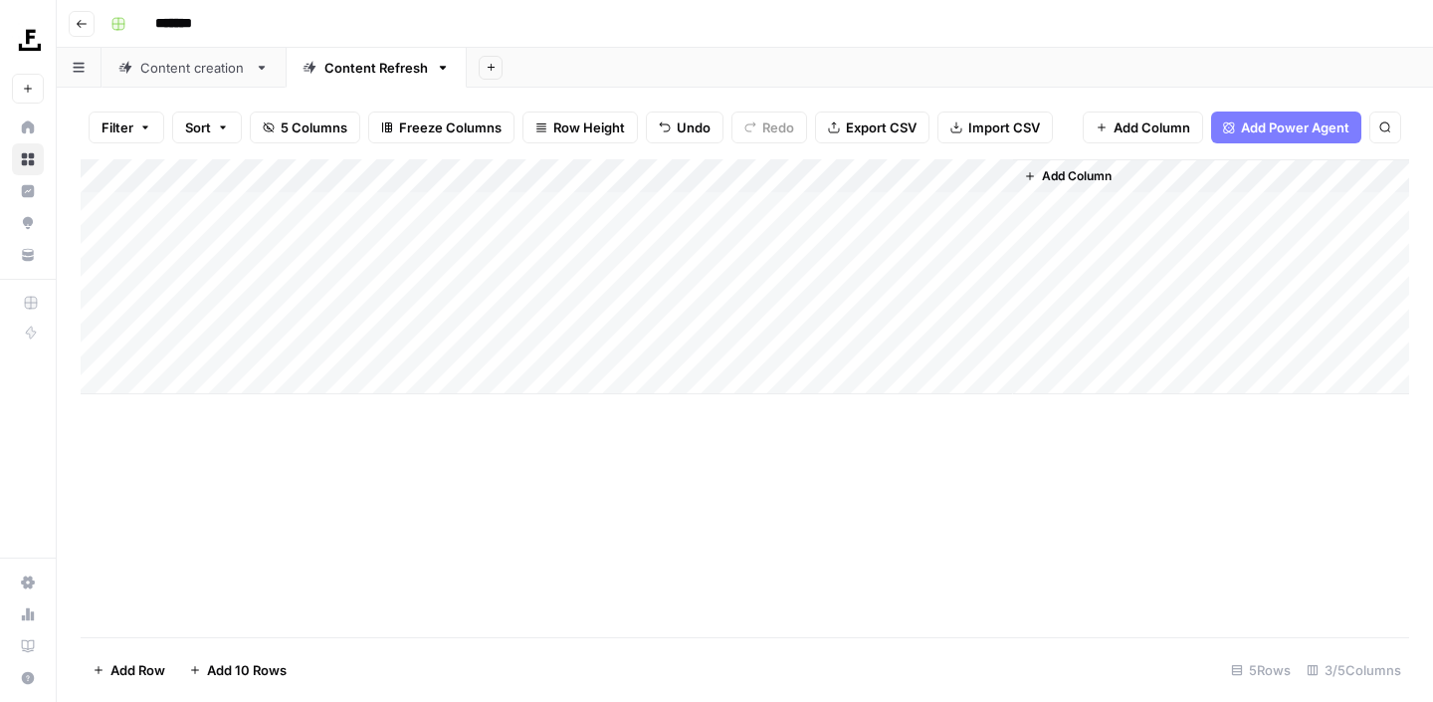
click at [971, 177] on div "Add Column" at bounding box center [745, 276] width 1329 height 235
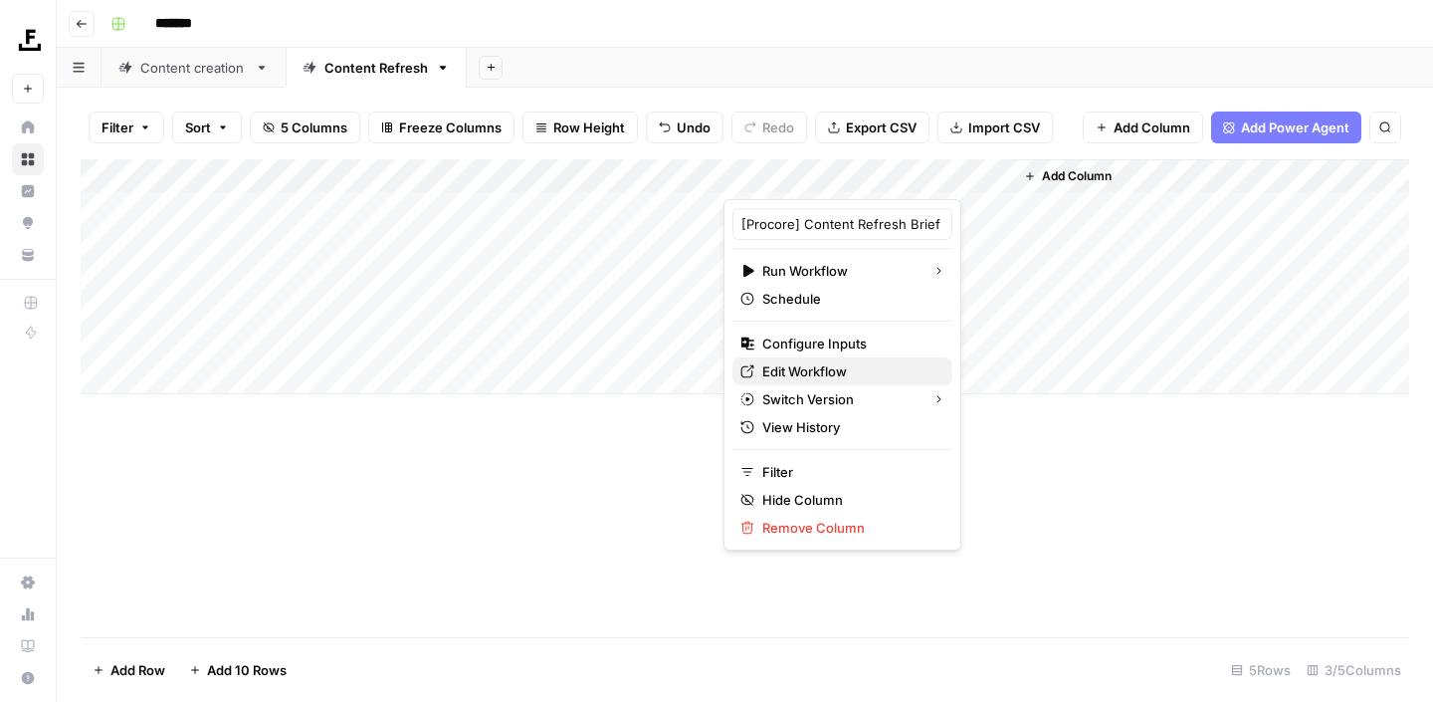
click at [826, 367] on span "Edit Workflow" at bounding box center [850, 371] width 174 height 20
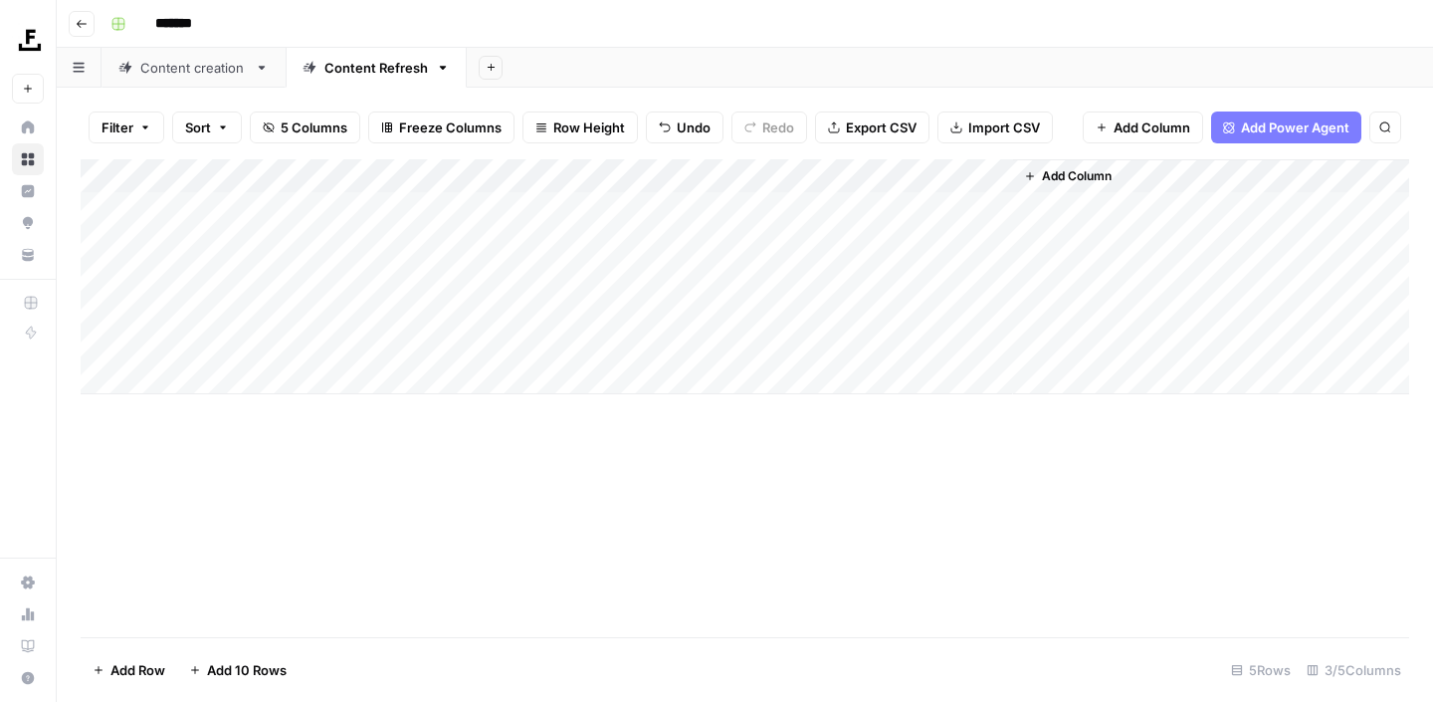
click at [720, 544] on div "Add Column" at bounding box center [745, 398] width 1329 height 478
click at [641, 499] on div "Add Column" at bounding box center [745, 398] width 1329 height 478
click at [985, 617] on div "Add Column" at bounding box center [745, 398] width 1329 height 478
click at [1301, 130] on span "Add Power Agent" at bounding box center [1295, 127] width 109 height 20
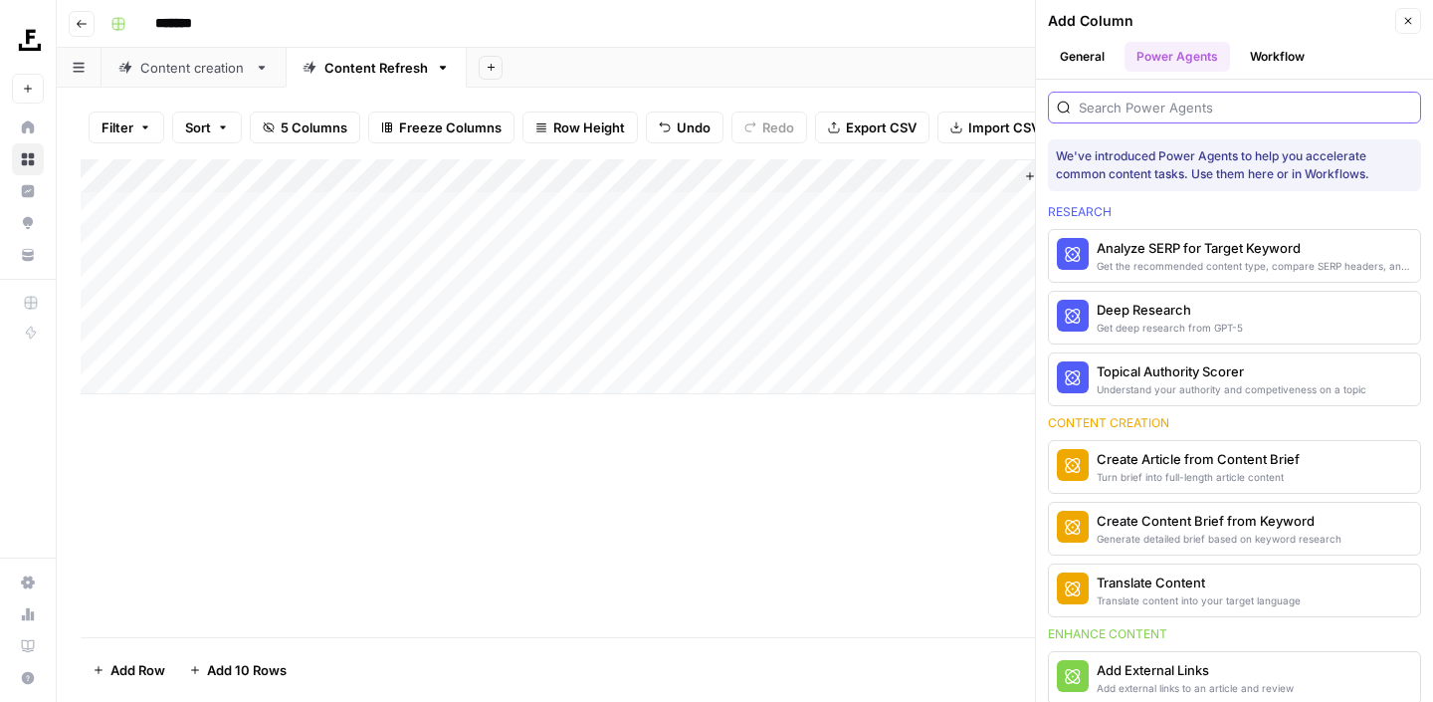
click at [1210, 104] on input "search" at bounding box center [1245, 108] width 333 height 20
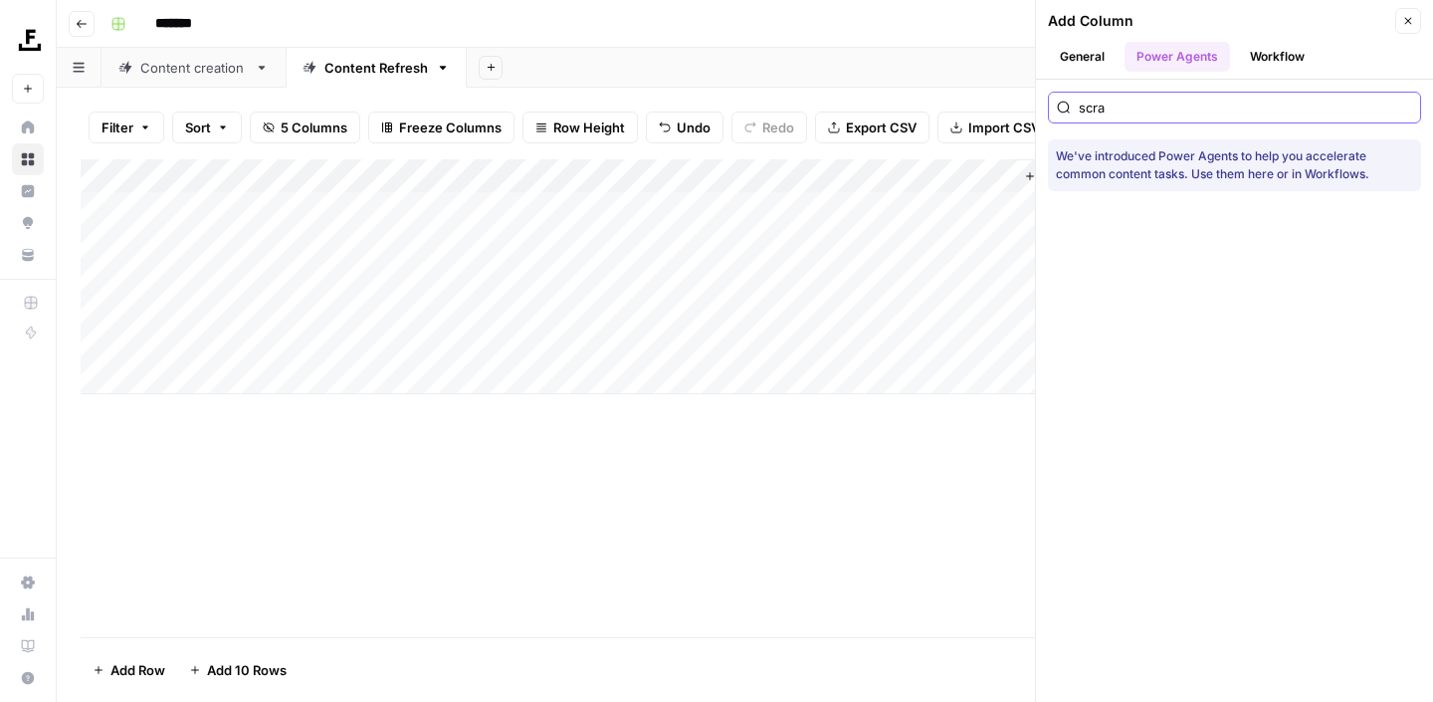
type input "scra"
click at [1284, 63] on button "Workflow" at bounding box center [1277, 57] width 79 height 30
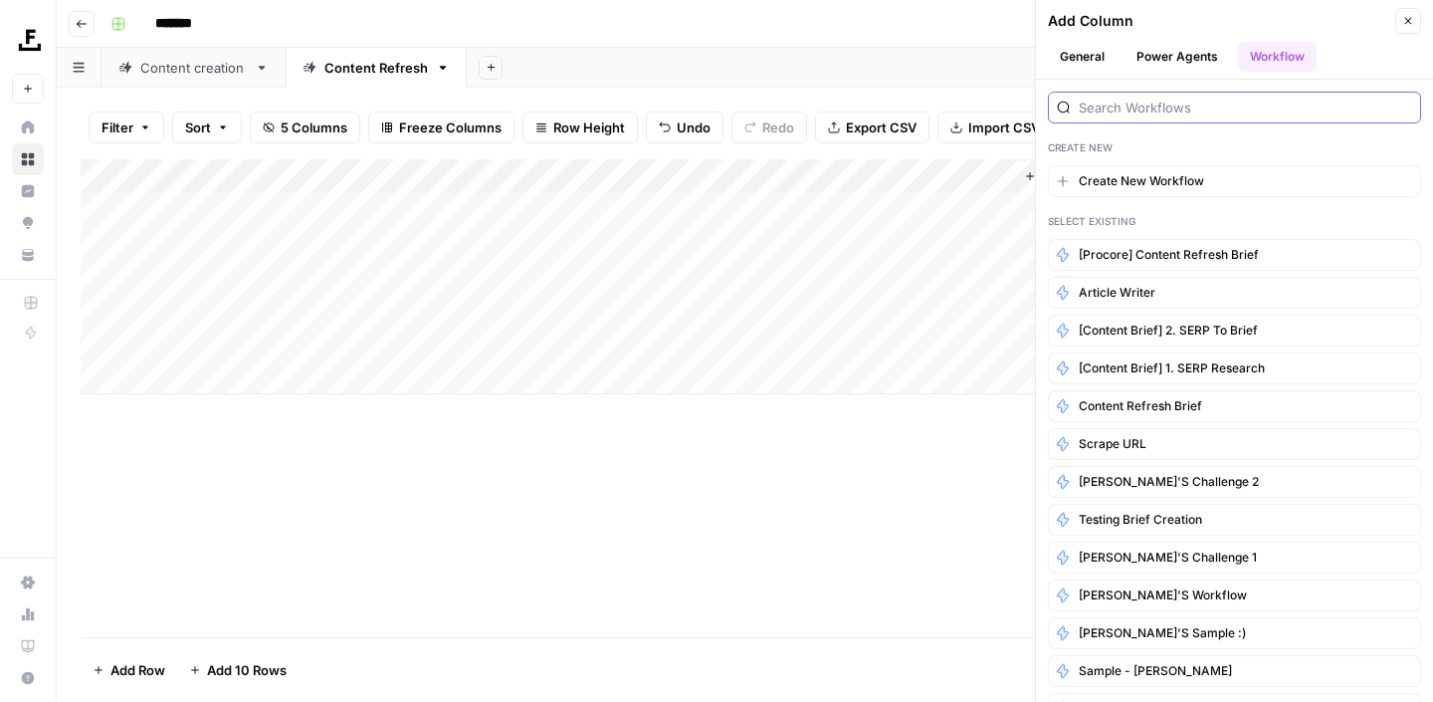
click at [1230, 111] on input "search" at bounding box center [1245, 108] width 333 height 20
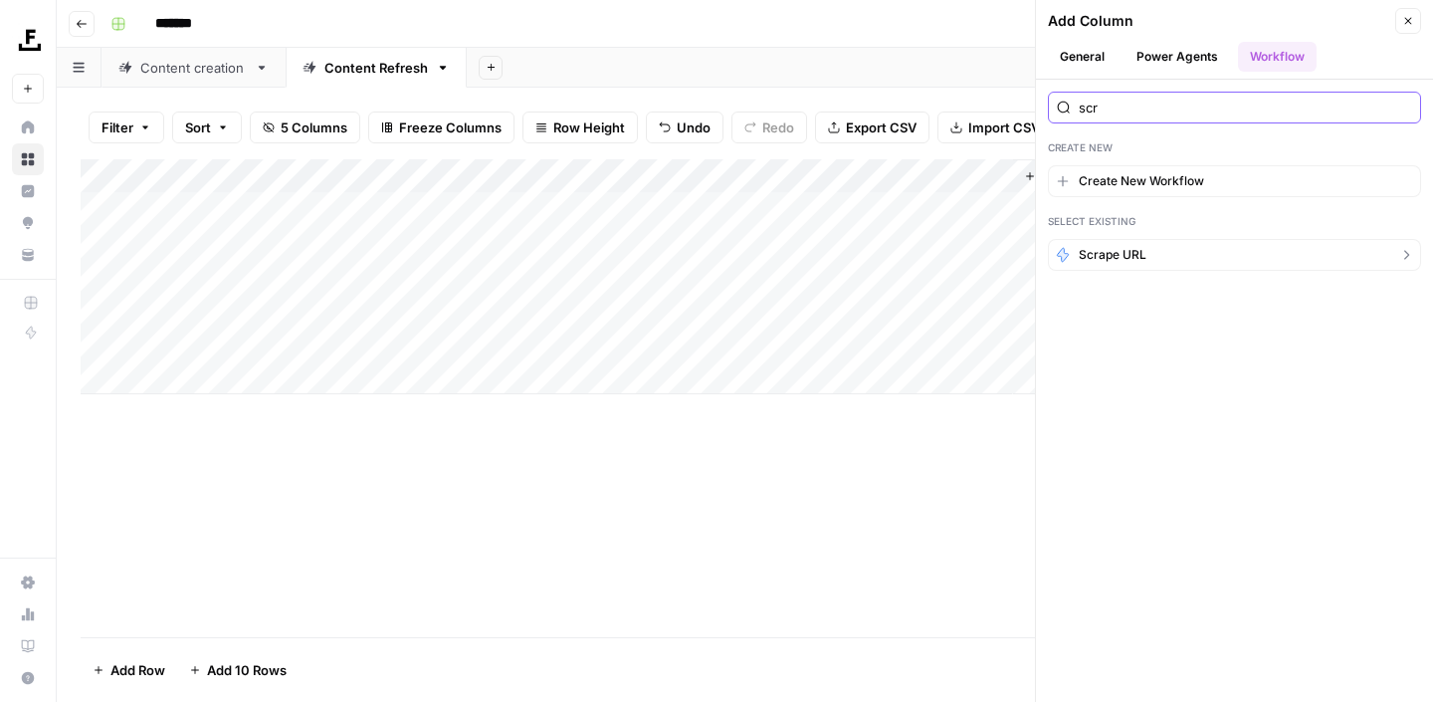
type input "scr"
click at [1106, 261] on span "Scrape URL" at bounding box center [1113, 255] width 68 height 18
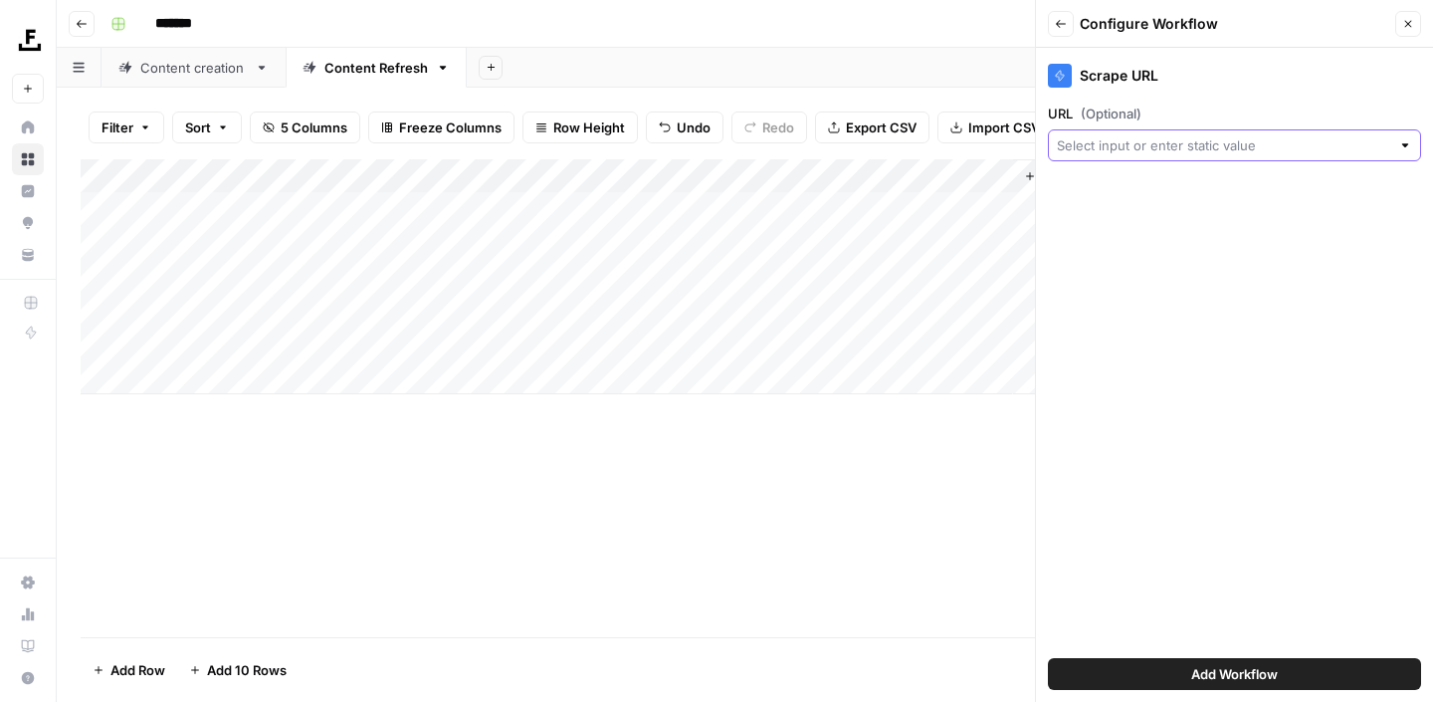
click at [1210, 147] on input "URL (Optional)" at bounding box center [1223, 145] width 333 height 20
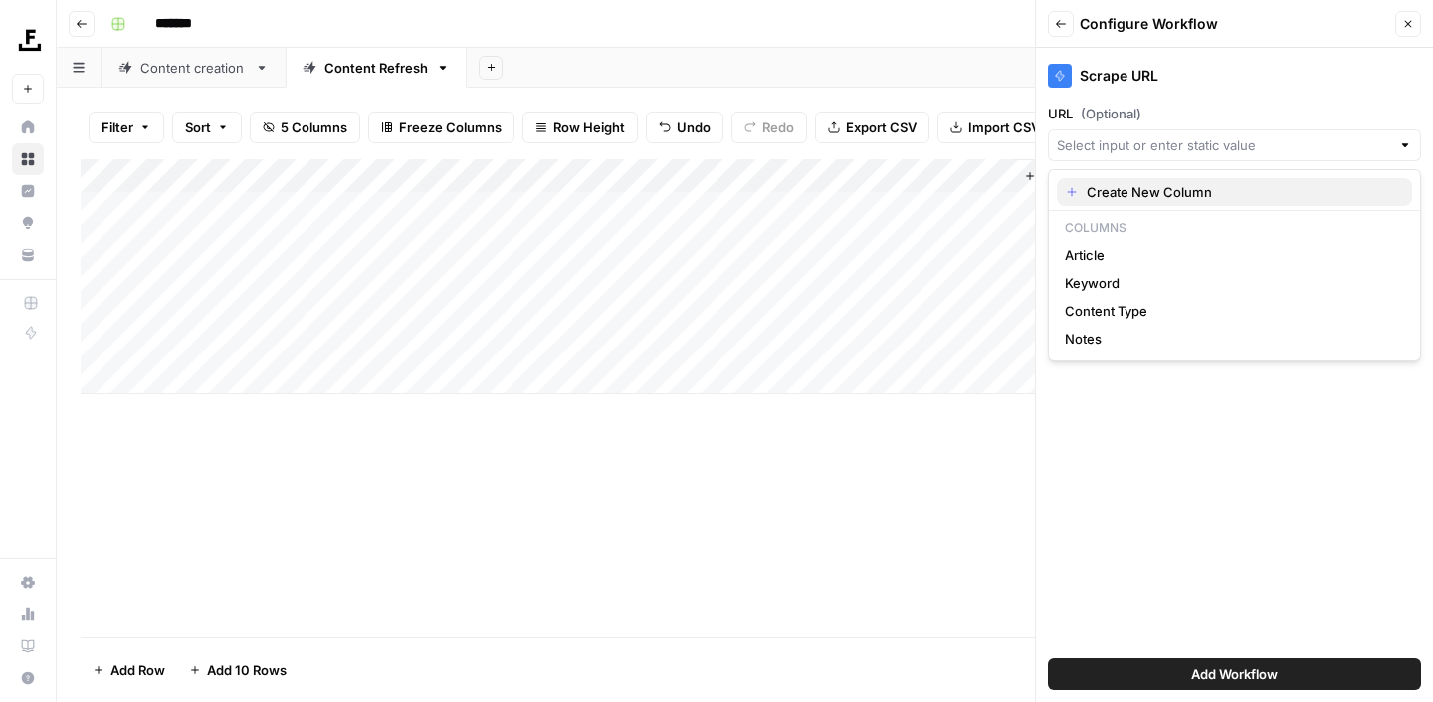
click at [1161, 193] on span "Create New Column" at bounding box center [1242, 192] width 310 height 20
type input "Create New Column"
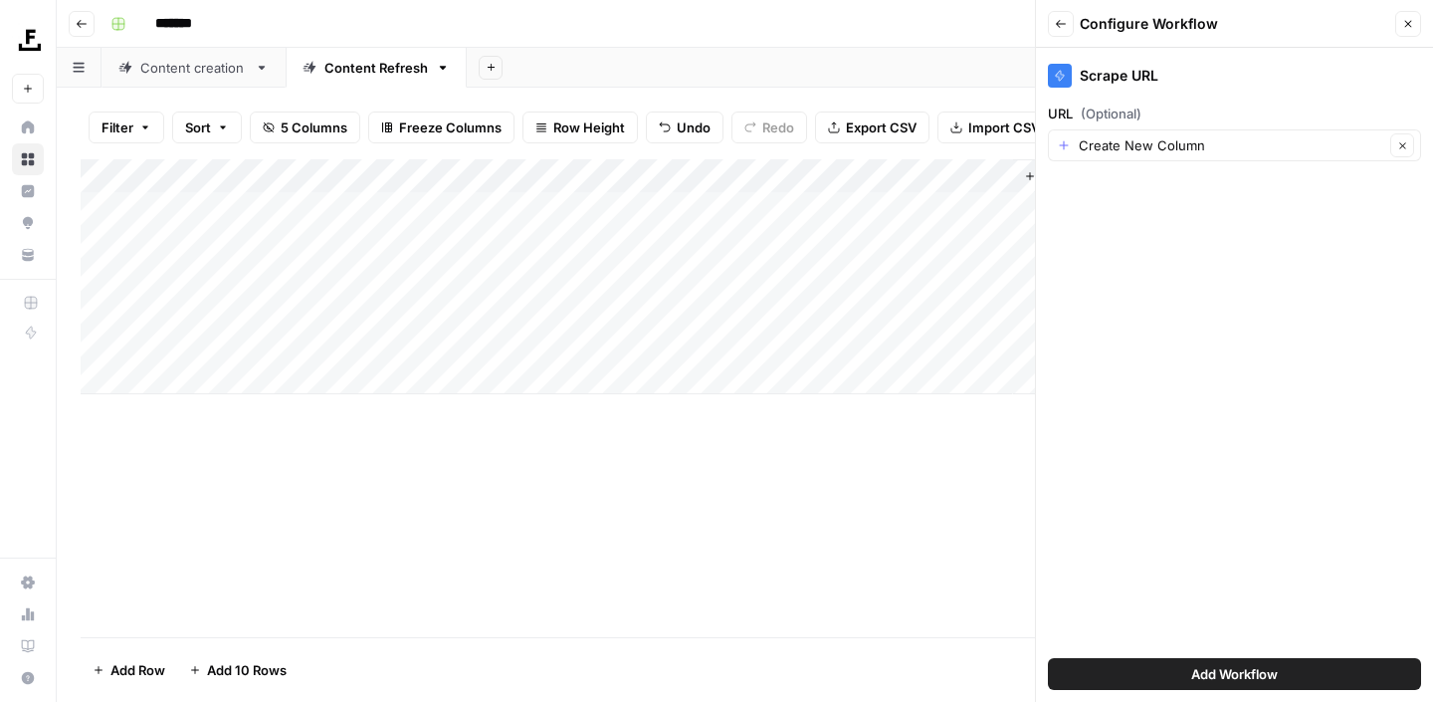
click at [1220, 669] on span "Add Workflow" at bounding box center [1235, 674] width 87 height 20
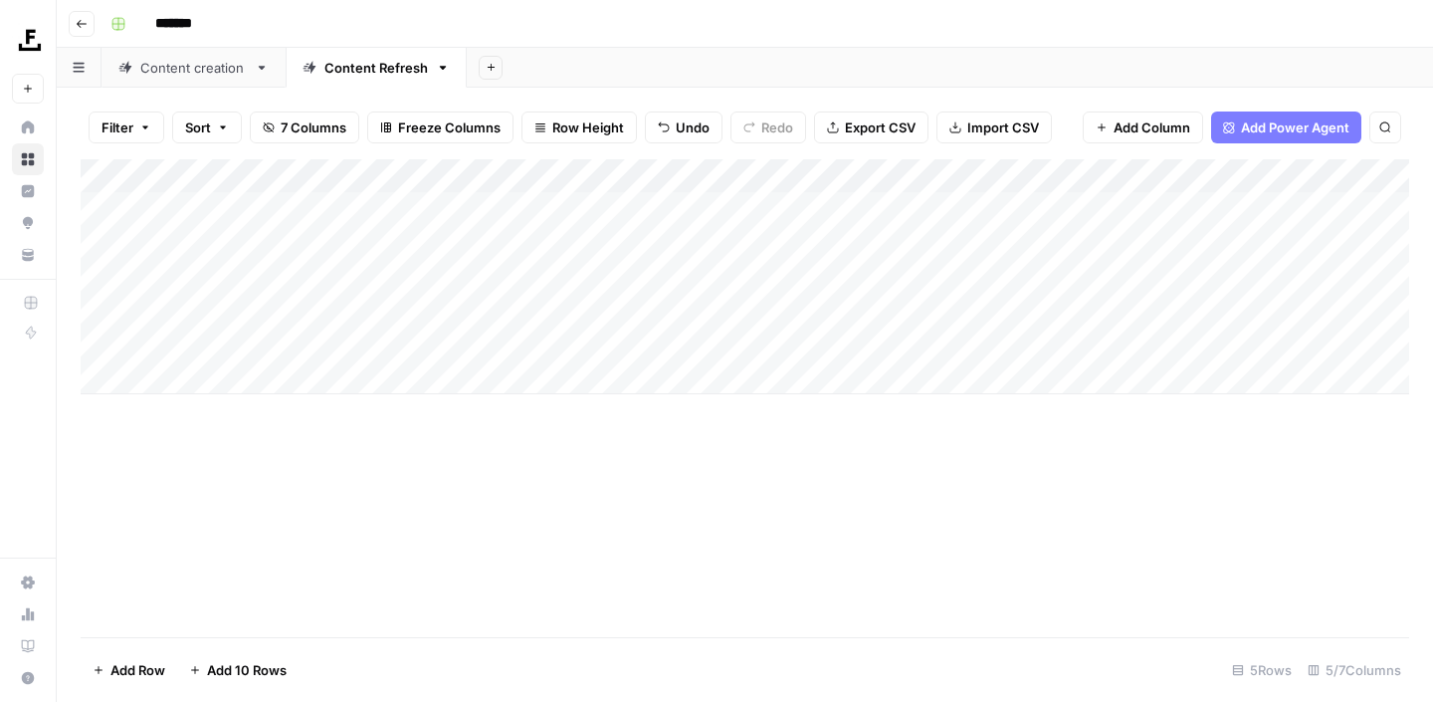
click at [419, 176] on div "Add Column" at bounding box center [745, 276] width 1329 height 235
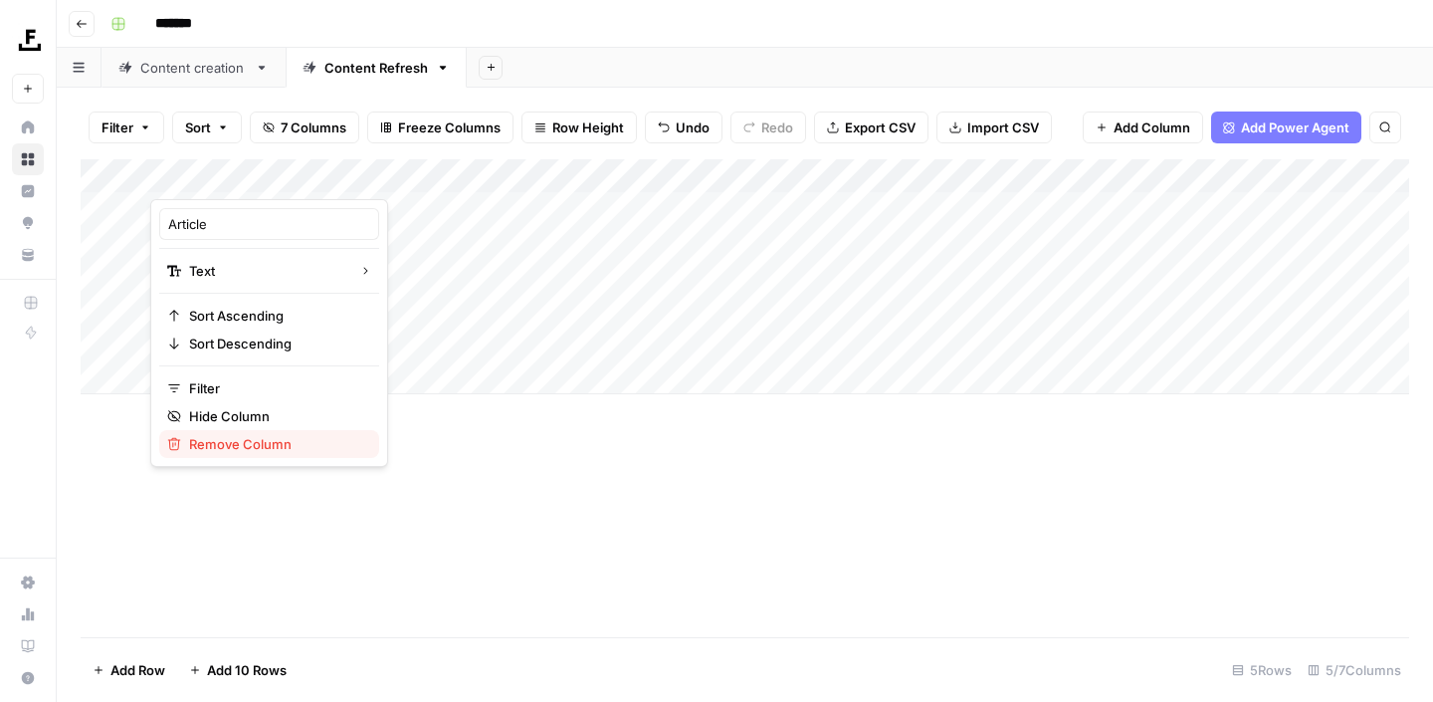
click at [250, 447] on span "Remove Column" at bounding box center [276, 444] width 174 height 20
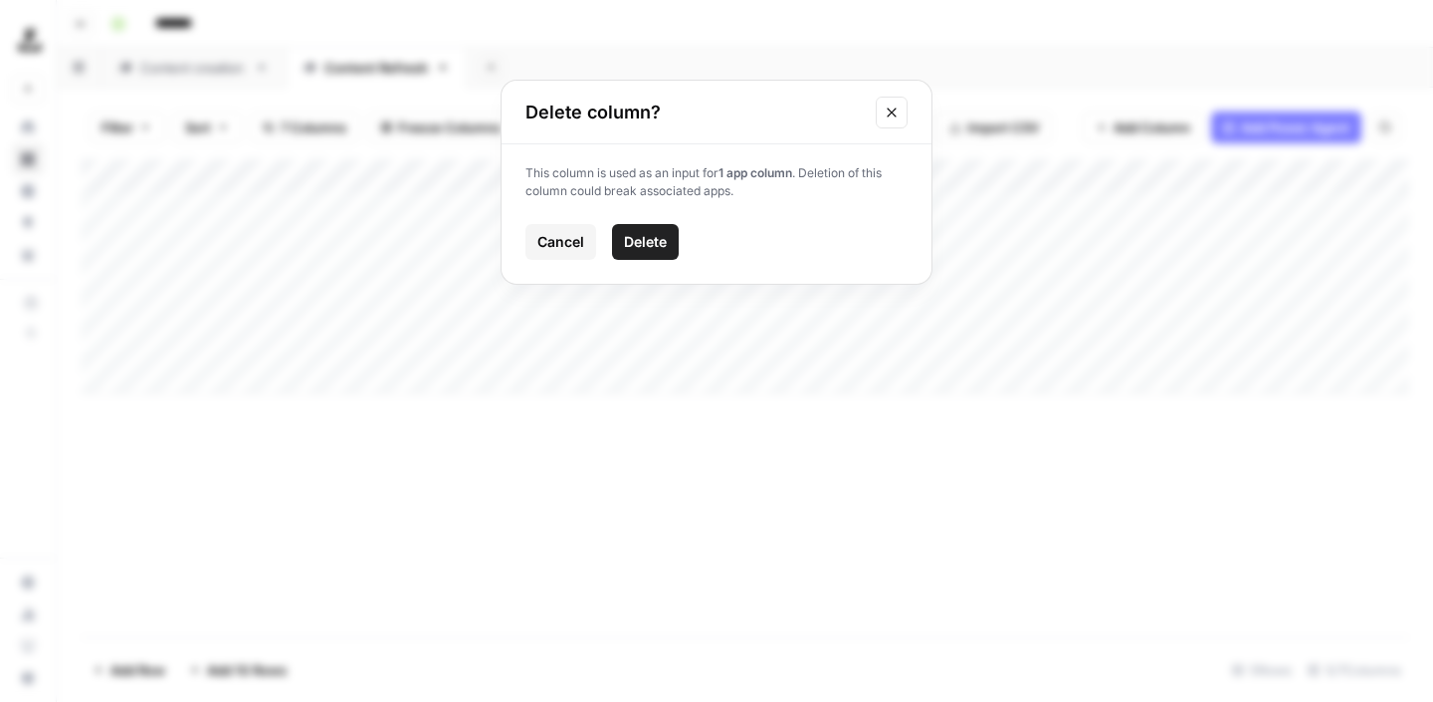
click at [894, 115] on icon "Close modal" at bounding box center [892, 113] width 16 height 16
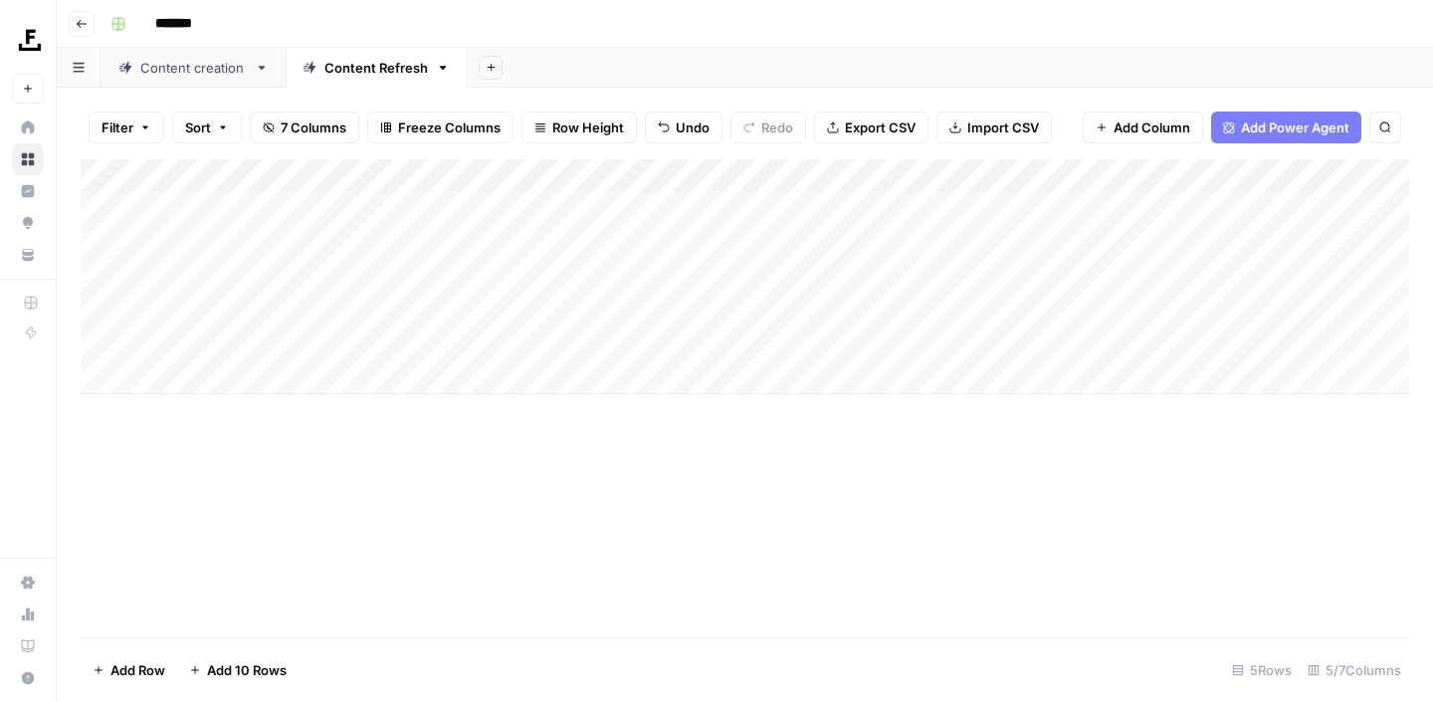
click at [888, 527] on div "Add Column" at bounding box center [745, 398] width 1329 height 478
click at [659, 200] on div "Add Column" at bounding box center [745, 276] width 1329 height 235
drag, startPoint x: 1191, startPoint y: 180, endPoint x: 381, endPoint y: 173, distance: 809.4
click at [381, 173] on div "Add Column" at bounding box center [745, 276] width 1329 height 235
drag, startPoint x: 807, startPoint y: 165, endPoint x: 580, endPoint y: 165, distance: 227.0
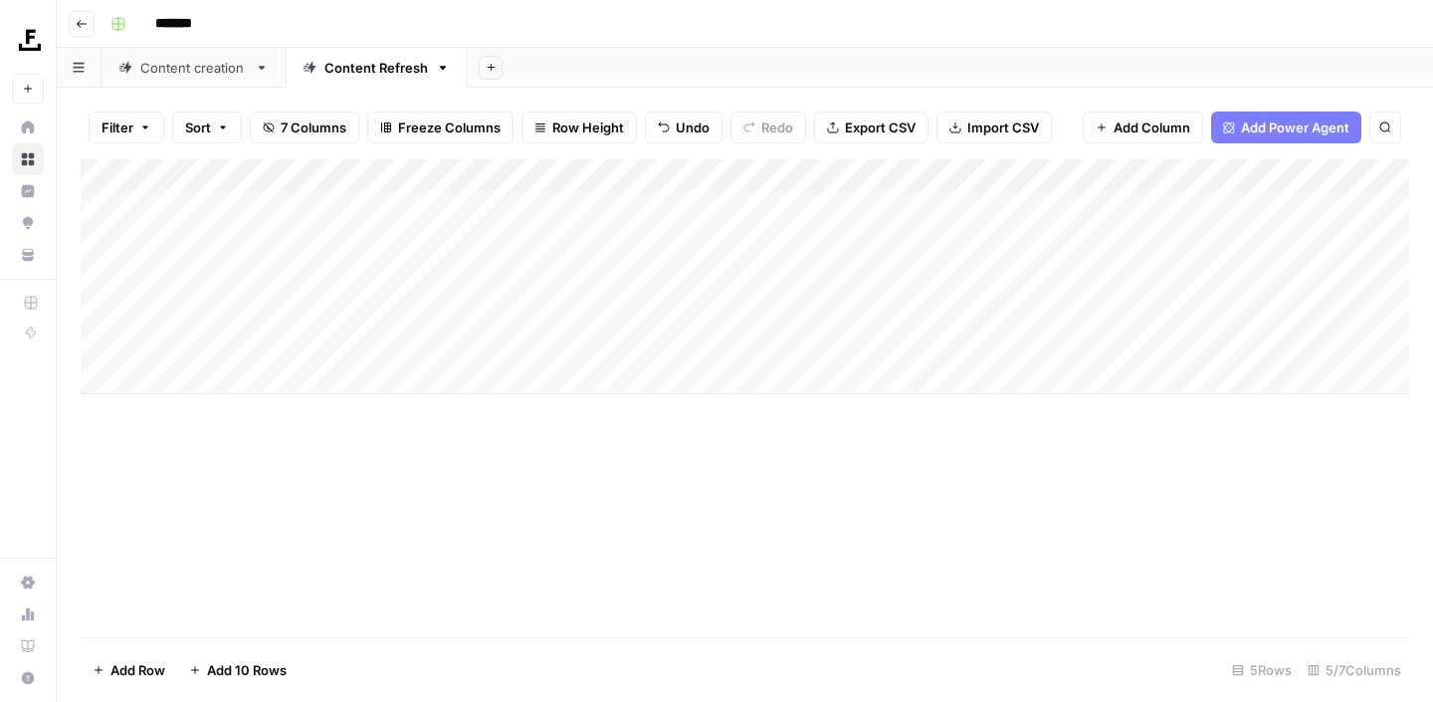
click at [580, 165] on div "Add Column" at bounding box center [745, 276] width 1329 height 235
drag, startPoint x: 1355, startPoint y: 171, endPoint x: 938, endPoint y: 171, distance: 417.1
click at [938, 171] on div "Add Column" at bounding box center [745, 276] width 1329 height 235
click at [681, 178] on div "Add Column" at bounding box center [745, 276] width 1329 height 235
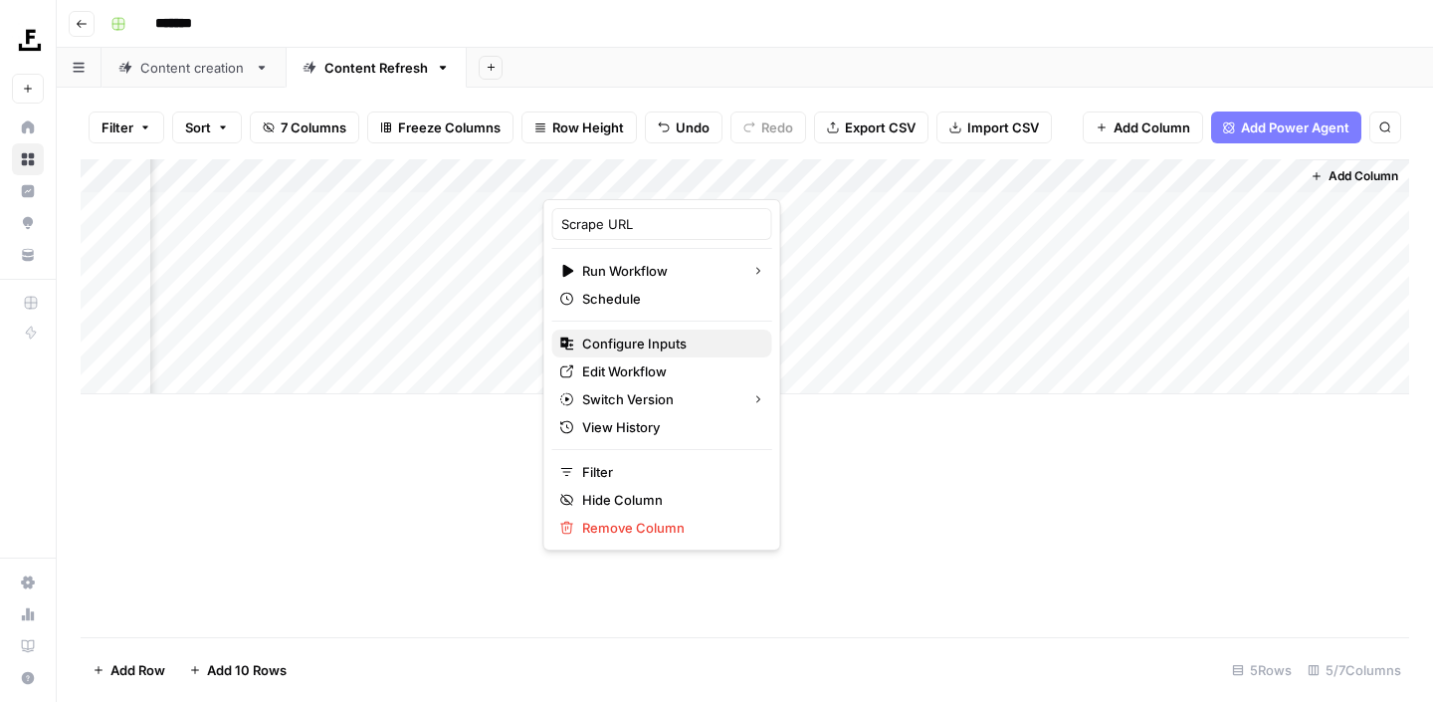
click at [667, 341] on span "Configure Inputs" at bounding box center [669, 343] width 174 height 20
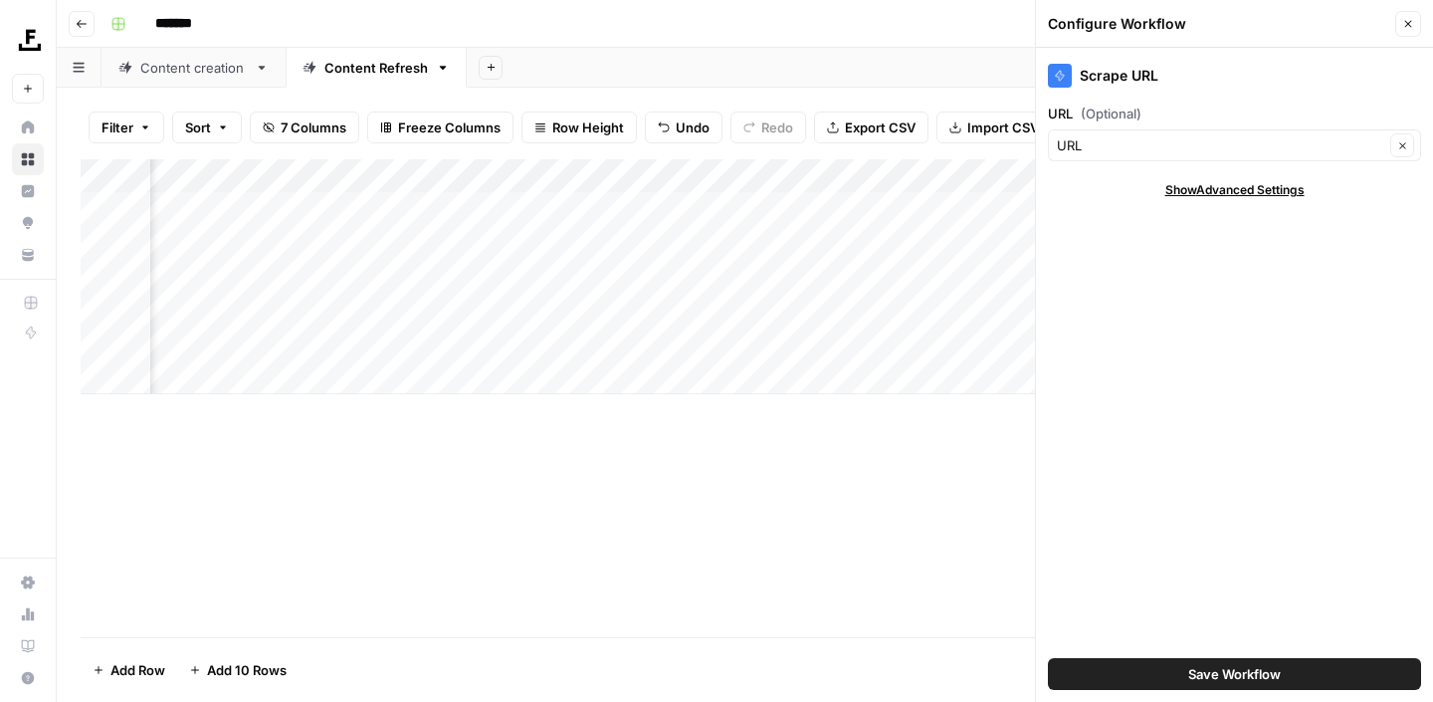
click at [1411, 25] on icon "button" at bounding box center [1409, 24] width 12 height 12
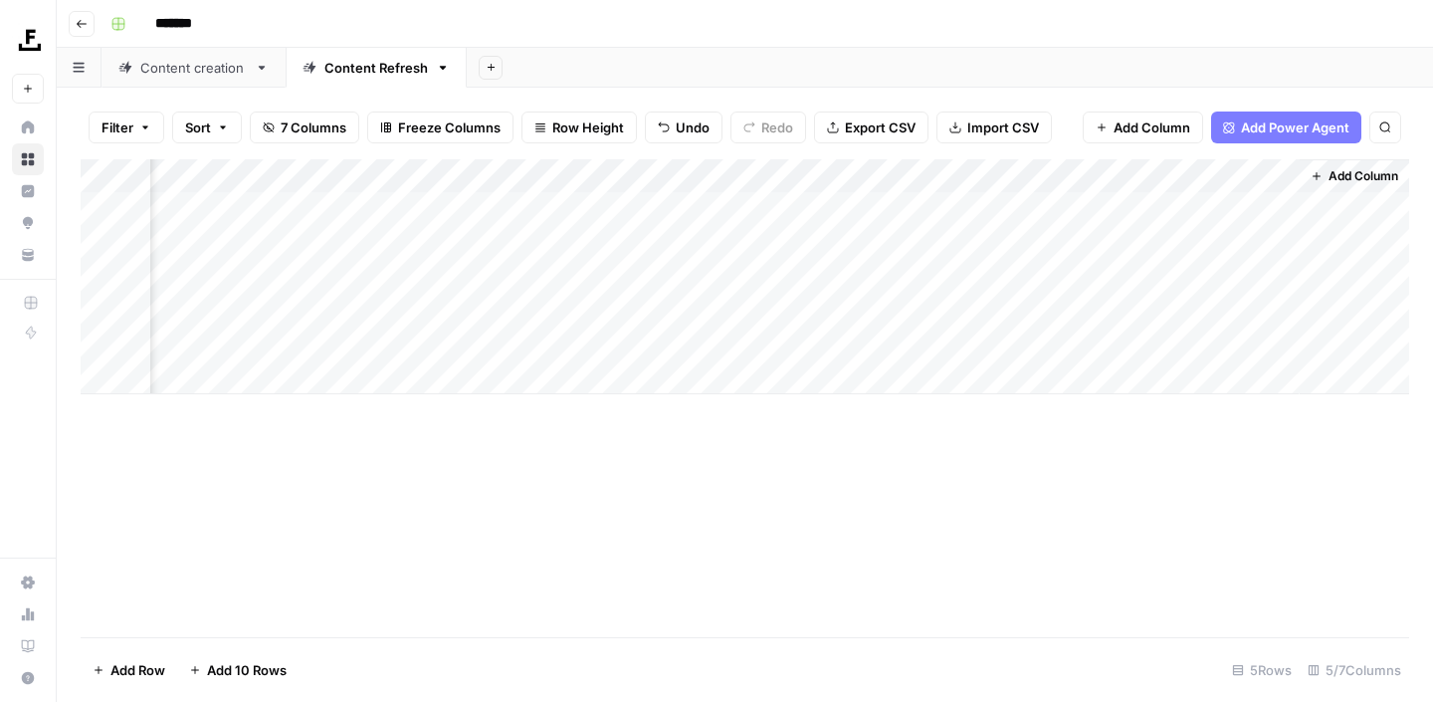
click at [994, 176] on div "Add Column" at bounding box center [745, 276] width 1329 height 235
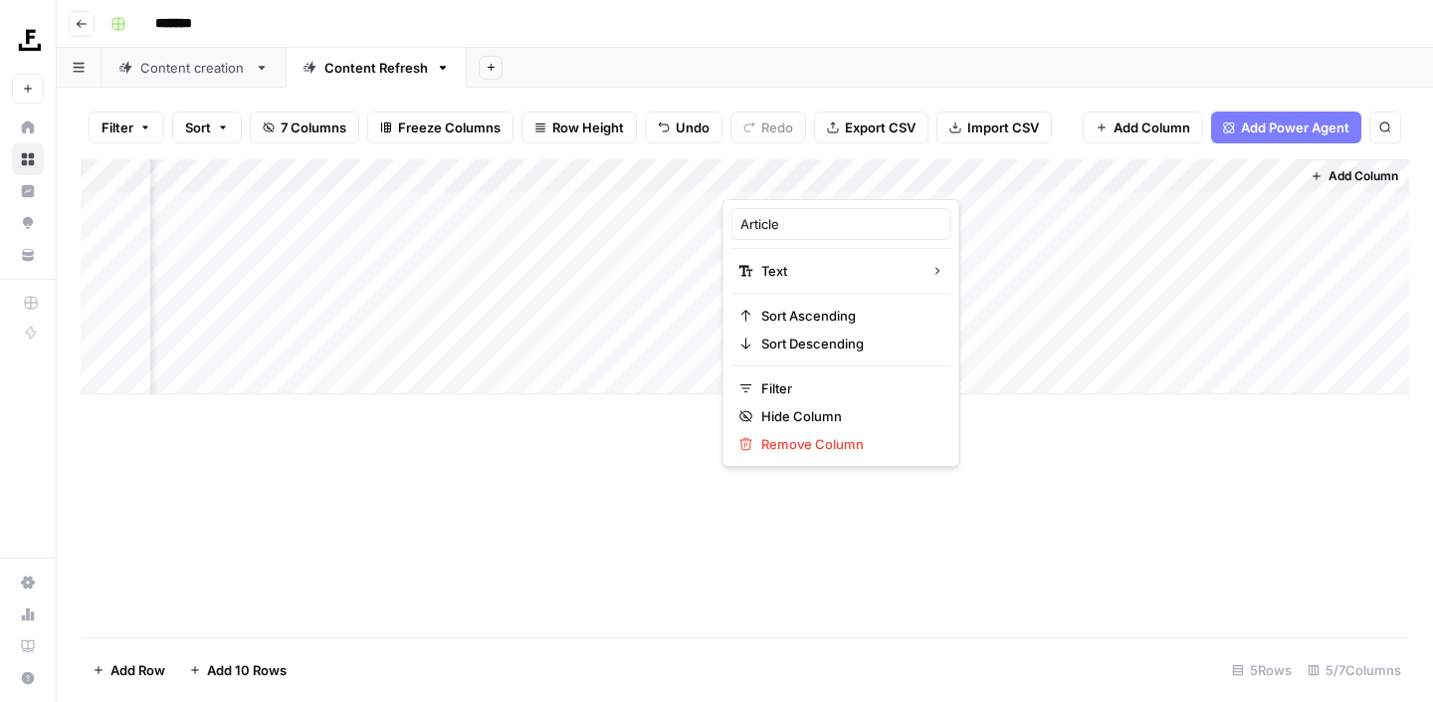
click at [958, 520] on div "Add Column" at bounding box center [745, 398] width 1329 height 478
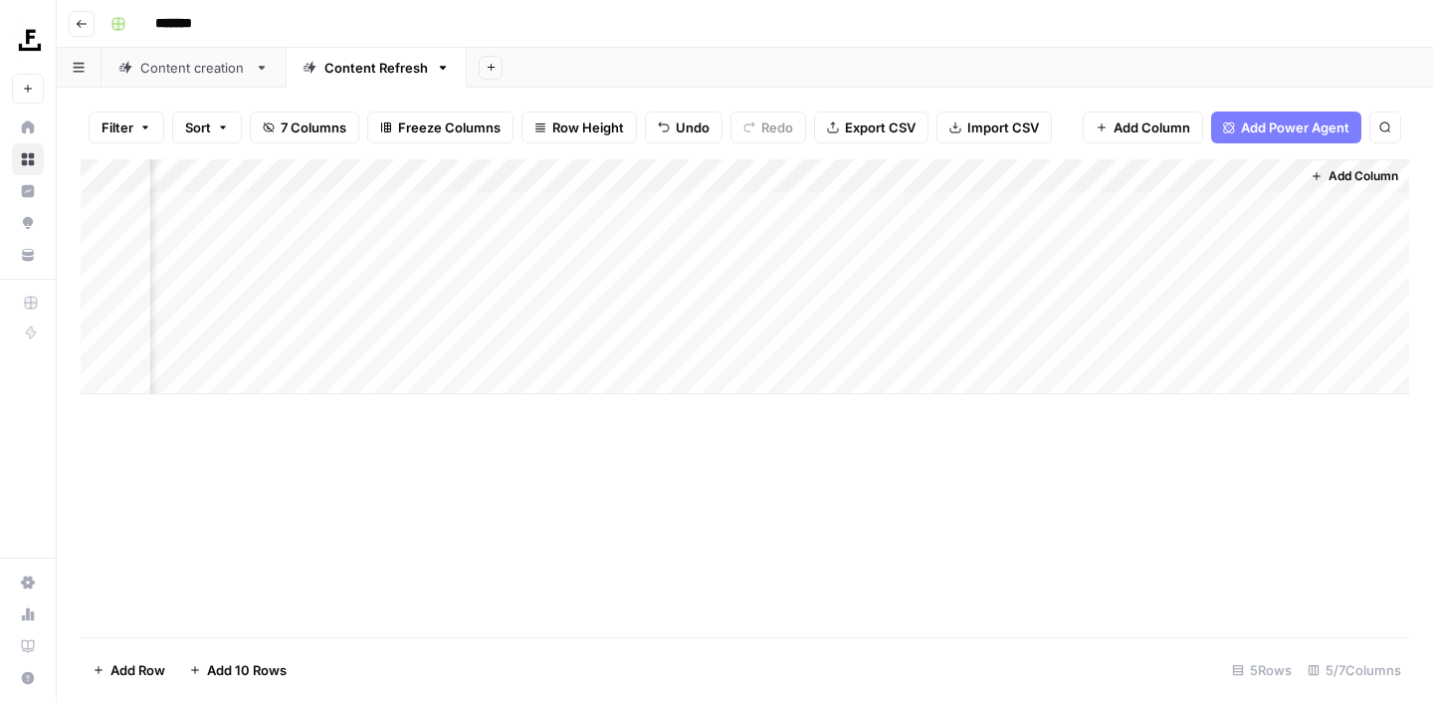
click at [1259, 173] on div "Add Column" at bounding box center [745, 276] width 1329 height 235
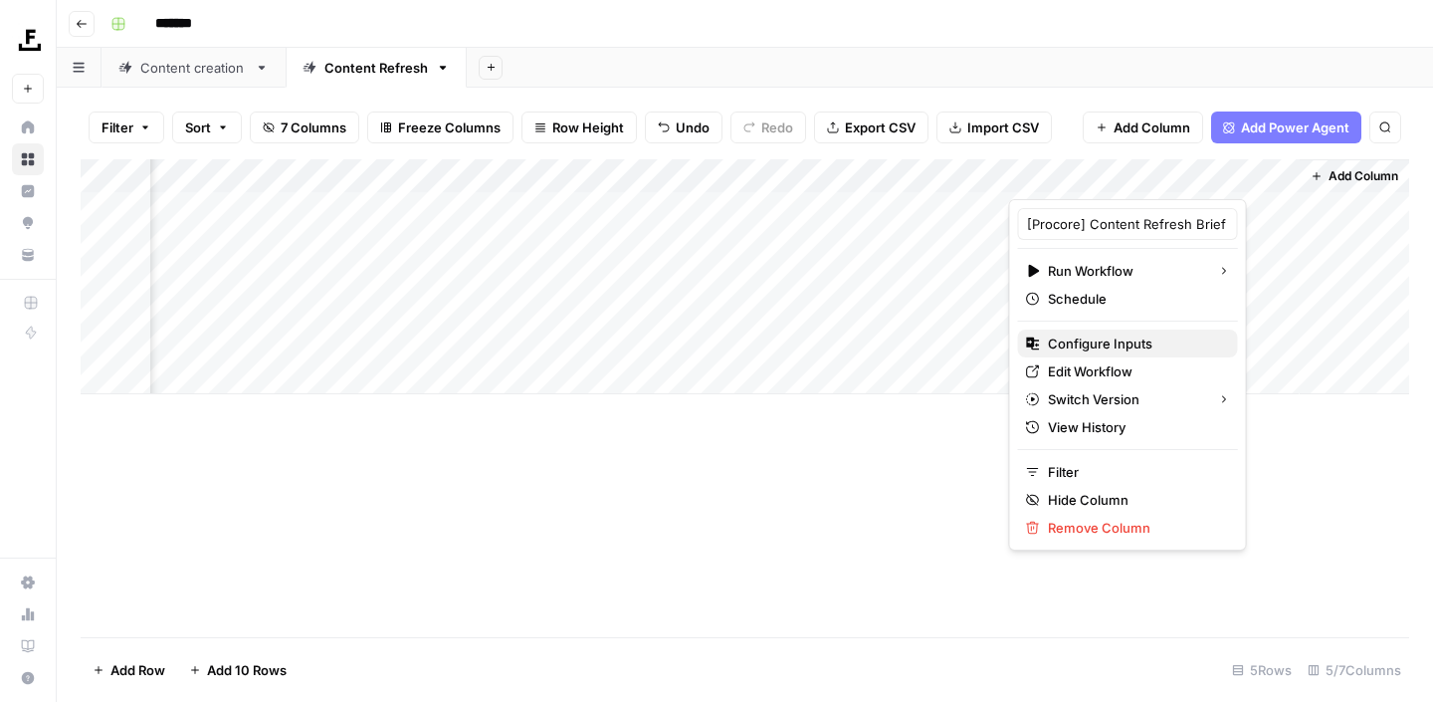
click at [1118, 346] on span "Configure Inputs" at bounding box center [1135, 343] width 174 height 20
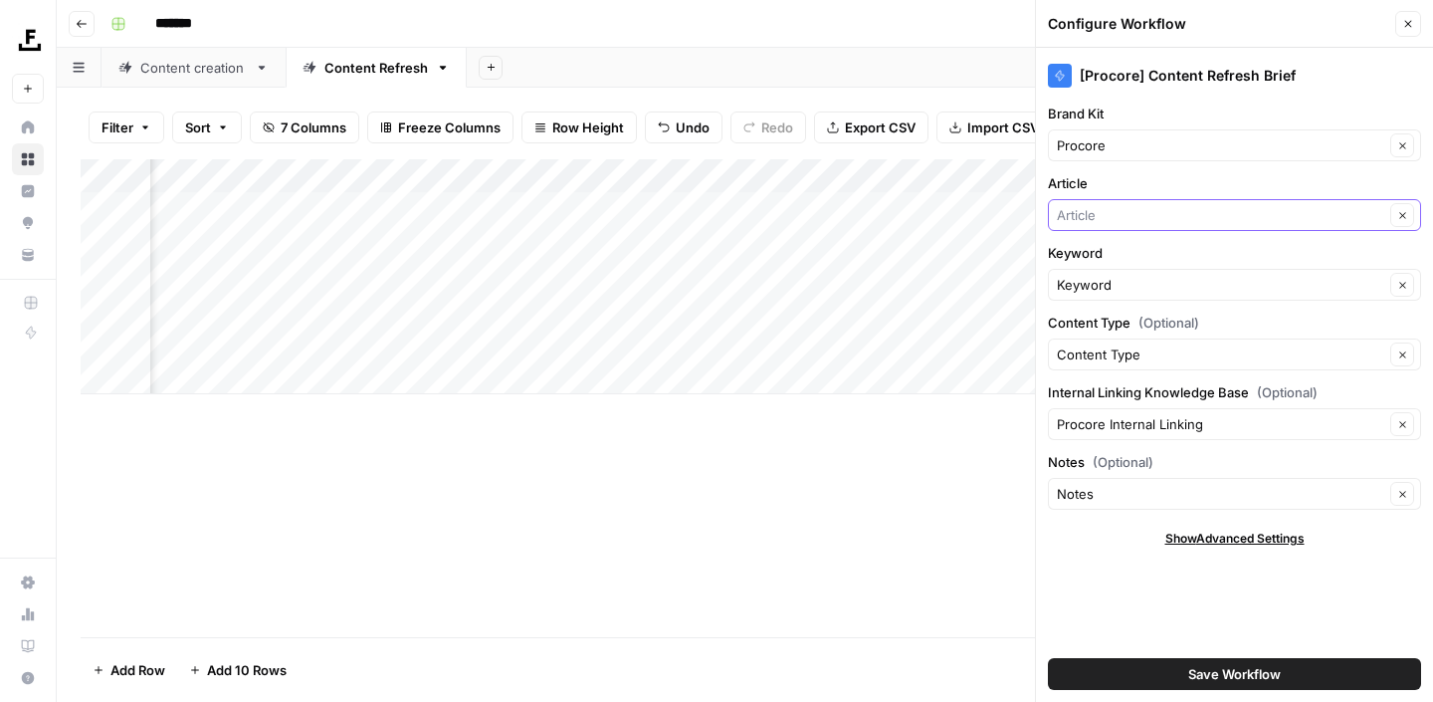
click at [1128, 217] on input "Article" at bounding box center [1221, 215] width 328 height 20
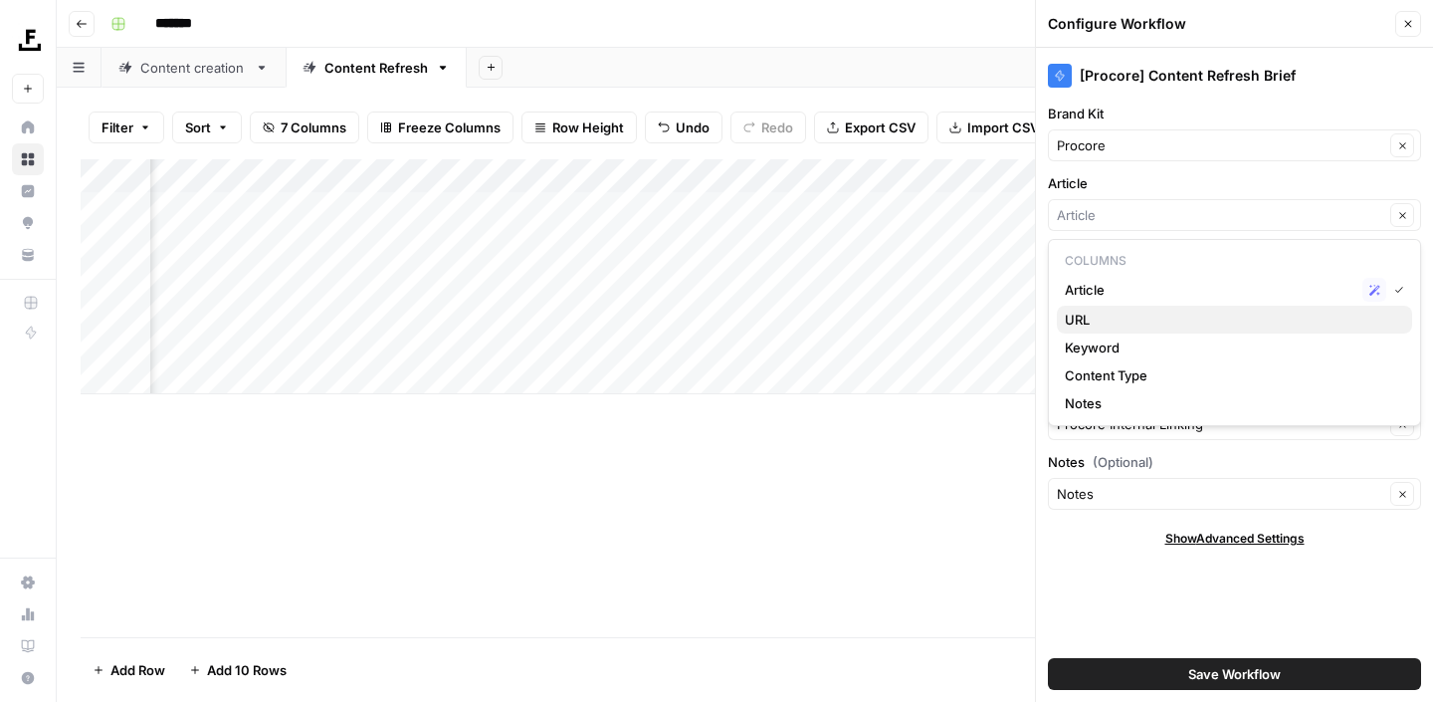
click at [1112, 326] on span "URL" at bounding box center [1230, 320] width 331 height 20
type input "URL"
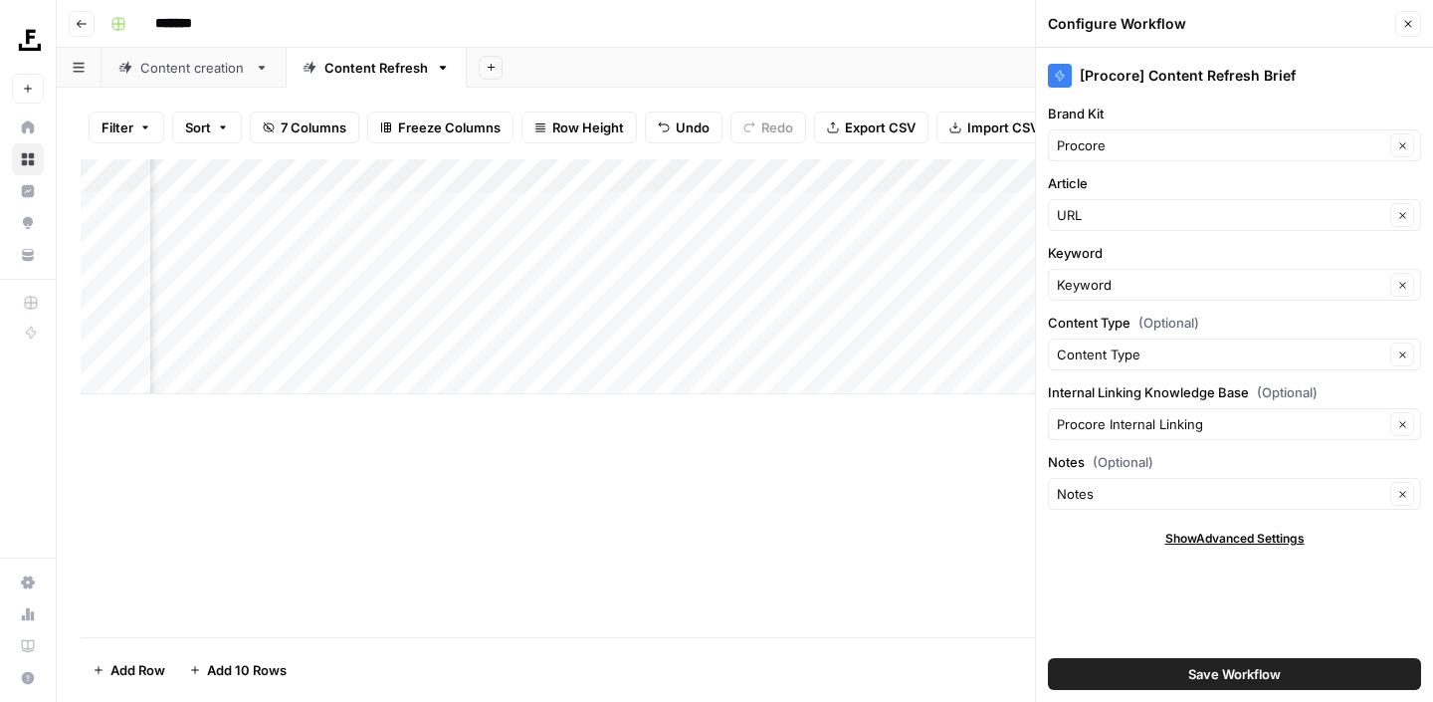
click at [927, 531] on div "Add Column" at bounding box center [745, 398] width 1329 height 478
click at [1406, 27] on icon "button" at bounding box center [1409, 24] width 12 height 12
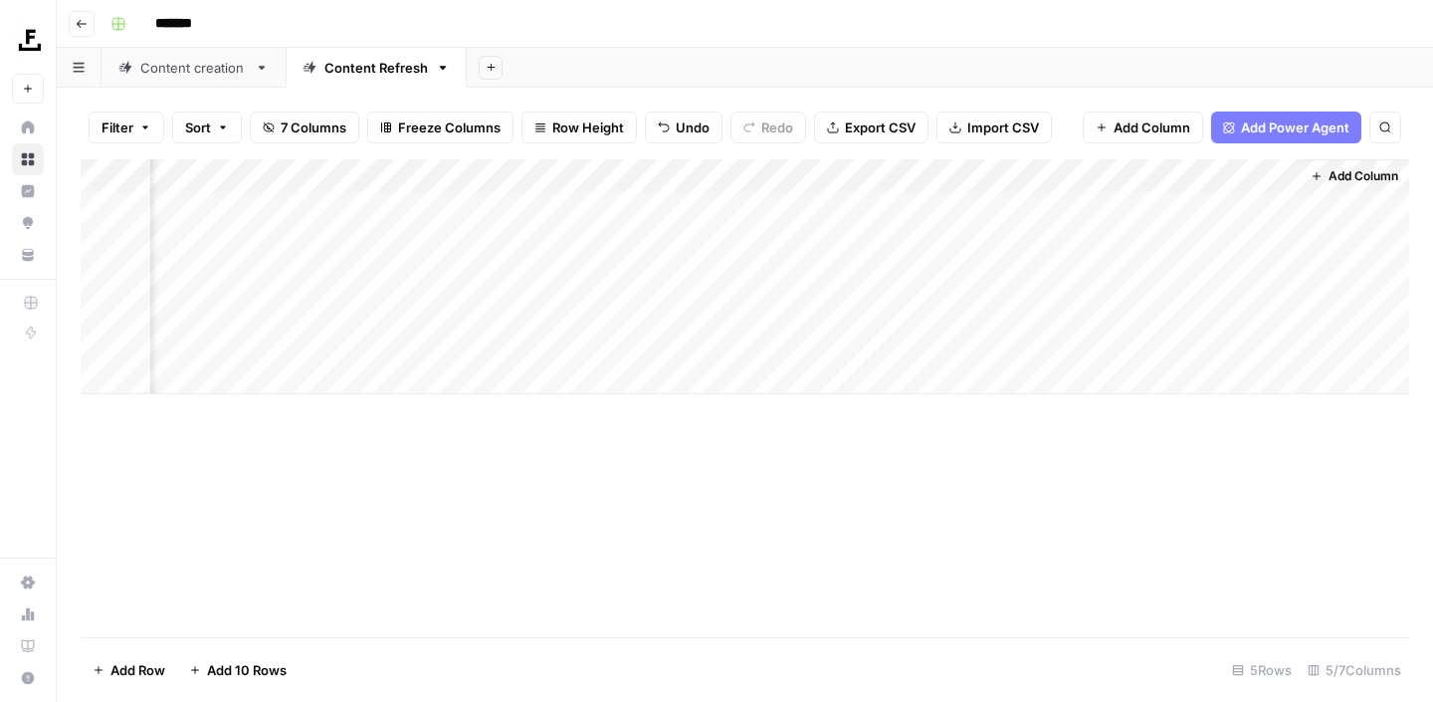
click at [992, 174] on div "Add Column" at bounding box center [745, 276] width 1329 height 235
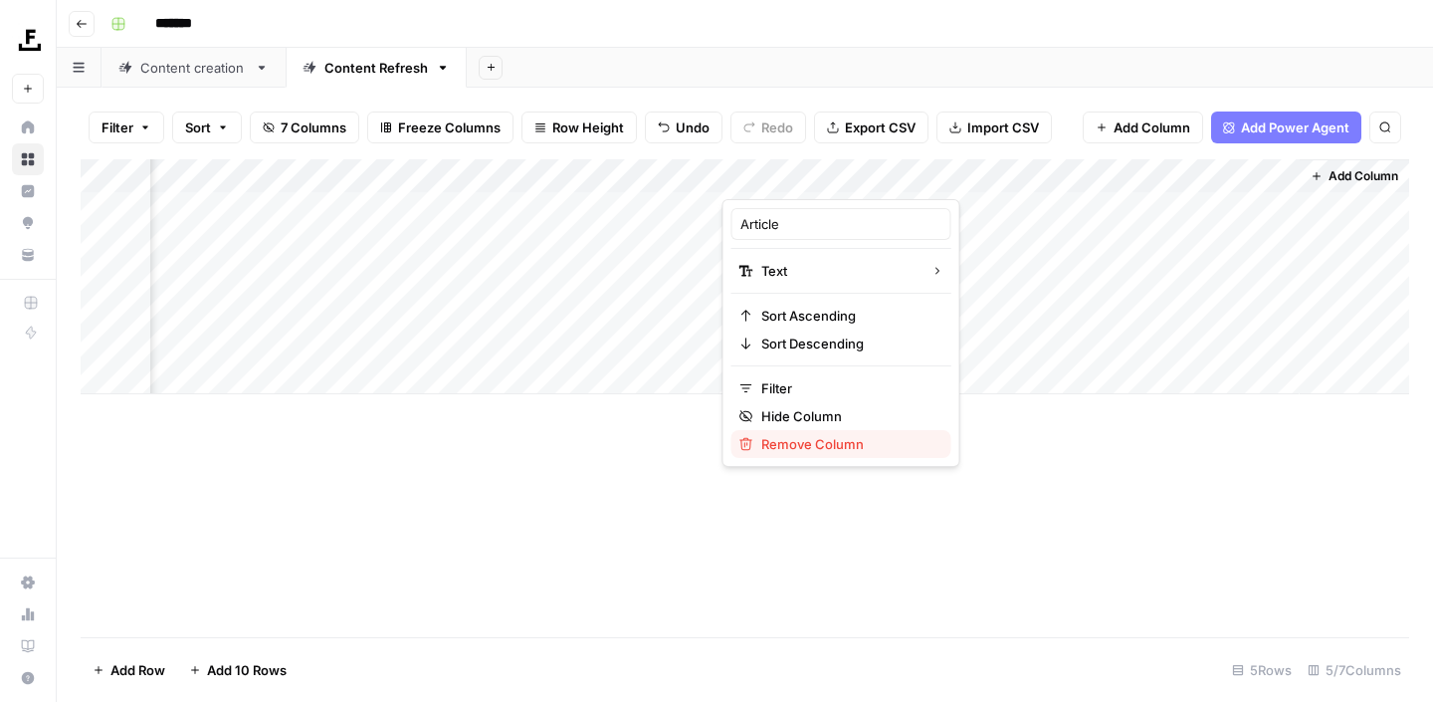
click at [813, 446] on span "Remove Column" at bounding box center [849, 444] width 174 height 20
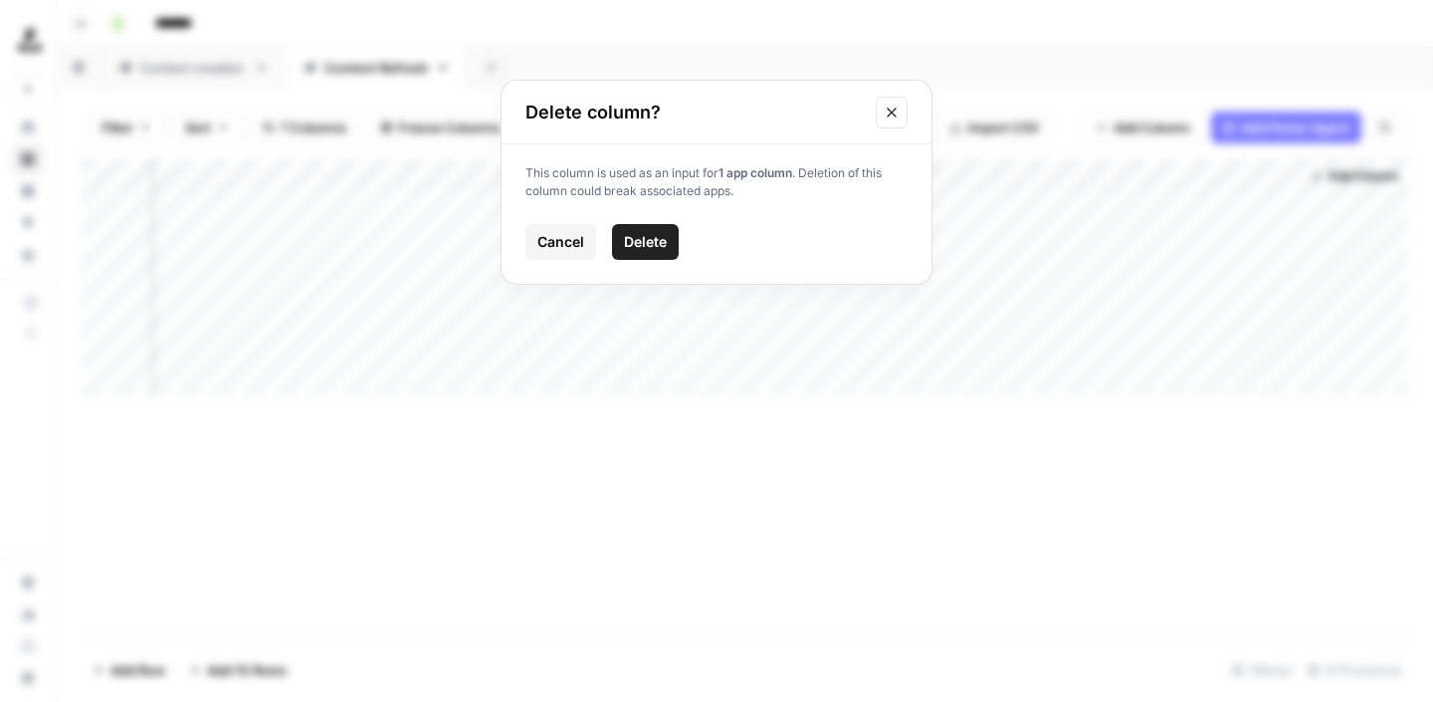
click at [891, 113] on icon "Close modal" at bounding box center [892, 113] width 16 height 16
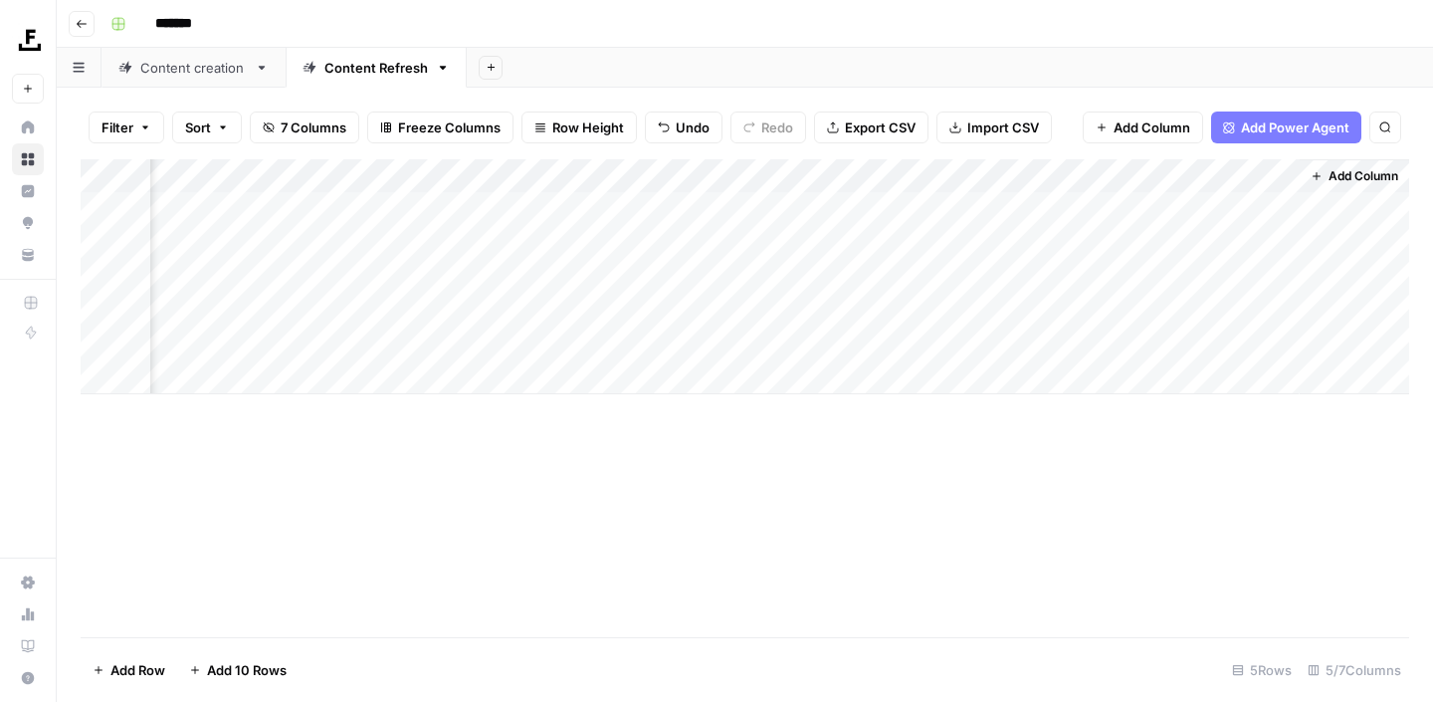
click at [1253, 176] on div "Add Column" at bounding box center [745, 276] width 1329 height 235
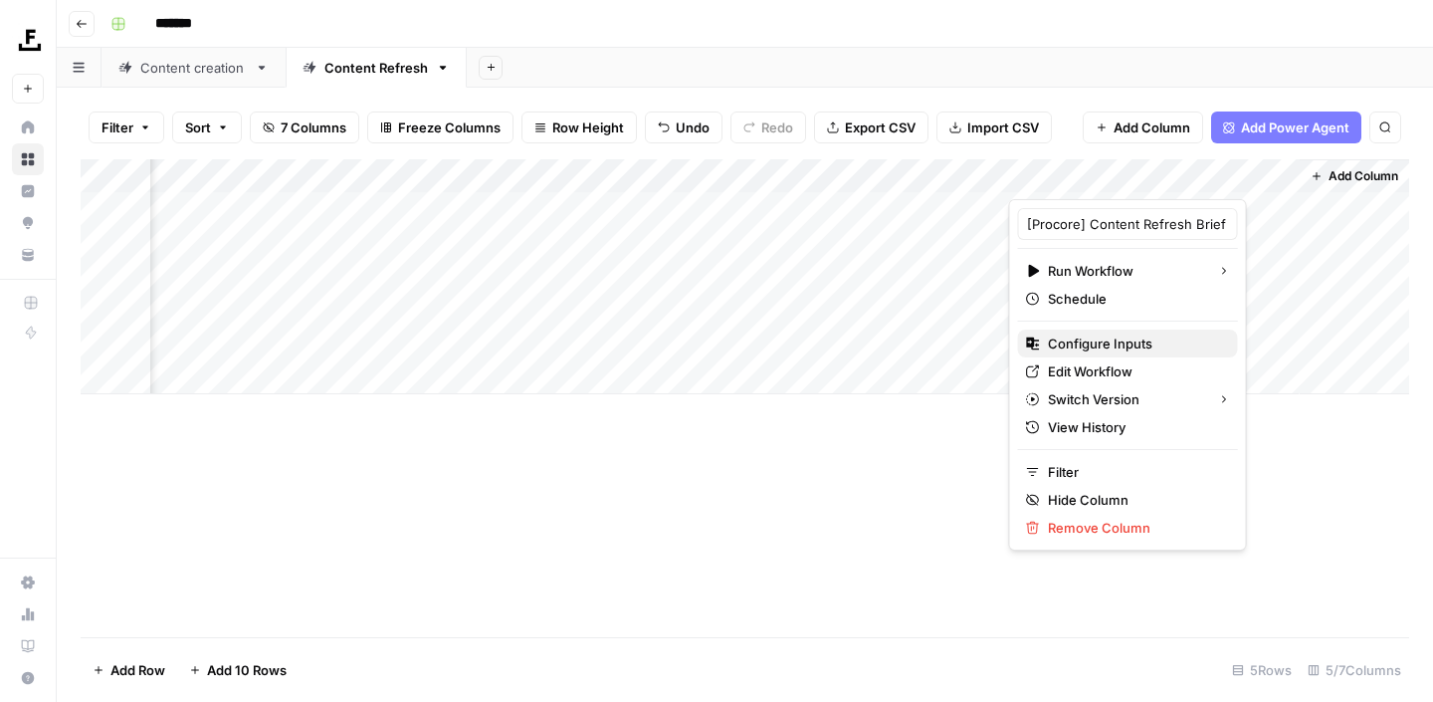
click at [1128, 346] on span "Configure Inputs" at bounding box center [1135, 343] width 174 height 20
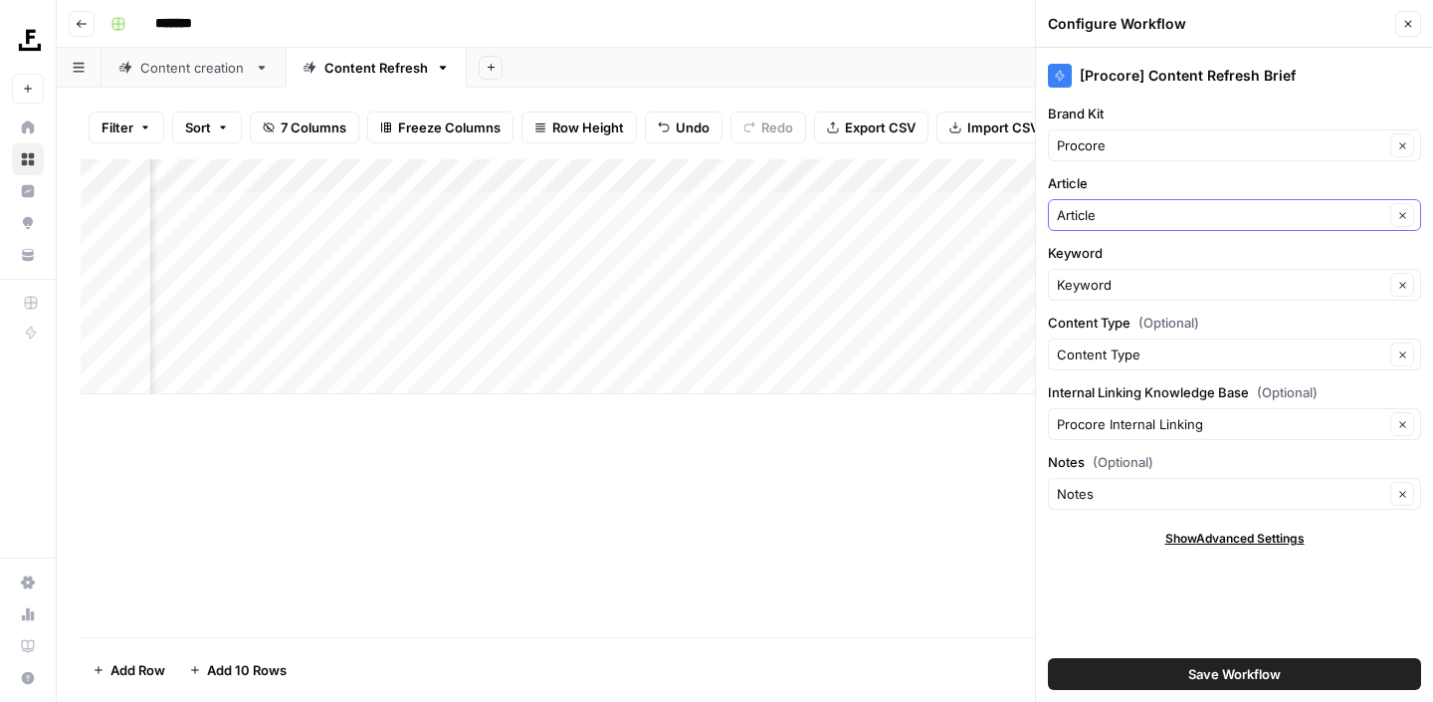
click at [1127, 217] on input "Article" at bounding box center [1221, 215] width 328 height 20
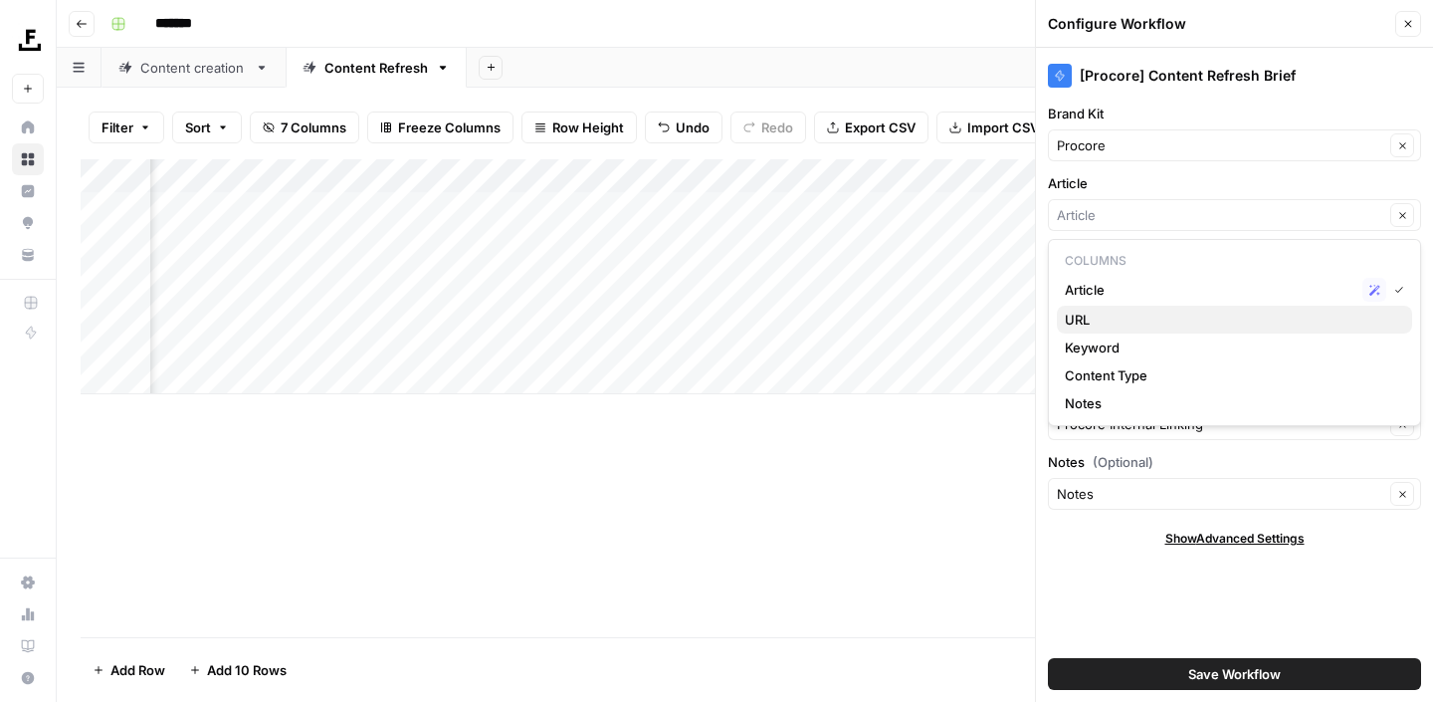
click at [1089, 320] on span "URL" at bounding box center [1230, 320] width 331 height 20
type input "URL"
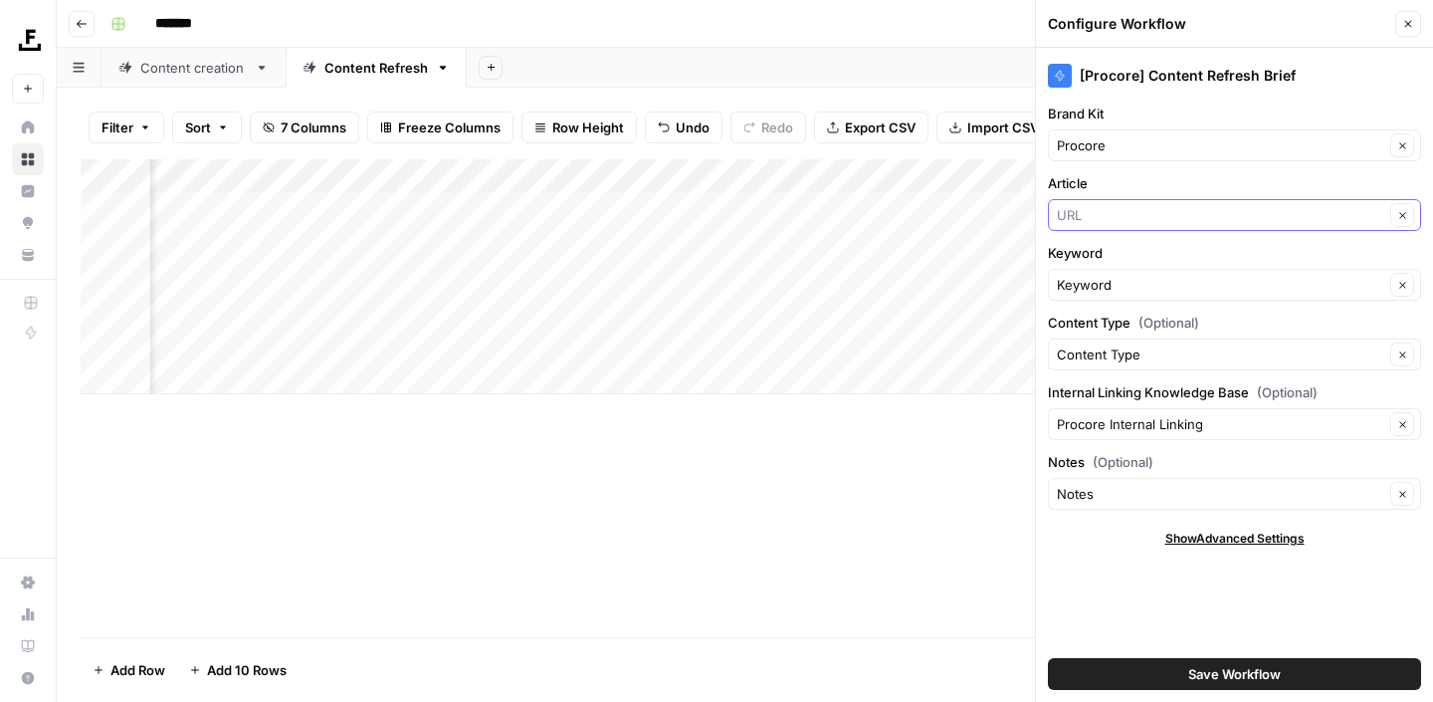
click at [1107, 216] on input "Article" at bounding box center [1221, 215] width 328 height 20
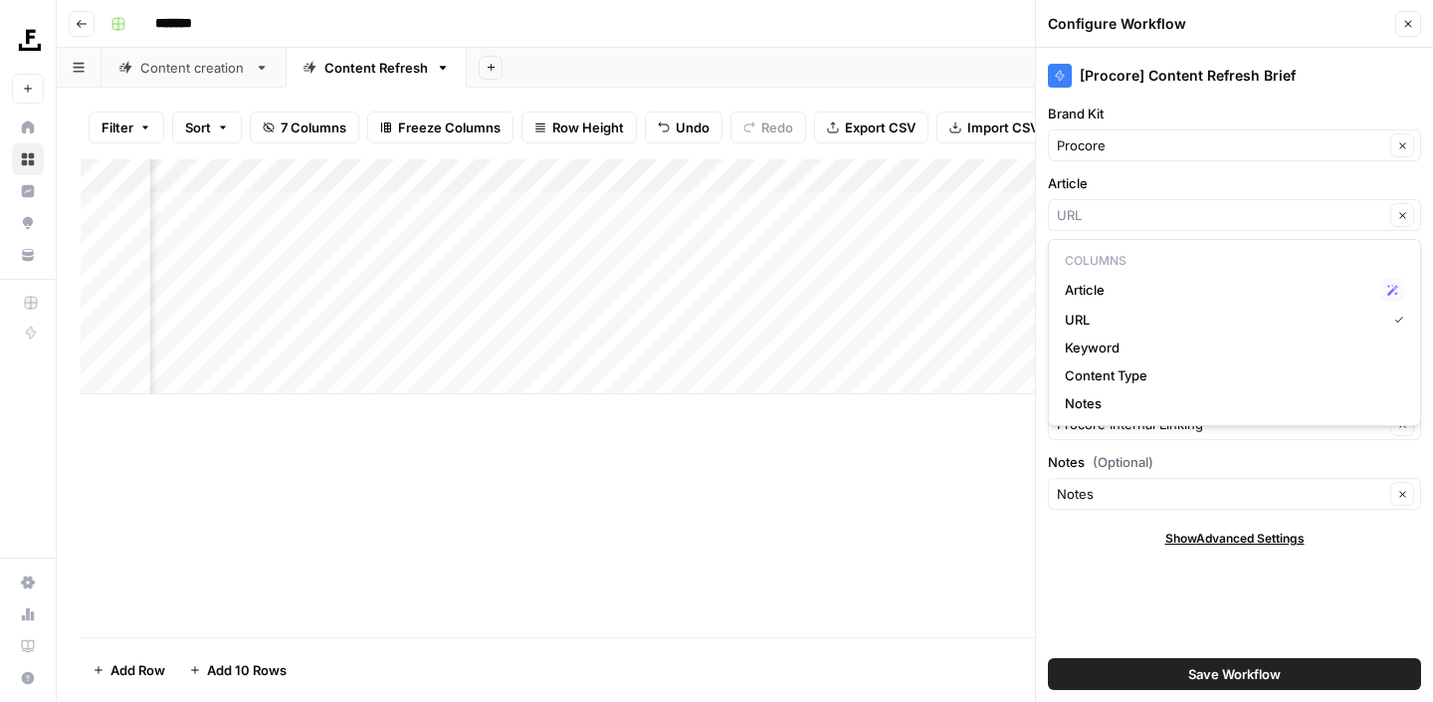
type input "URL"
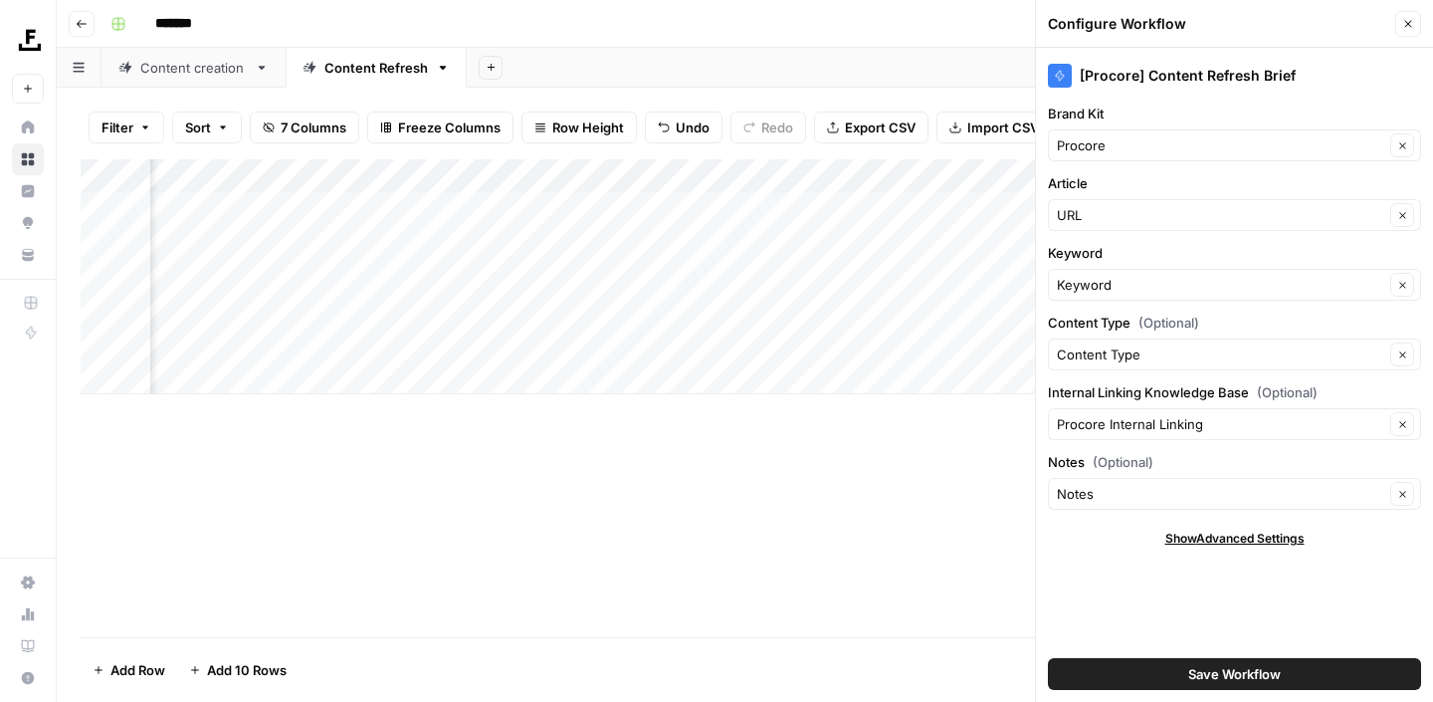
click at [1111, 608] on div "[Procore] Content Refresh Brief Brand Kit Procore Clear Article URL Clear Keywo…" at bounding box center [1234, 375] width 397 height 654
click at [855, 544] on div "Add Column" at bounding box center [745, 398] width 1329 height 478
click at [1405, 22] on icon "button" at bounding box center [1409, 24] width 12 height 12
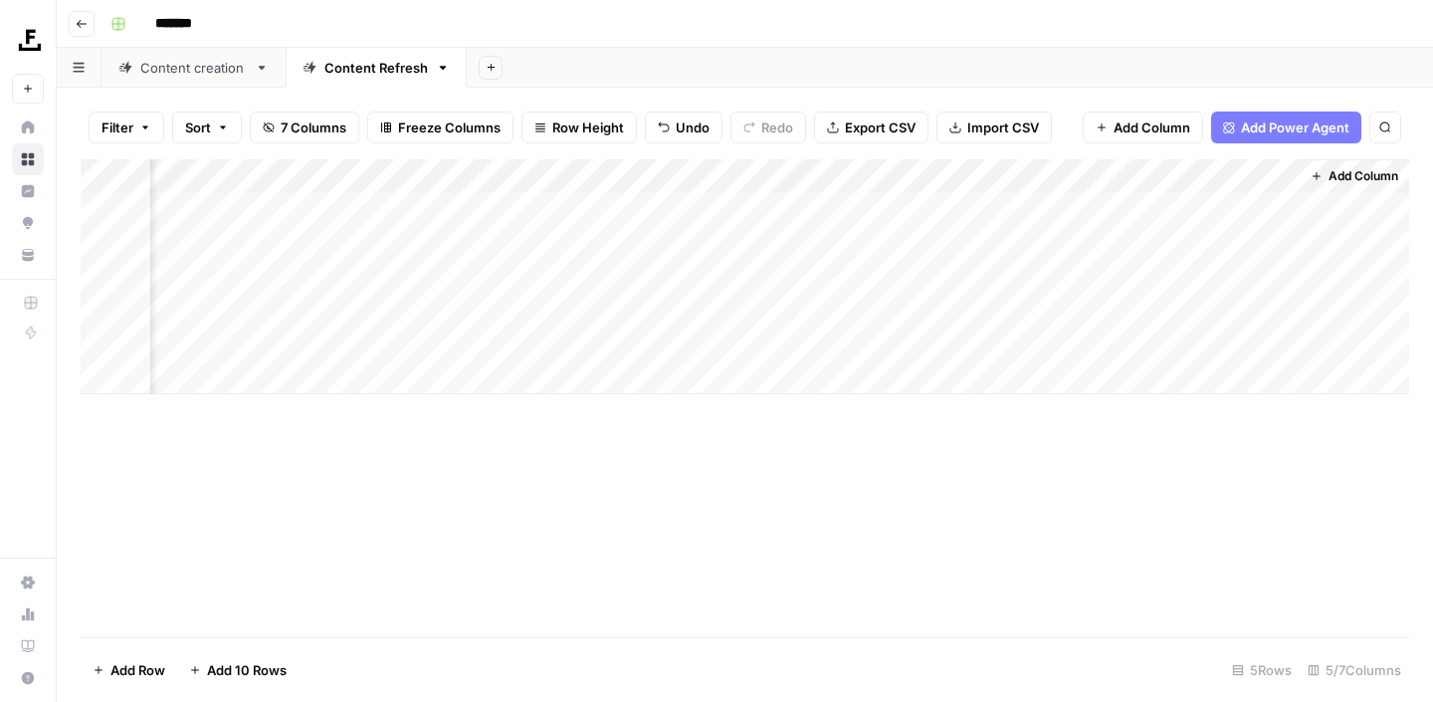
click at [682, 169] on div "Add Column" at bounding box center [745, 276] width 1329 height 235
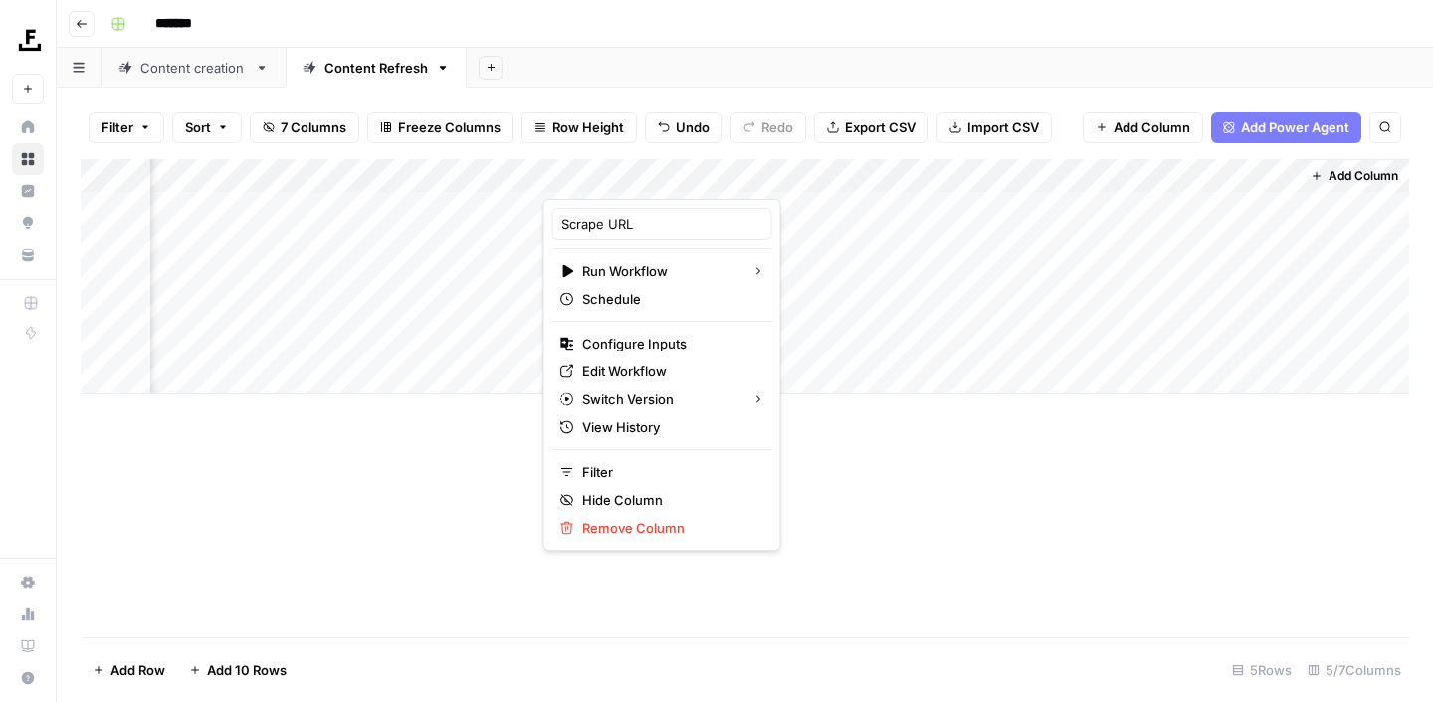
click at [893, 593] on div "Add Column" at bounding box center [745, 398] width 1329 height 478
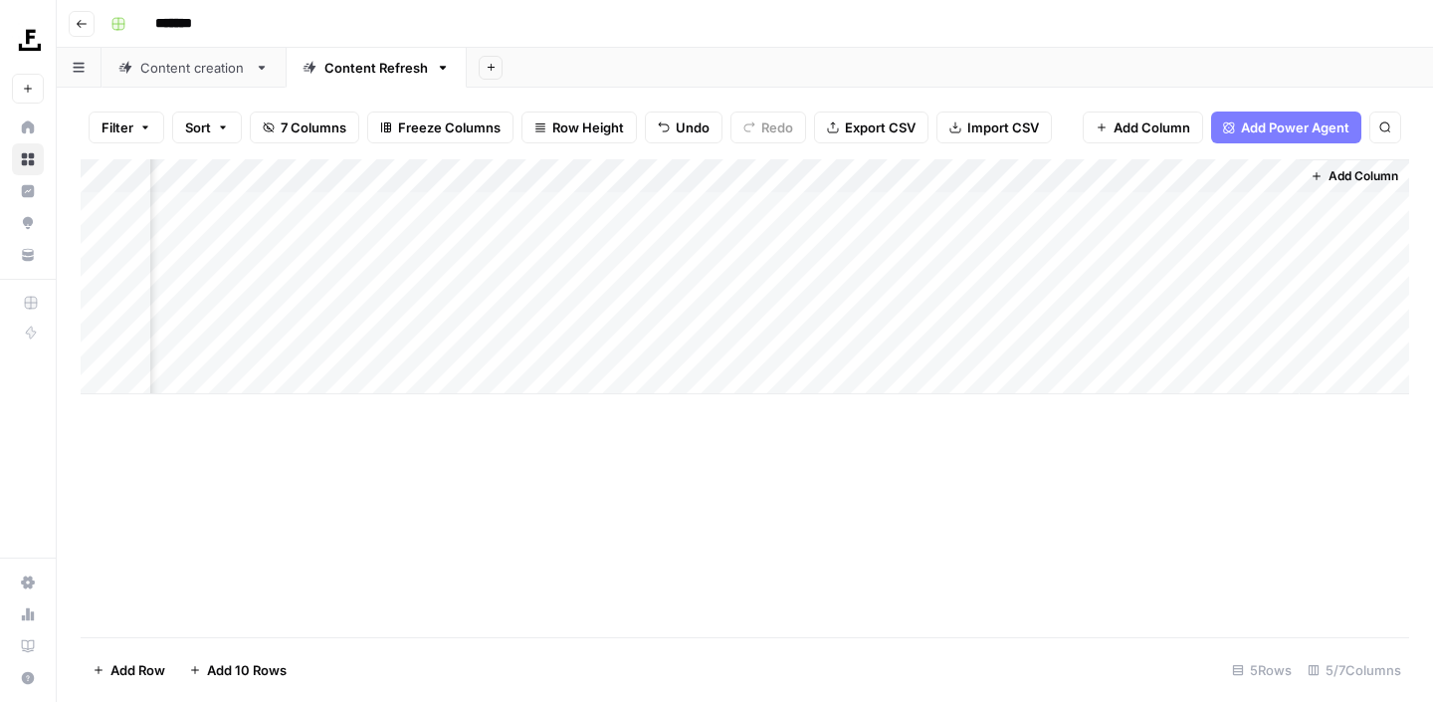
click at [840, 560] on div "Add Column" at bounding box center [745, 398] width 1329 height 478
click at [354, 207] on div "Add Column" at bounding box center [745, 276] width 1329 height 235
click at [1060, 208] on div "Add Column" at bounding box center [745, 276] width 1329 height 235
click at [346, 210] on div "Add Column" at bounding box center [745, 276] width 1329 height 235
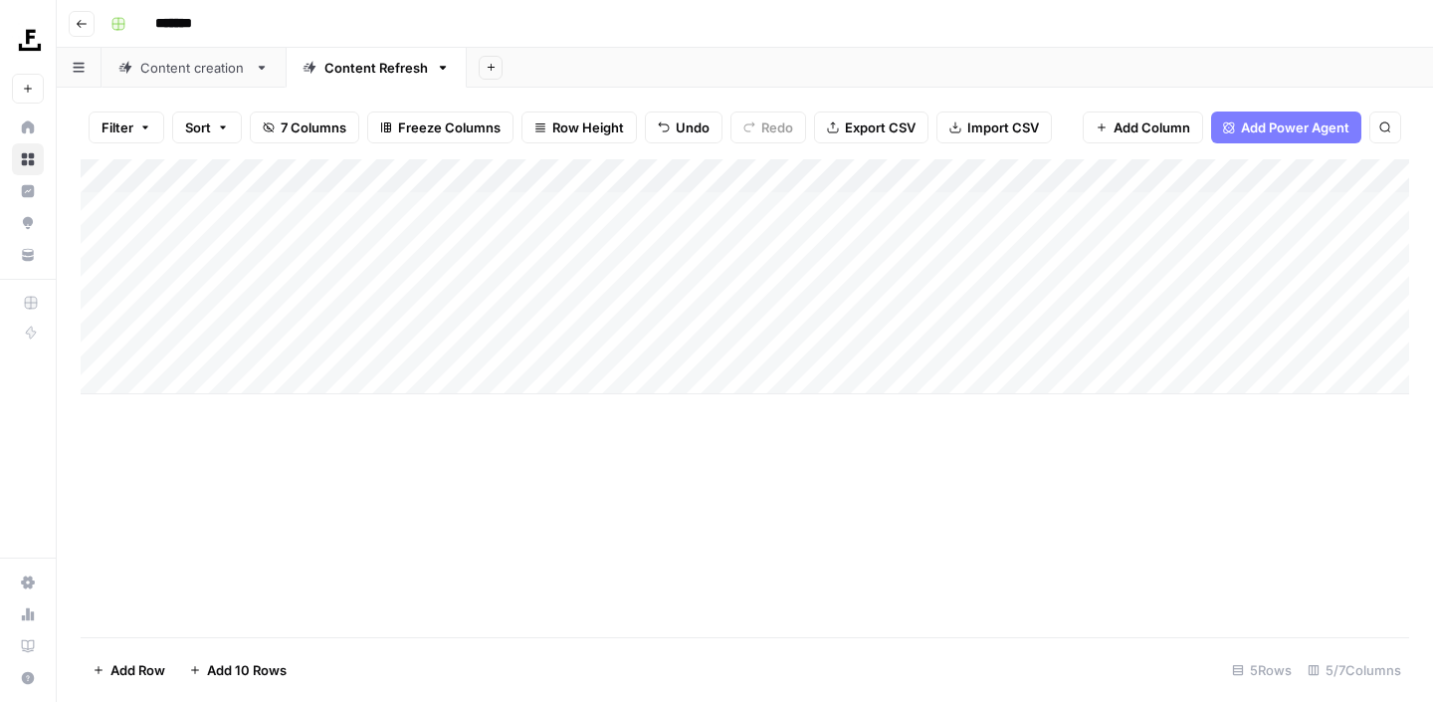
click at [346, 210] on div "Add Column" at bounding box center [745, 276] width 1329 height 235
type textarea "**********"
click at [525, 466] on div "Add Column" at bounding box center [745, 398] width 1329 height 478
click at [803, 205] on div "Add Column" at bounding box center [745, 276] width 1329 height 235
click at [313, 126] on span "7 Columns" at bounding box center [314, 127] width 66 height 20
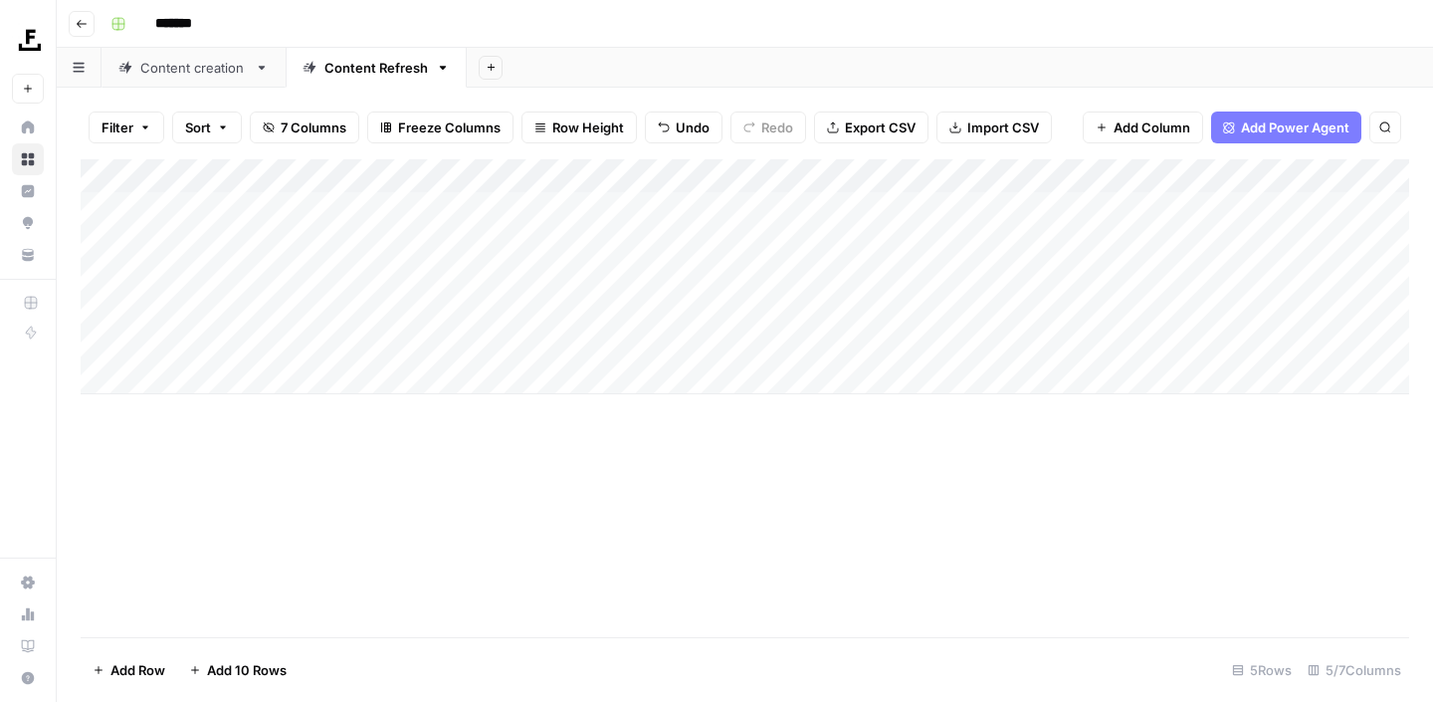
click at [502, 508] on div "Add Column" at bounding box center [745, 398] width 1329 height 478
click at [1258, 179] on div "Add Column" at bounding box center [745, 276] width 1329 height 235
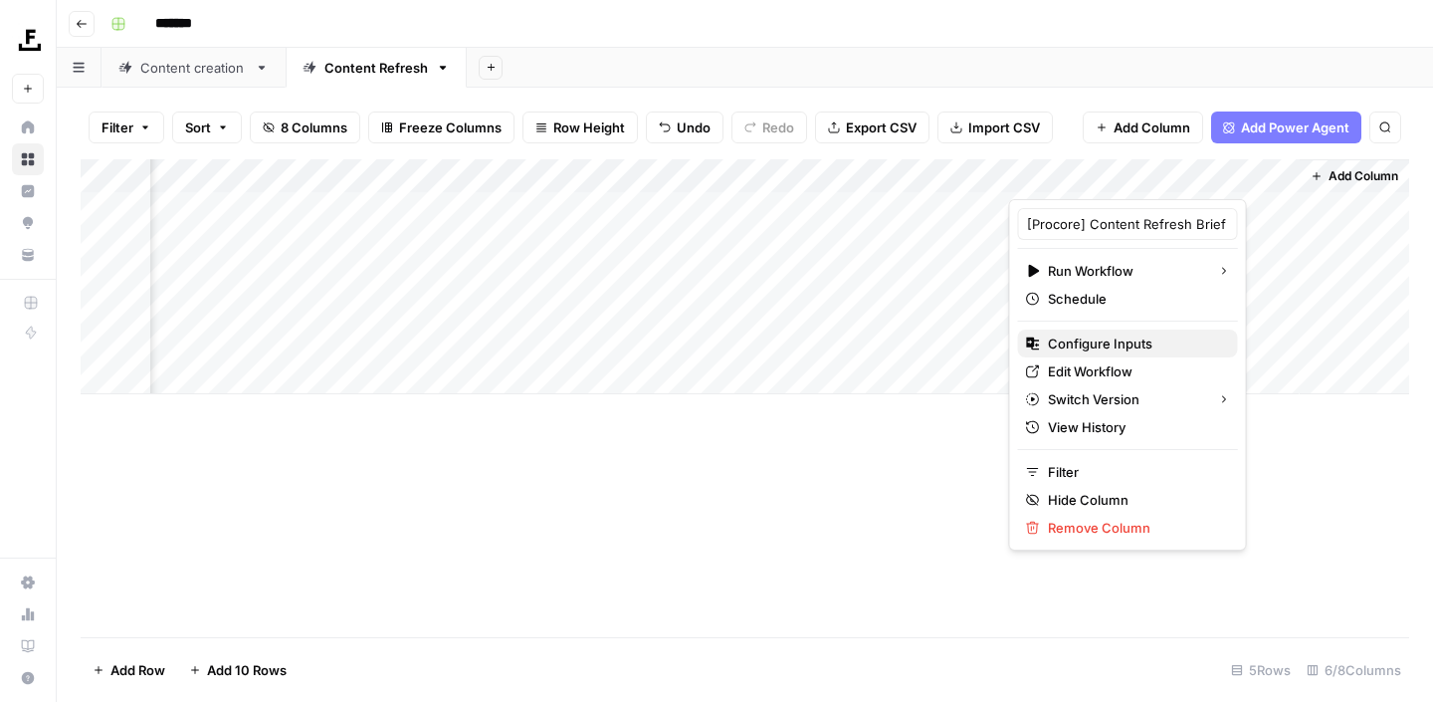
click at [1106, 349] on span "Configure Inputs" at bounding box center [1135, 343] width 174 height 20
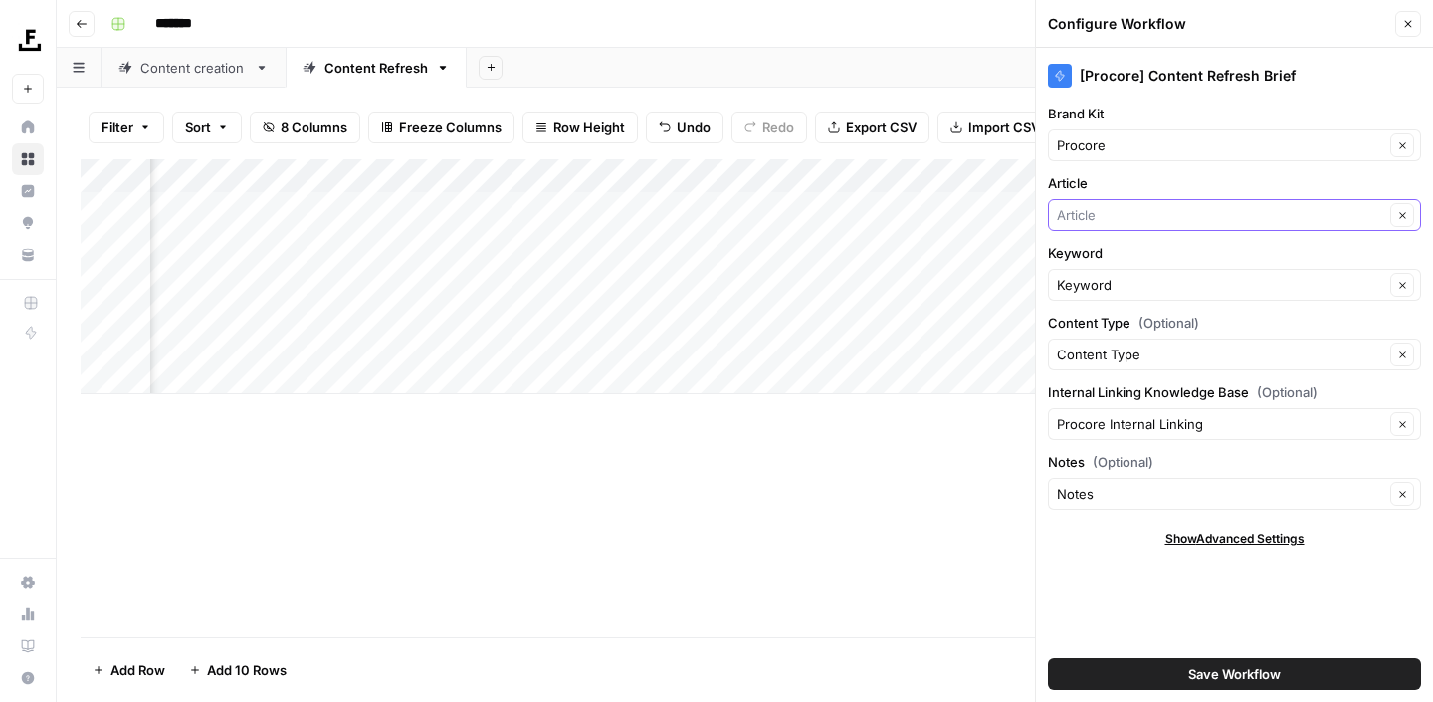
click at [1085, 211] on input "Article" at bounding box center [1221, 215] width 328 height 20
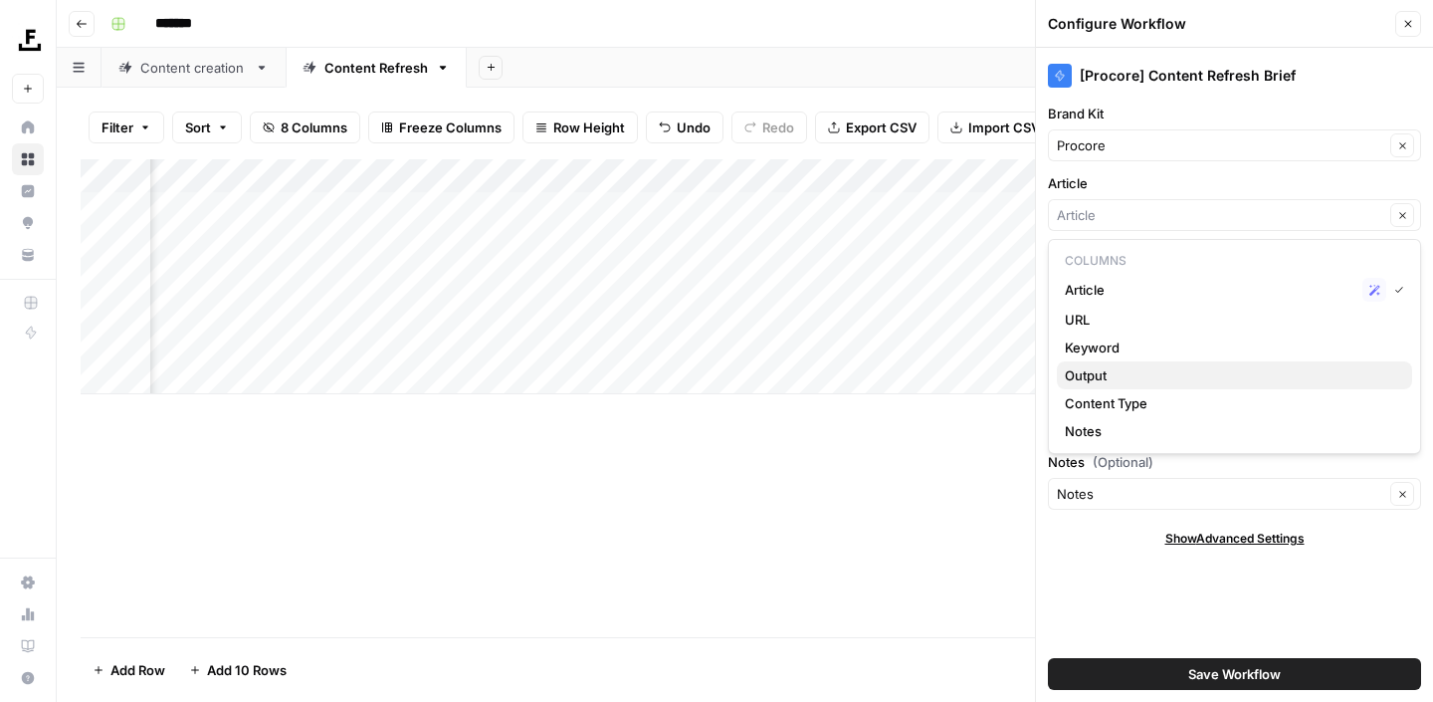
click at [1121, 370] on span "Output" at bounding box center [1230, 375] width 331 height 20
type input "Output"
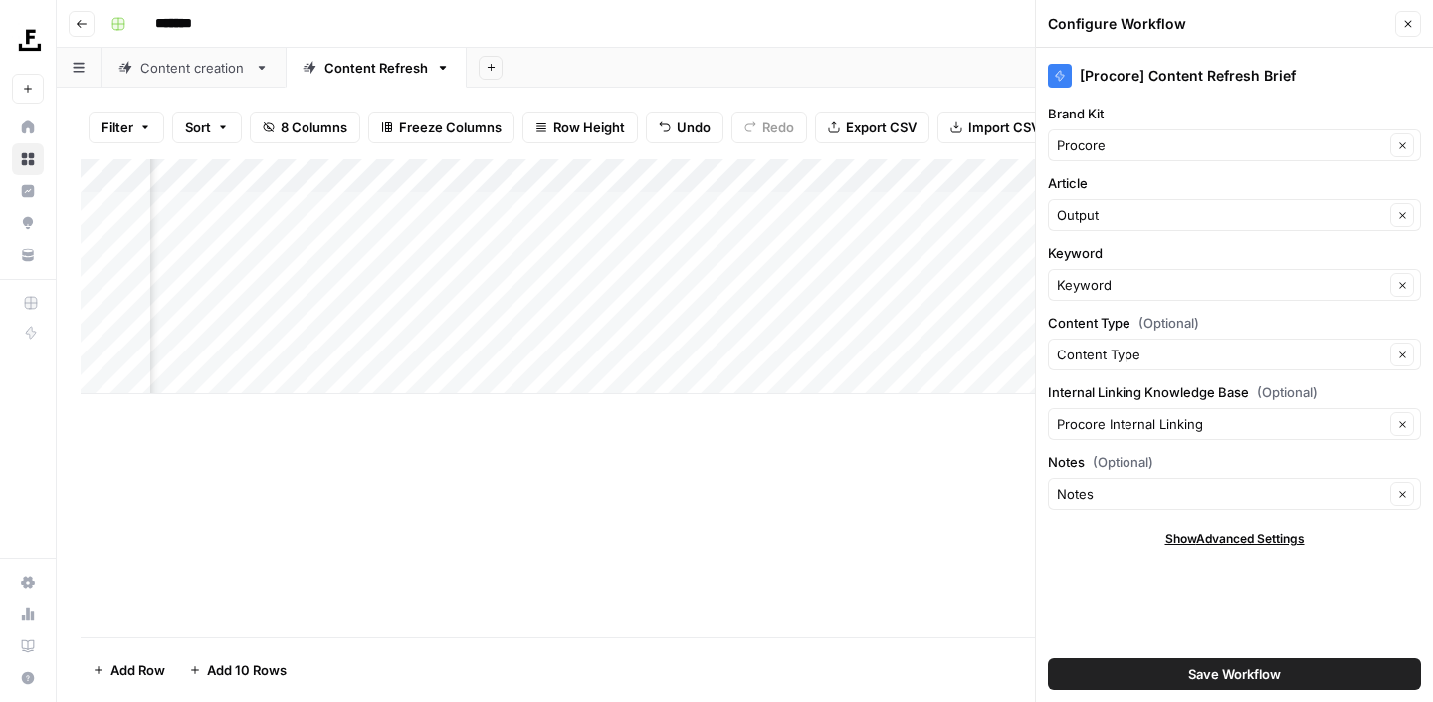
click at [914, 500] on div "Add Column" at bounding box center [745, 398] width 1329 height 478
click at [1277, 666] on span "Save Workflow" at bounding box center [1235, 674] width 93 height 20
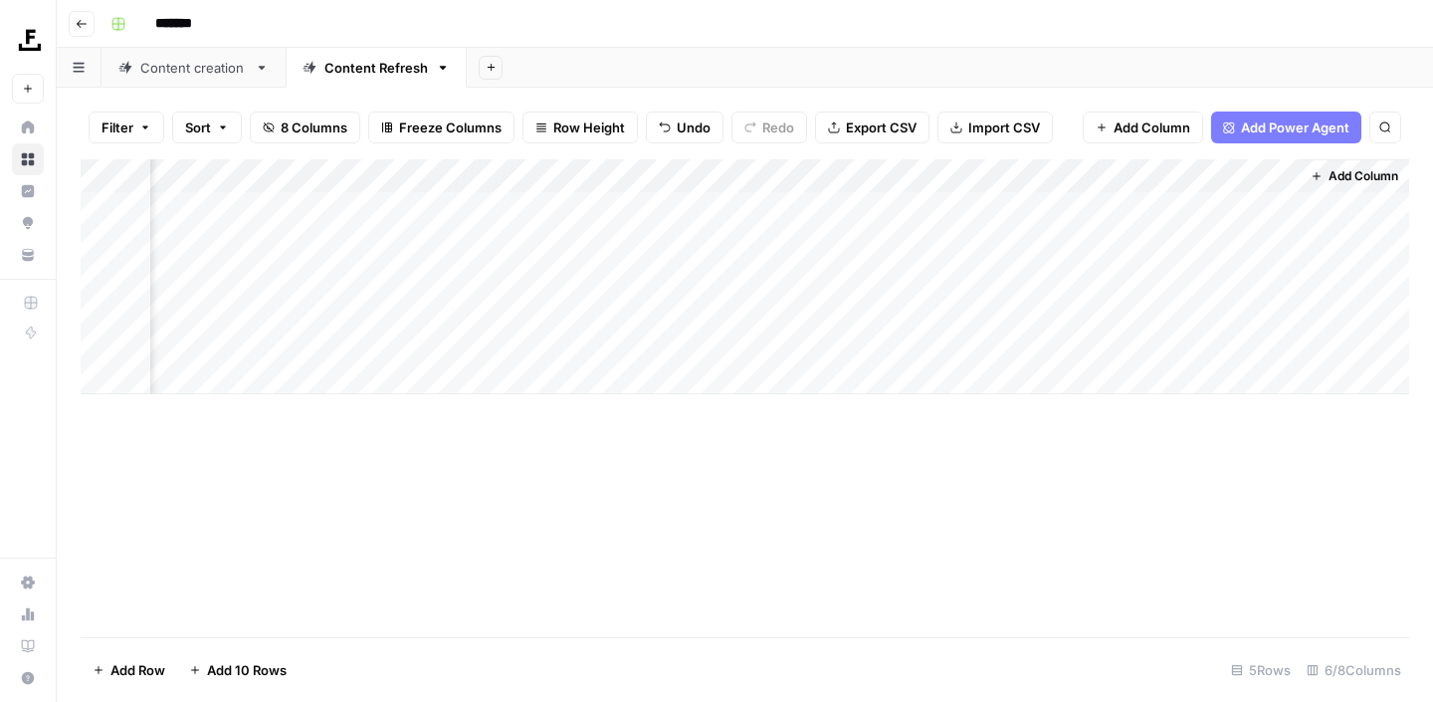
click at [997, 173] on div "Add Column" at bounding box center [745, 276] width 1329 height 235
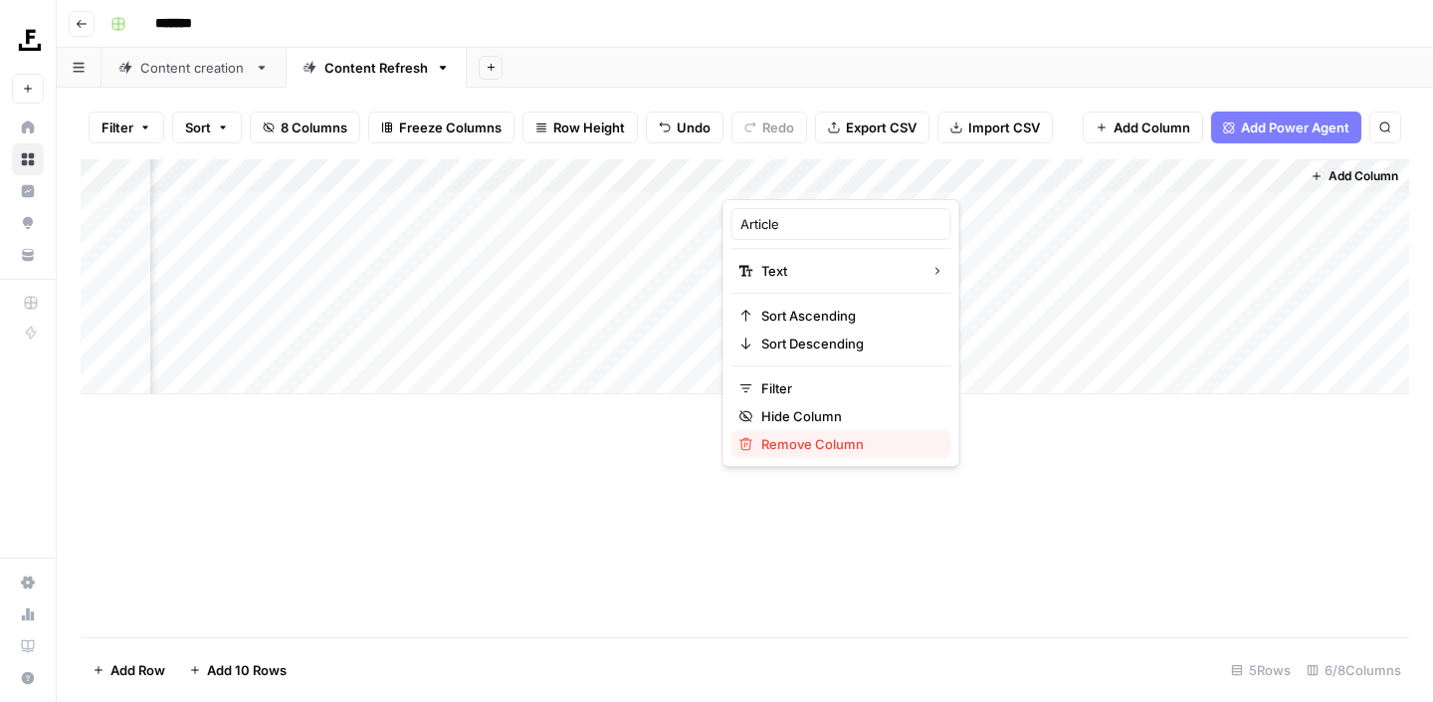
click at [818, 445] on span "Remove Column" at bounding box center [849, 444] width 174 height 20
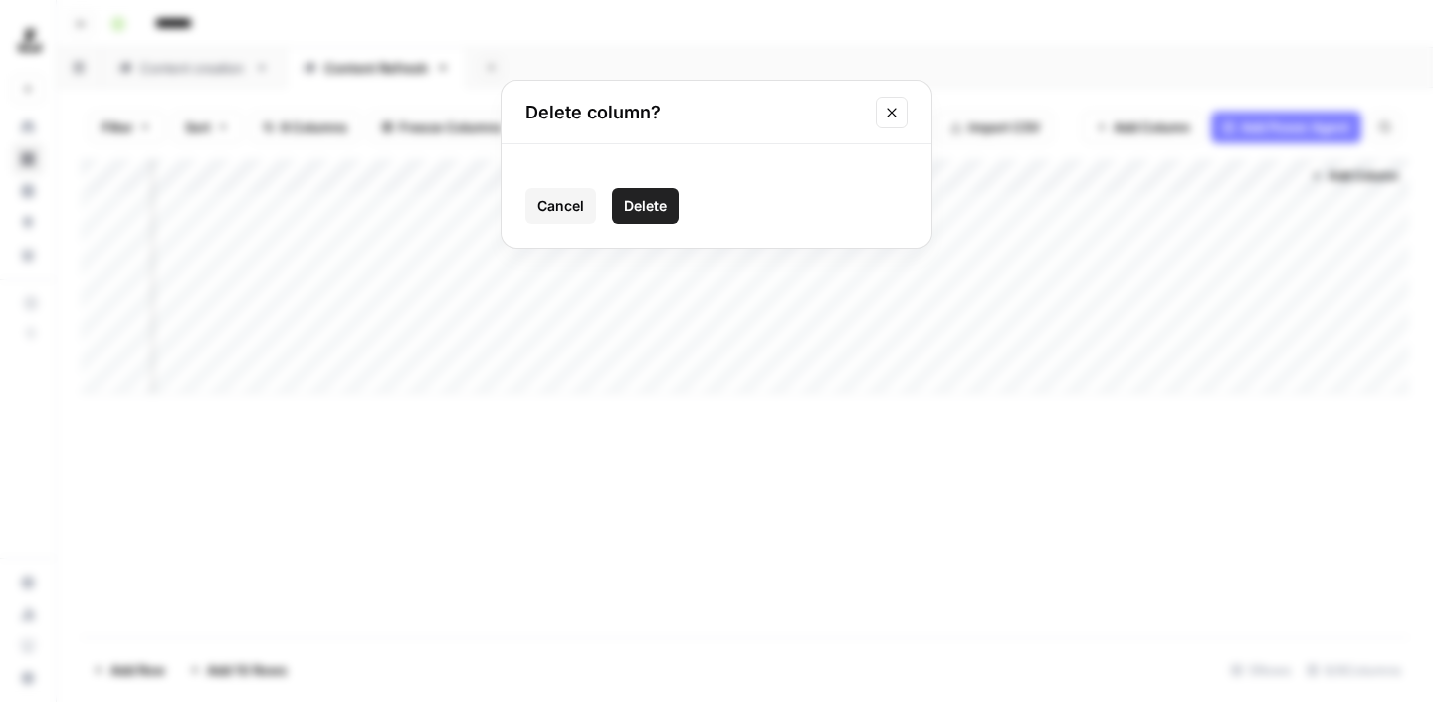
click at [643, 206] on span "Delete" at bounding box center [645, 206] width 43 height 20
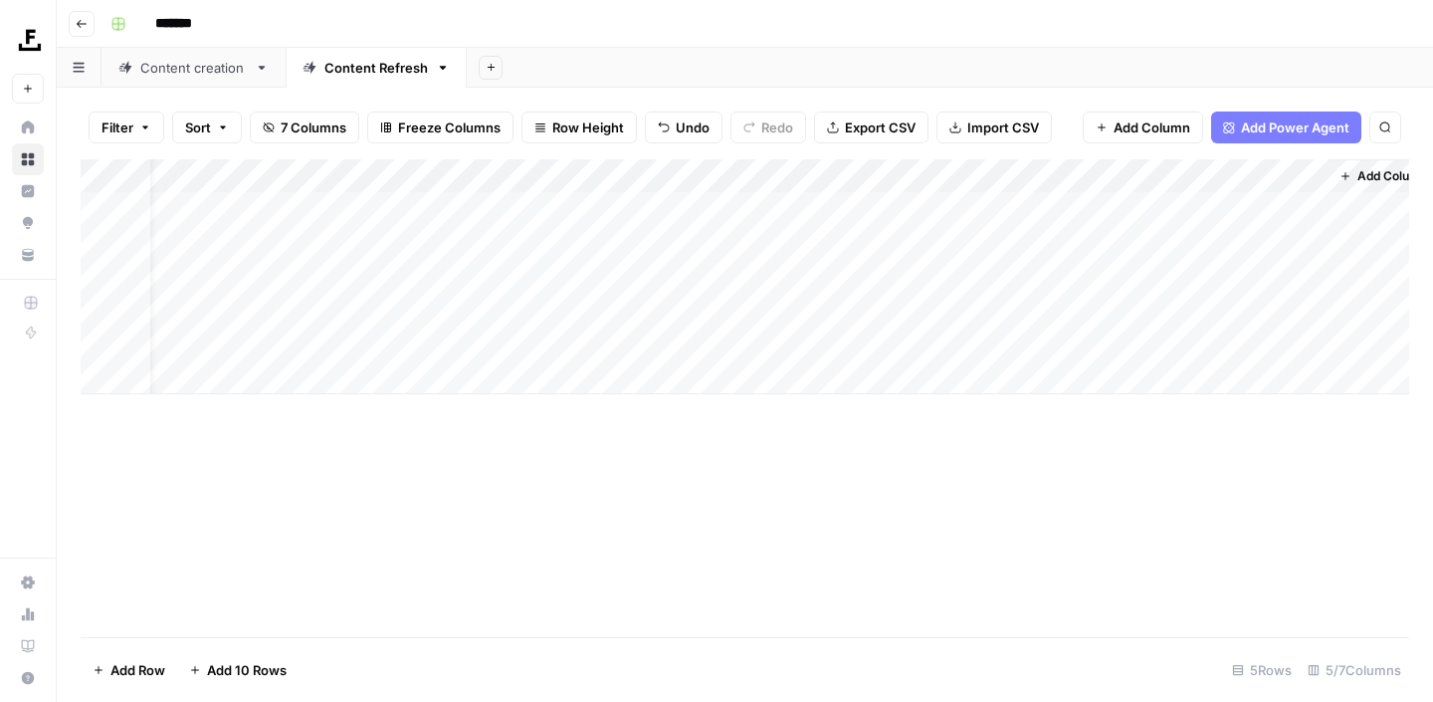
scroll to position [0, 0]
drag, startPoint x: 721, startPoint y: 169, endPoint x: 622, endPoint y: 169, distance: 98.6
click at [622, 169] on div "Add Column" at bounding box center [745, 276] width 1329 height 235
click at [1247, 209] on div "Add Column" at bounding box center [745, 276] width 1329 height 235
click at [965, 176] on div "Add Column" at bounding box center [745, 276] width 1329 height 235
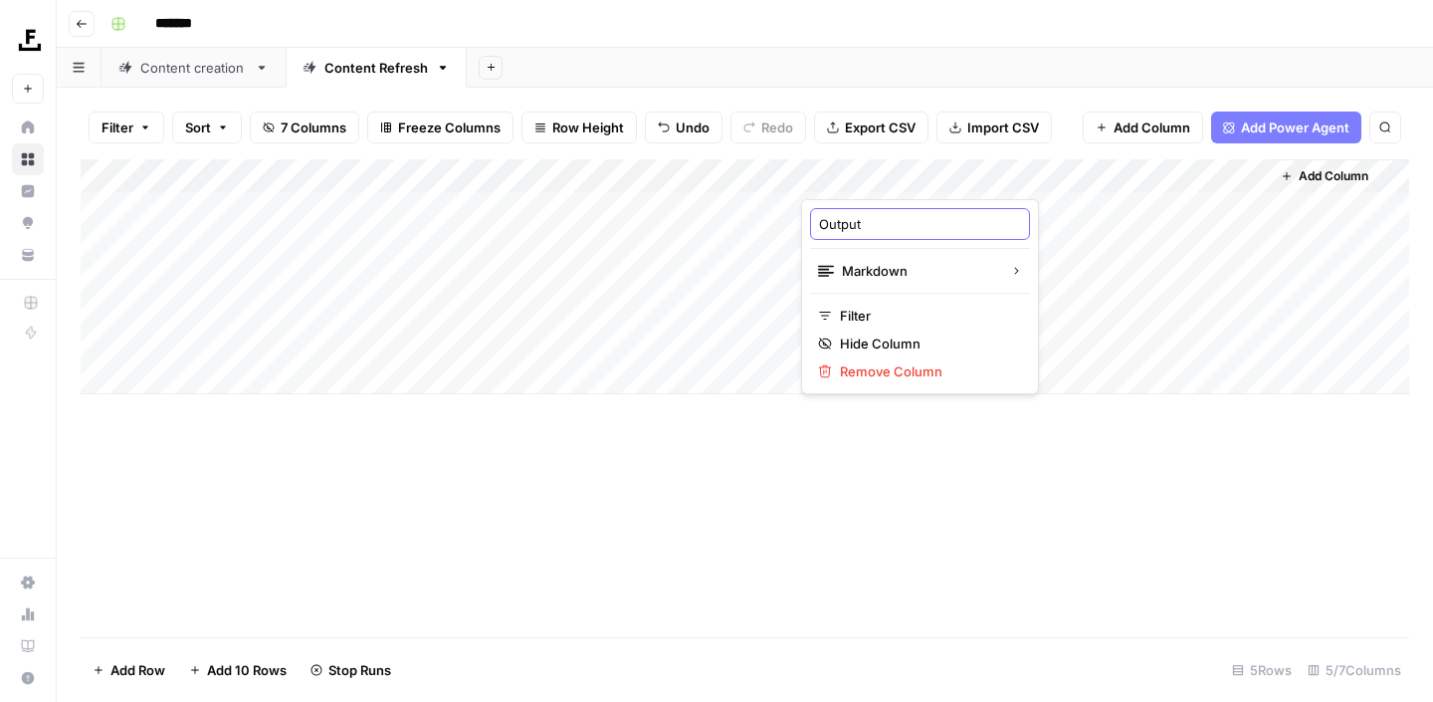
drag, startPoint x: 873, startPoint y: 222, endPoint x: 809, endPoint y: 221, distance: 63.7
click at [810, 221] on div "Output" at bounding box center [920, 224] width 220 height 32
type input "Scraped Article"
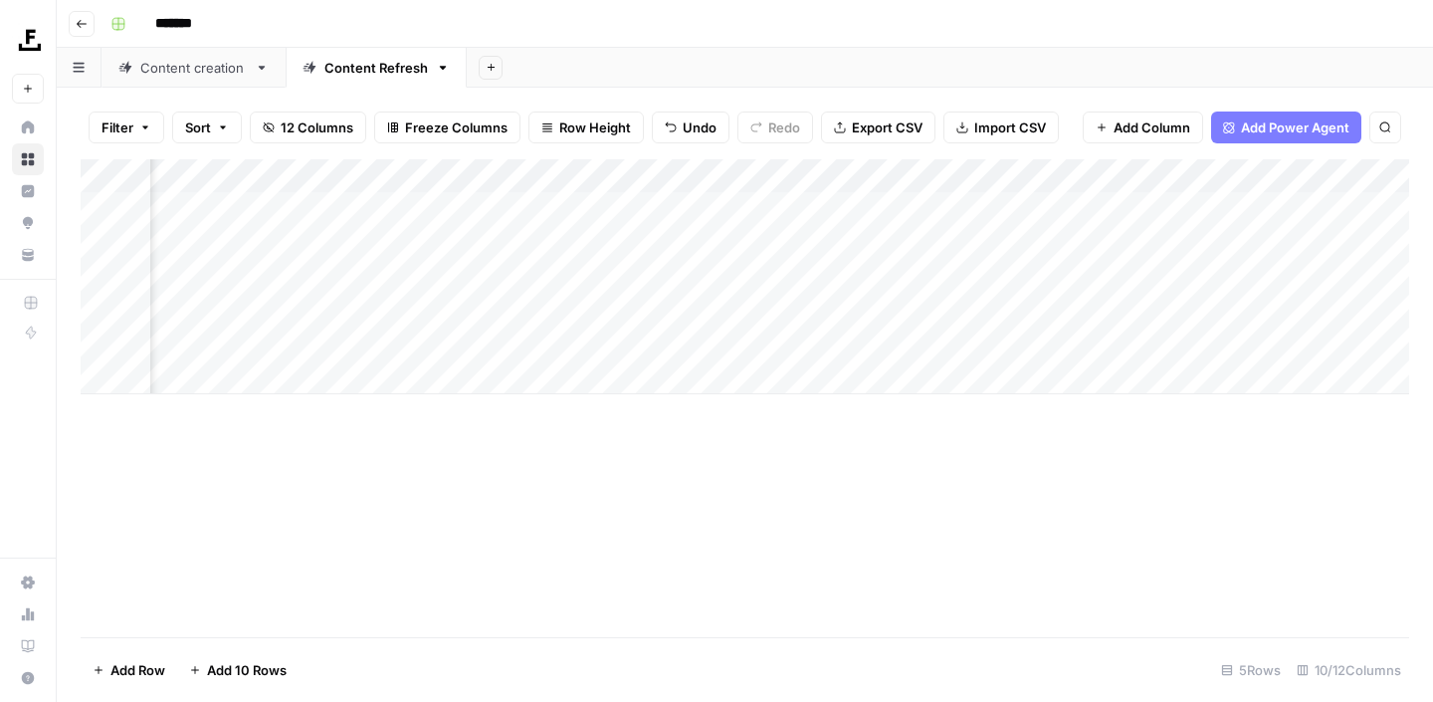
scroll to position [0, 545]
click at [1038, 209] on div "Add Column" at bounding box center [745, 276] width 1329 height 235
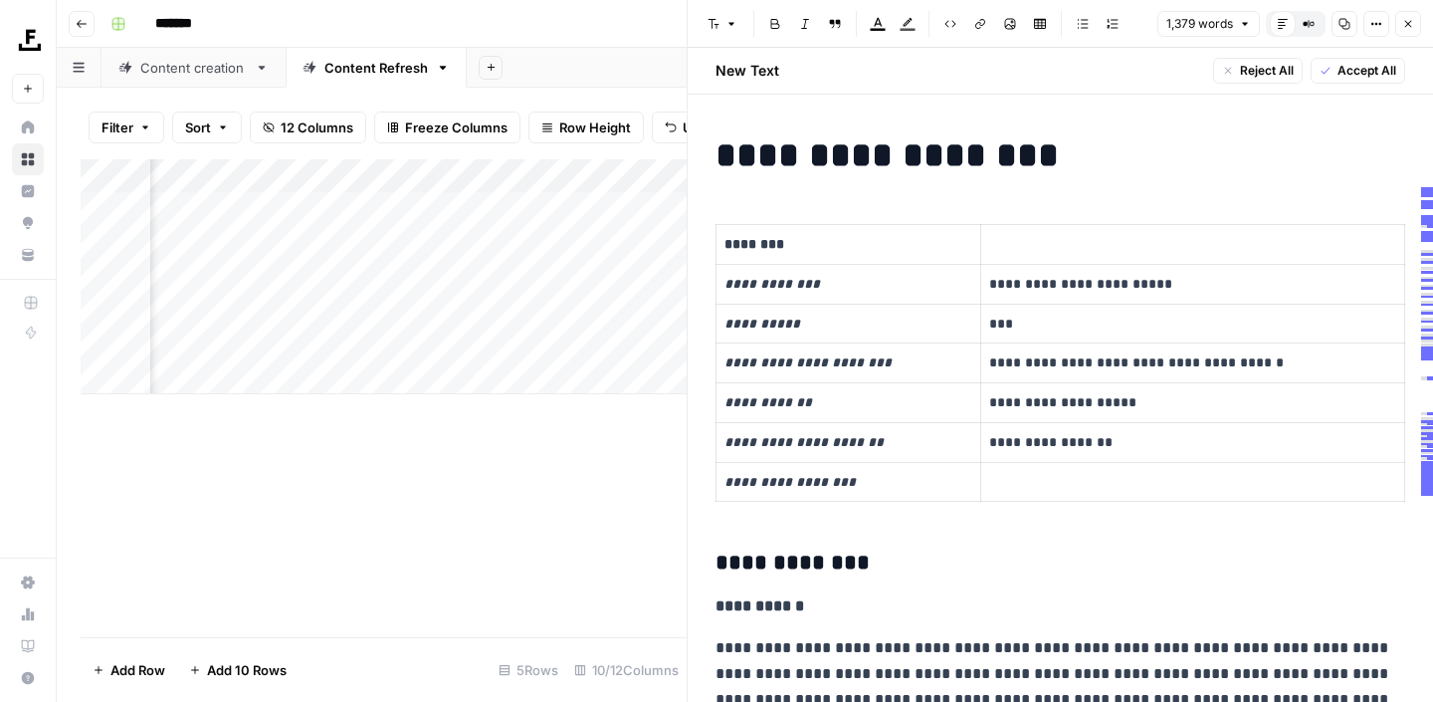
click at [1417, 21] on button "Close" at bounding box center [1409, 24] width 26 height 26
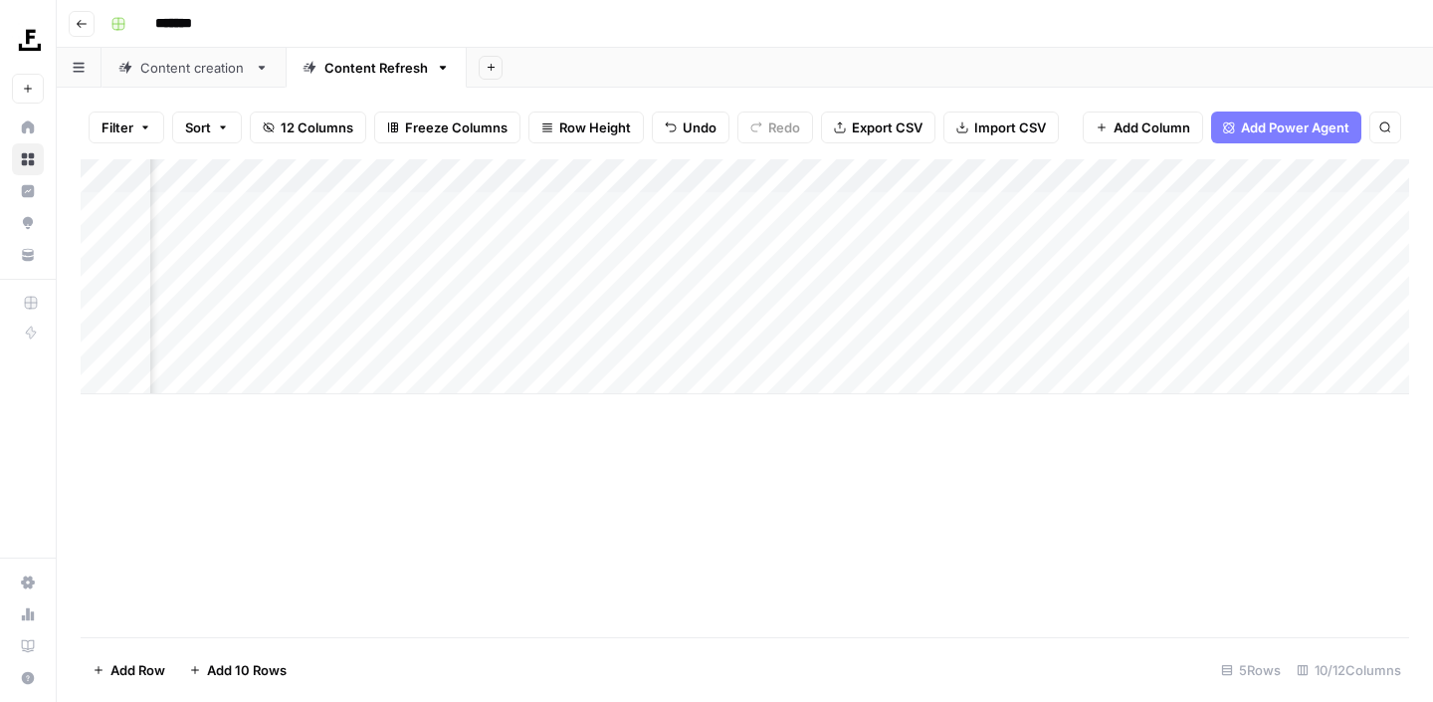
click at [684, 181] on div "Add Column" at bounding box center [745, 276] width 1329 height 235
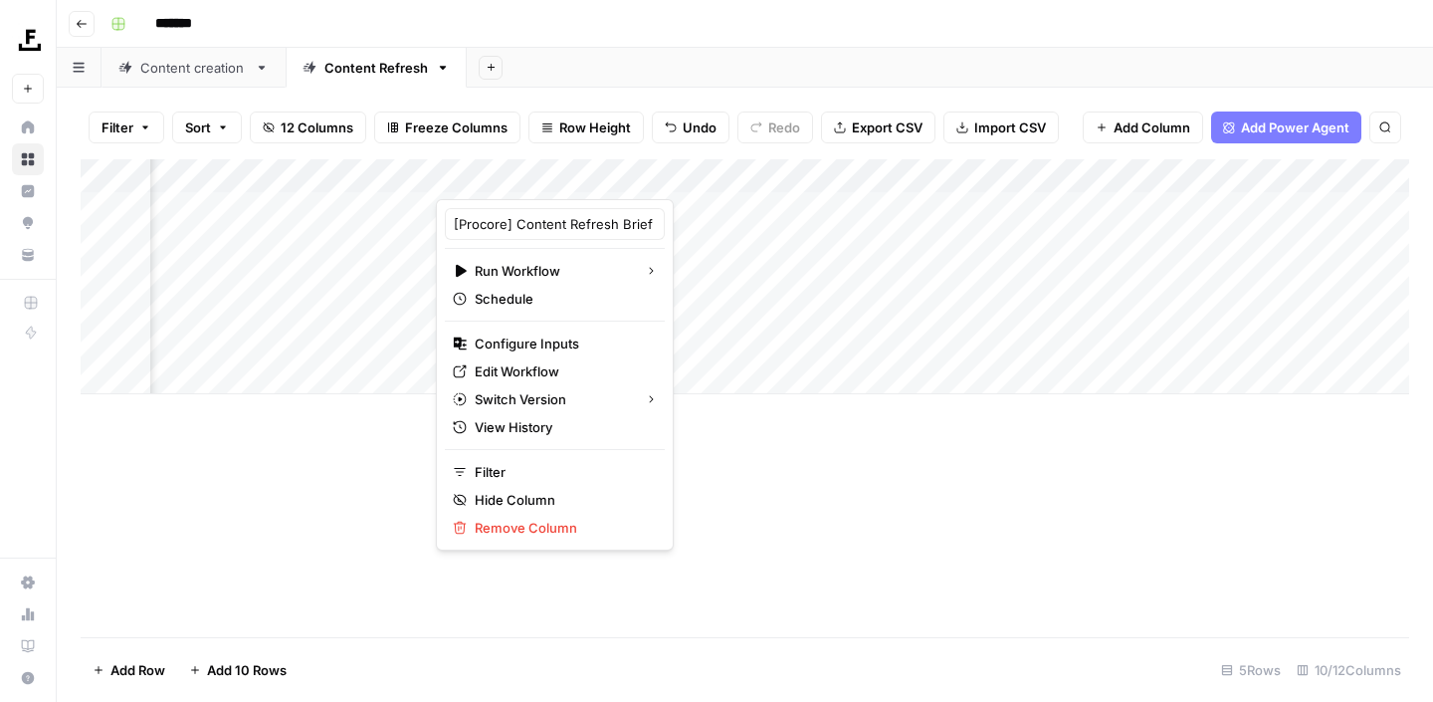
click at [701, 593] on div "Add Column" at bounding box center [745, 398] width 1329 height 478
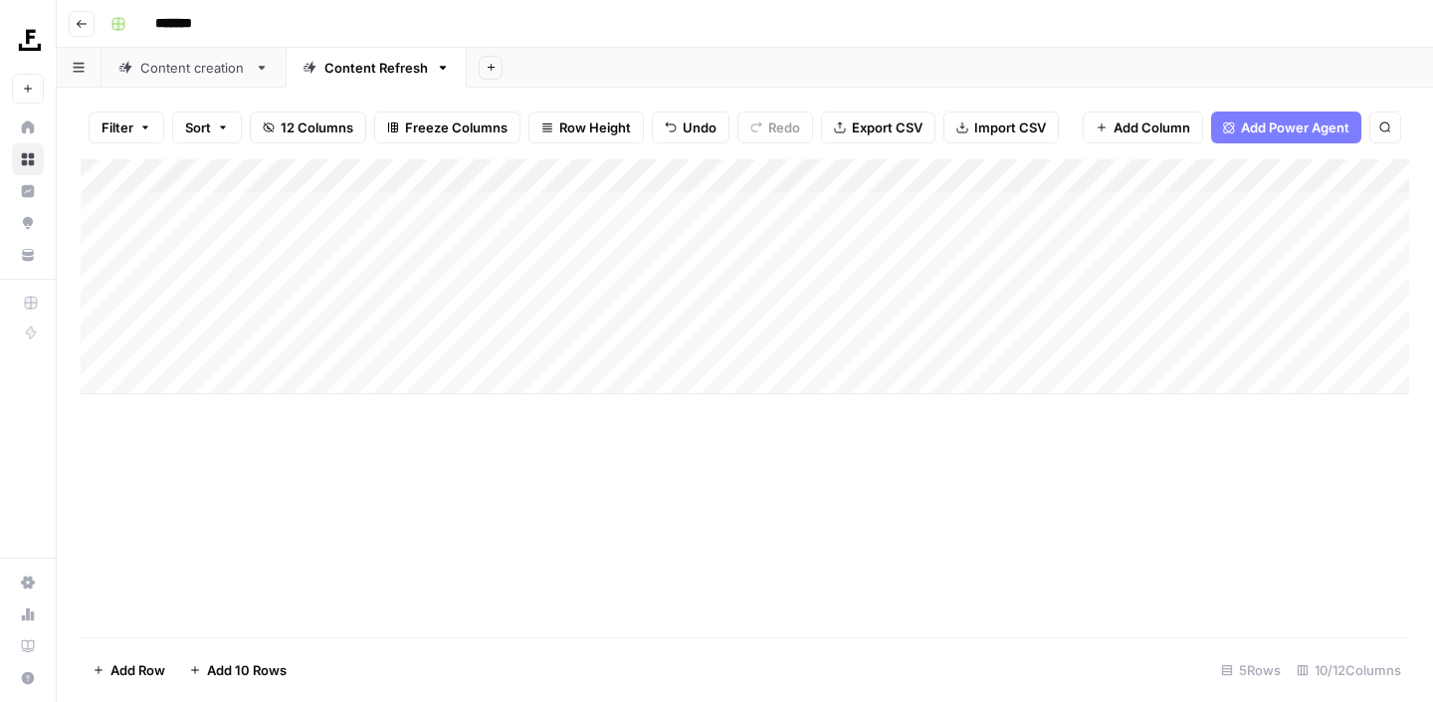
click at [392, 66] on div "Content Refresh" at bounding box center [377, 68] width 104 height 20
click at [438, 65] on icon "button" at bounding box center [443, 68] width 14 height 14
click at [345, 68] on div "Content Refresh" at bounding box center [377, 68] width 104 height 20
click at [311, 72] on icon at bounding box center [310, 68] width 14 height 14
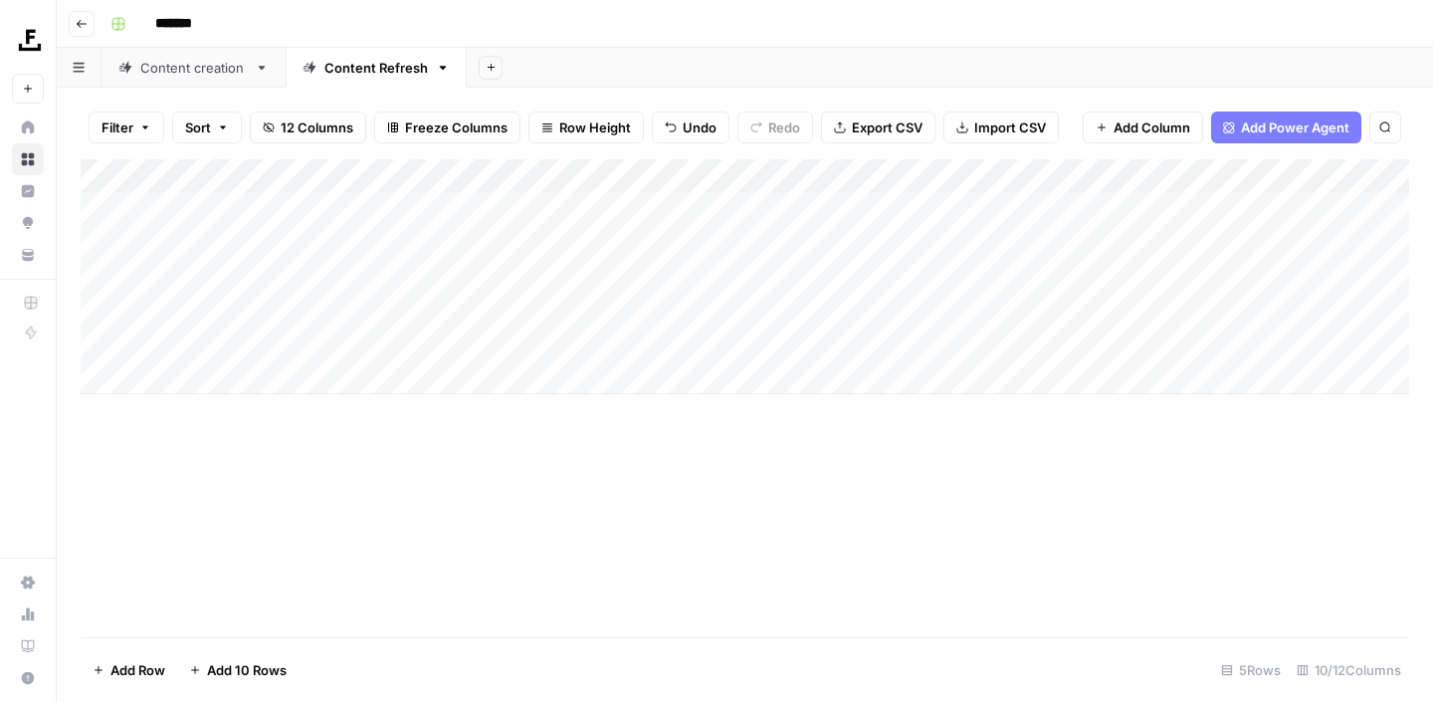
click at [1227, 173] on div "Add Column" at bounding box center [745, 276] width 1329 height 235
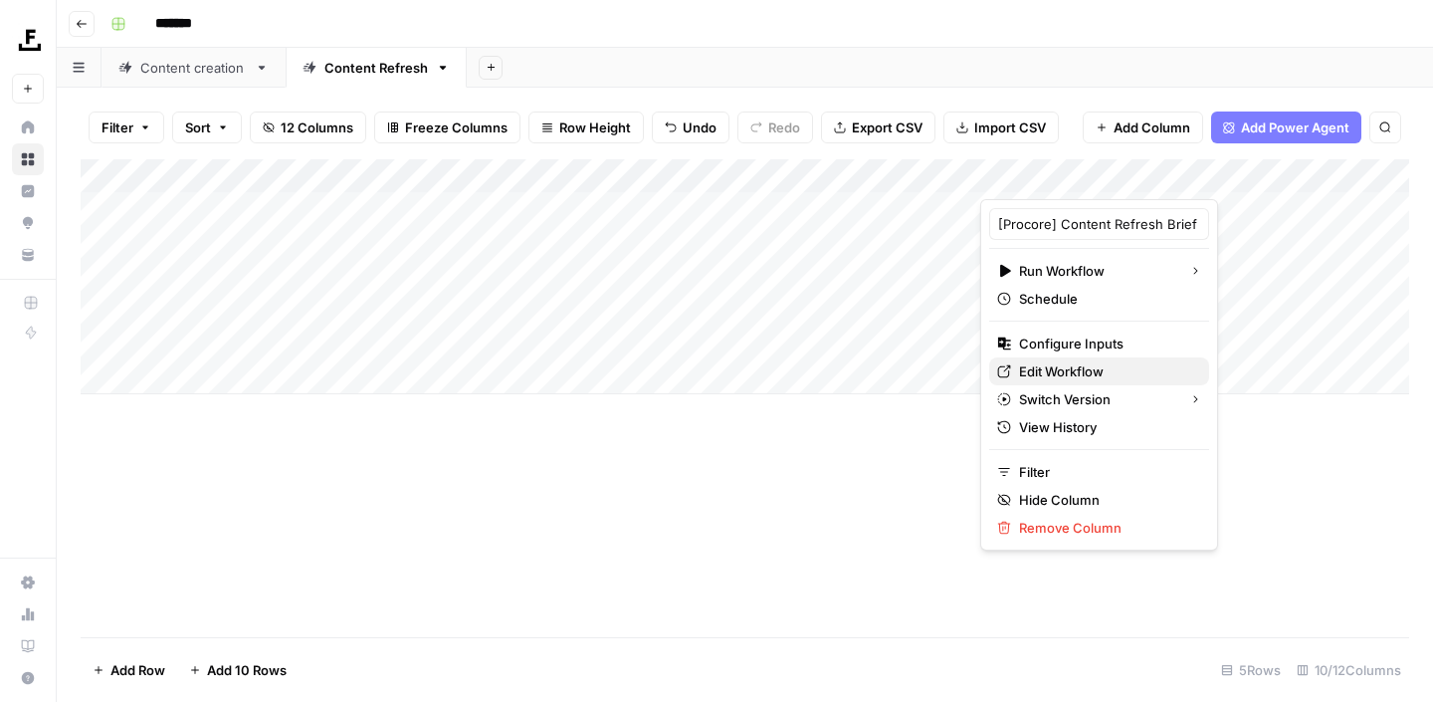
click at [1033, 372] on span "Edit Workflow" at bounding box center [1106, 371] width 174 height 20
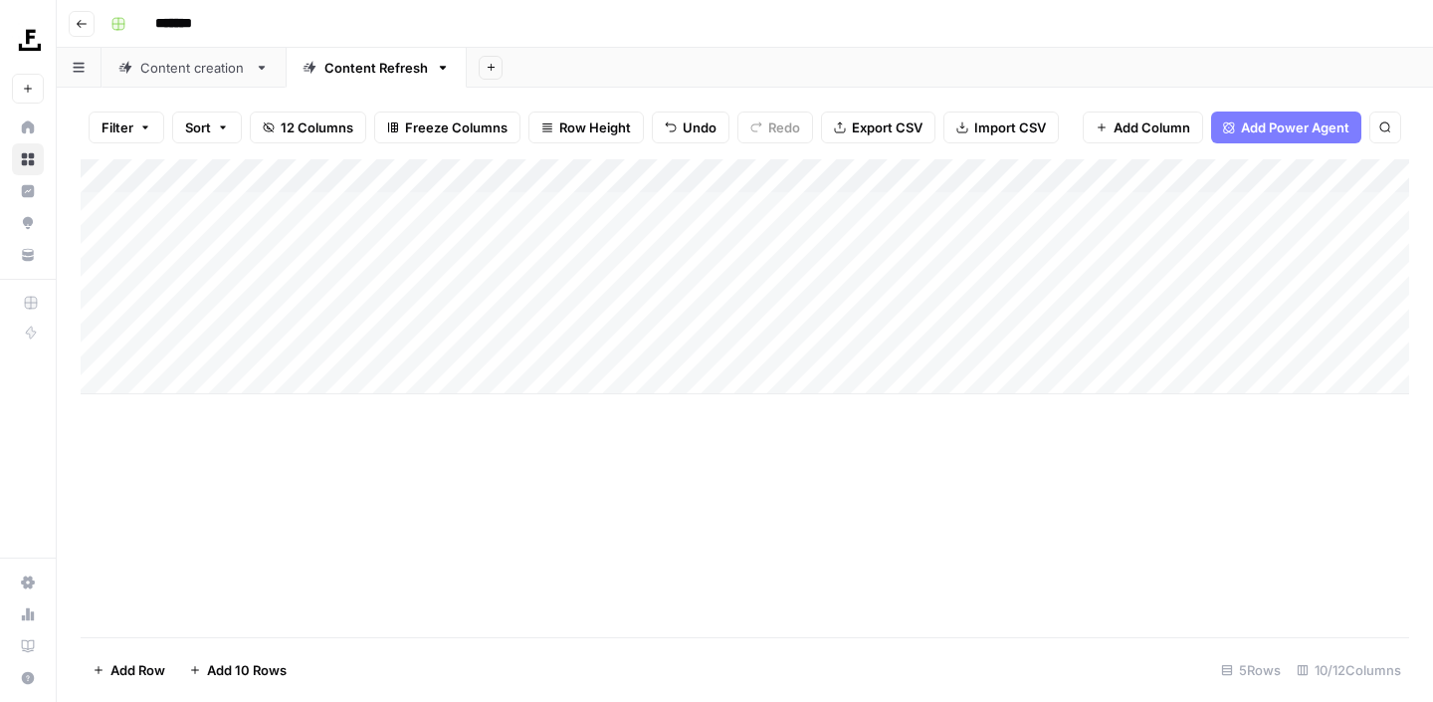
click at [205, 65] on div "Content creation" at bounding box center [193, 68] width 107 height 20
click at [616, 174] on div "Add Column" at bounding box center [745, 310] width 1329 height 303
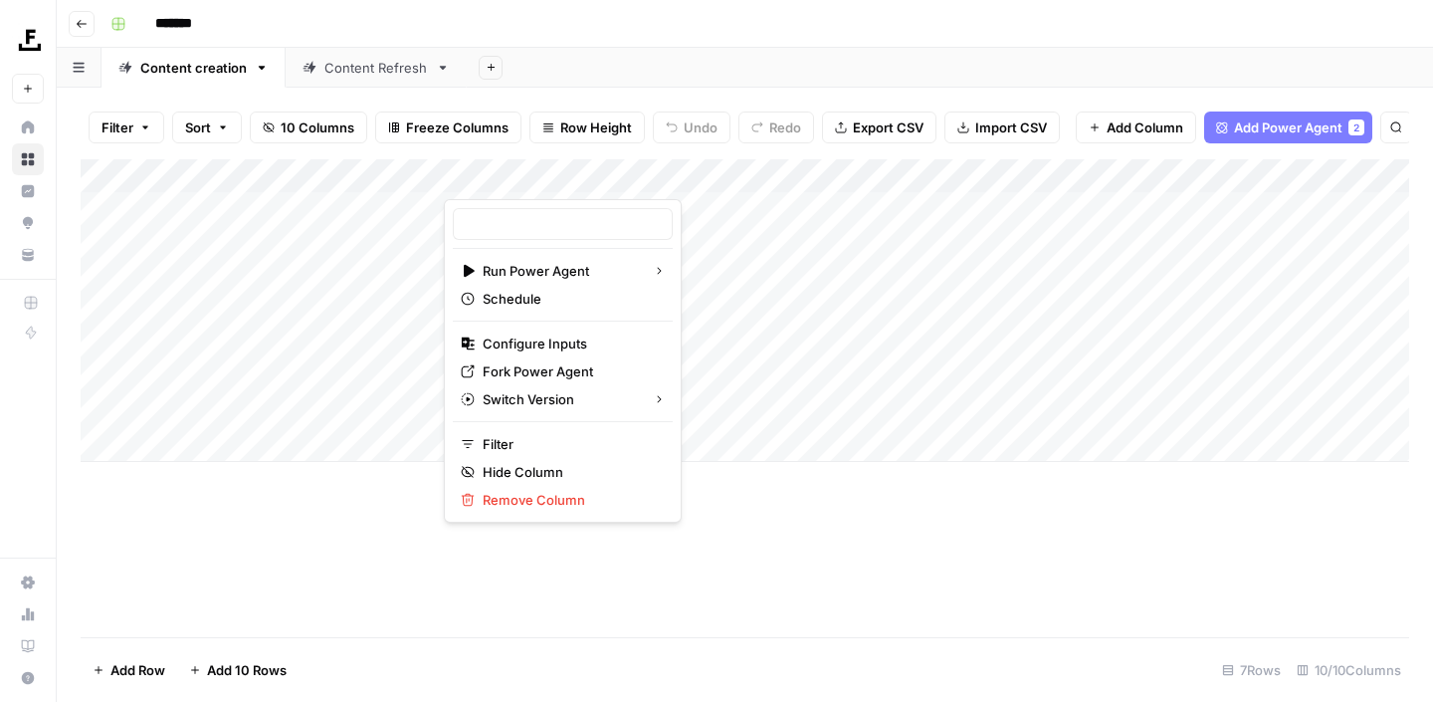
type input "Procore Content Brief"
click at [550, 588] on div "Add Column" at bounding box center [745, 398] width 1329 height 478
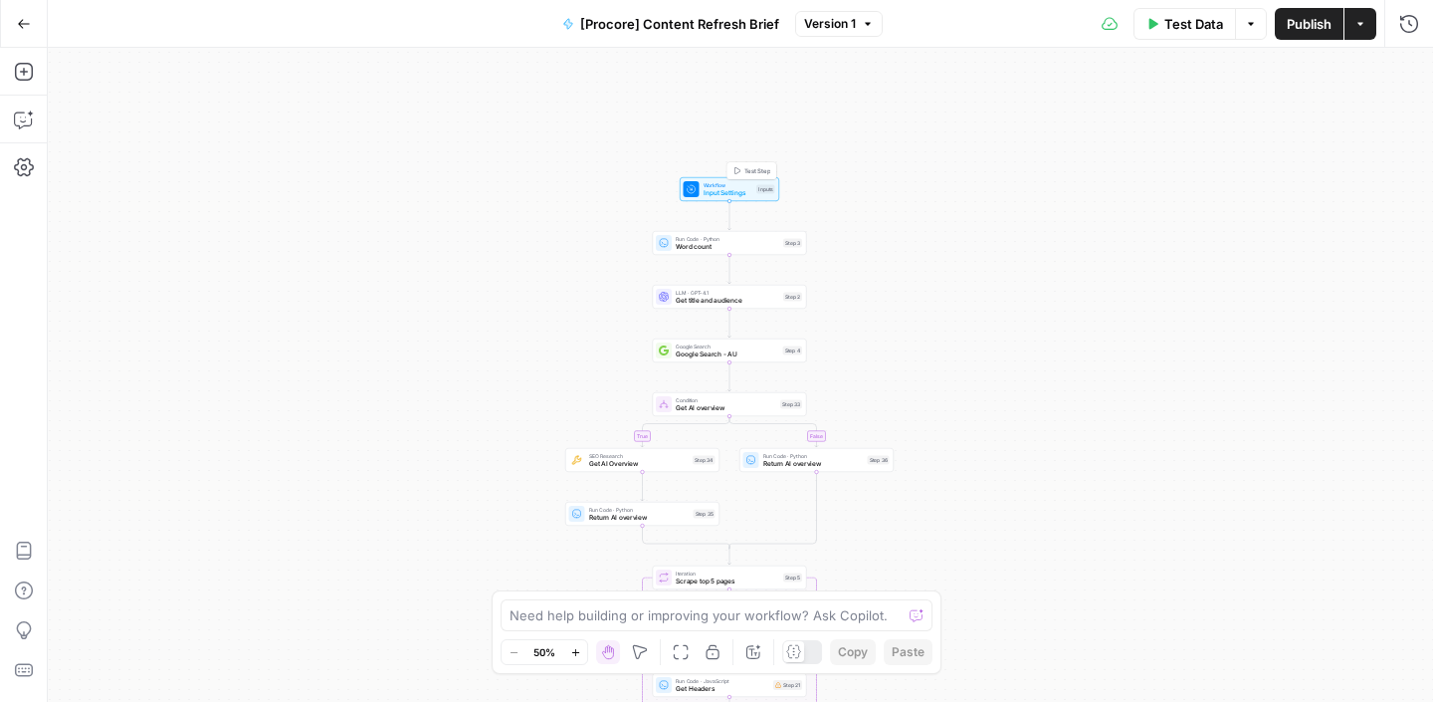
click at [723, 192] on span "Input Settings" at bounding box center [729, 193] width 50 height 10
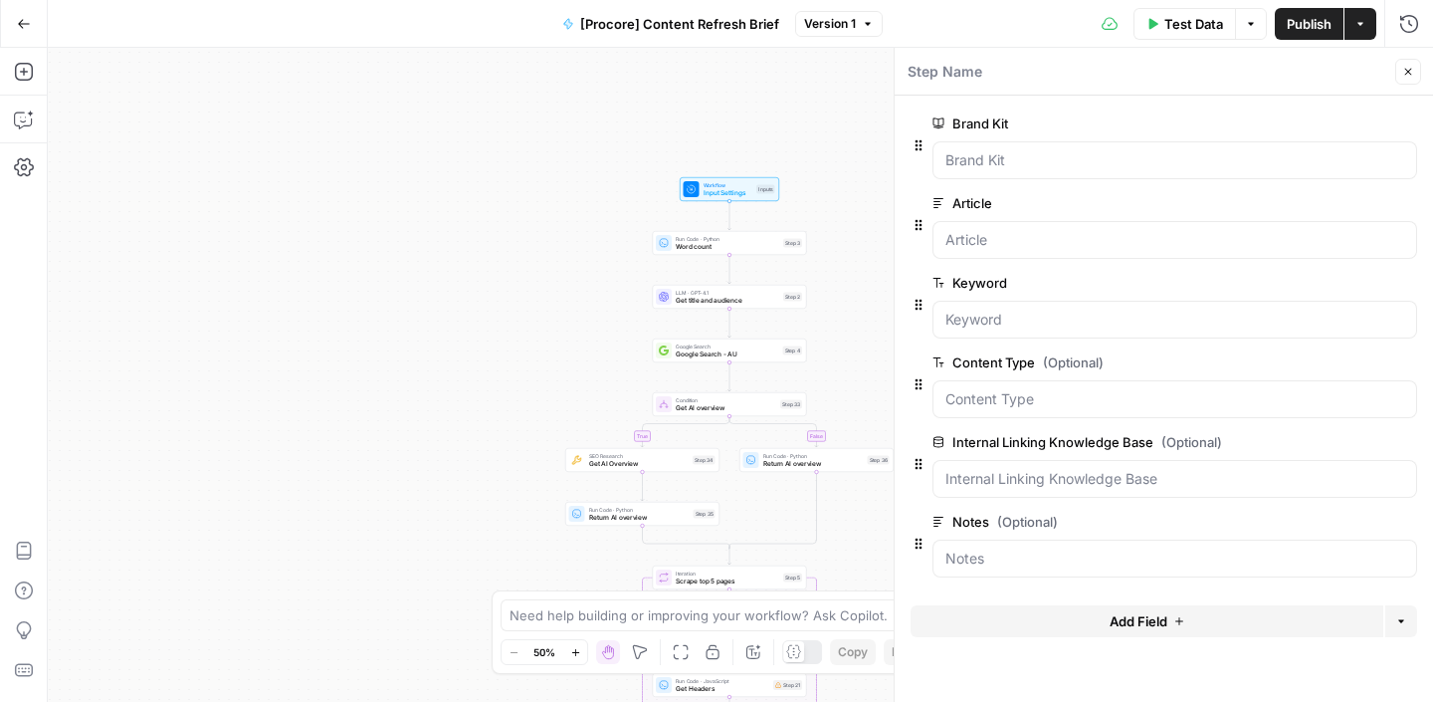
click at [1158, 612] on span "Add Field" at bounding box center [1139, 621] width 58 height 20
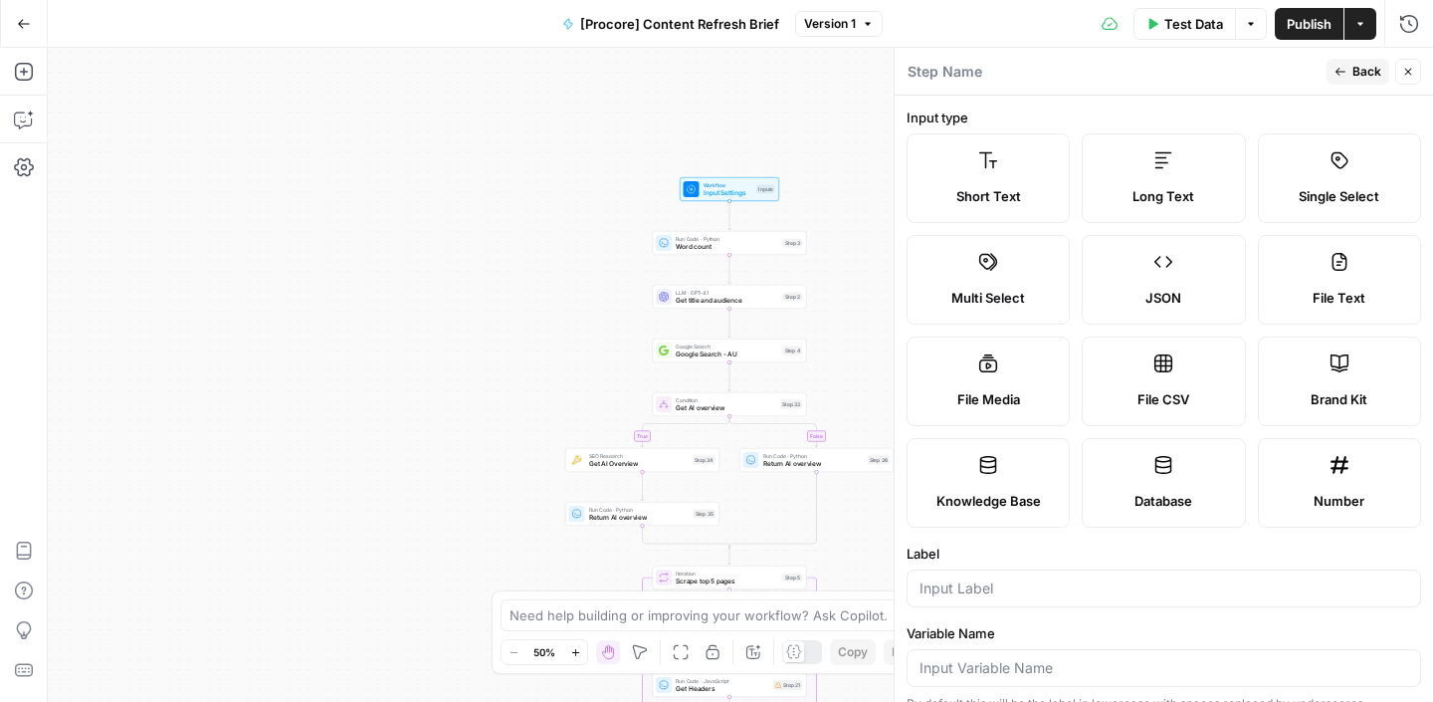
click at [1405, 70] on icon "button" at bounding box center [1409, 72] width 12 height 12
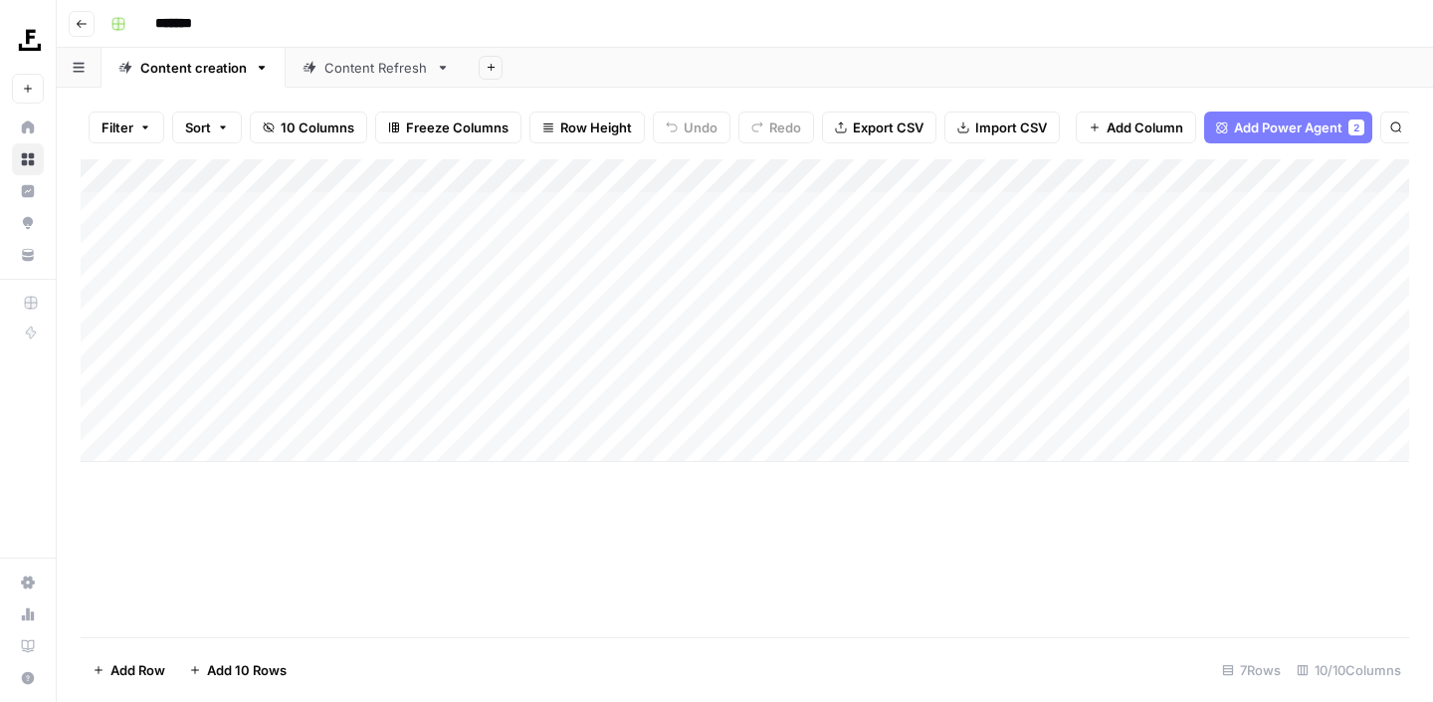
drag, startPoint x: 0, startPoint y: 0, endPoint x: 617, endPoint y: 173, distance: 641.0
click at [617, 173] on div "Add Column" at bounding box center [745, 310] width 1329 height 303
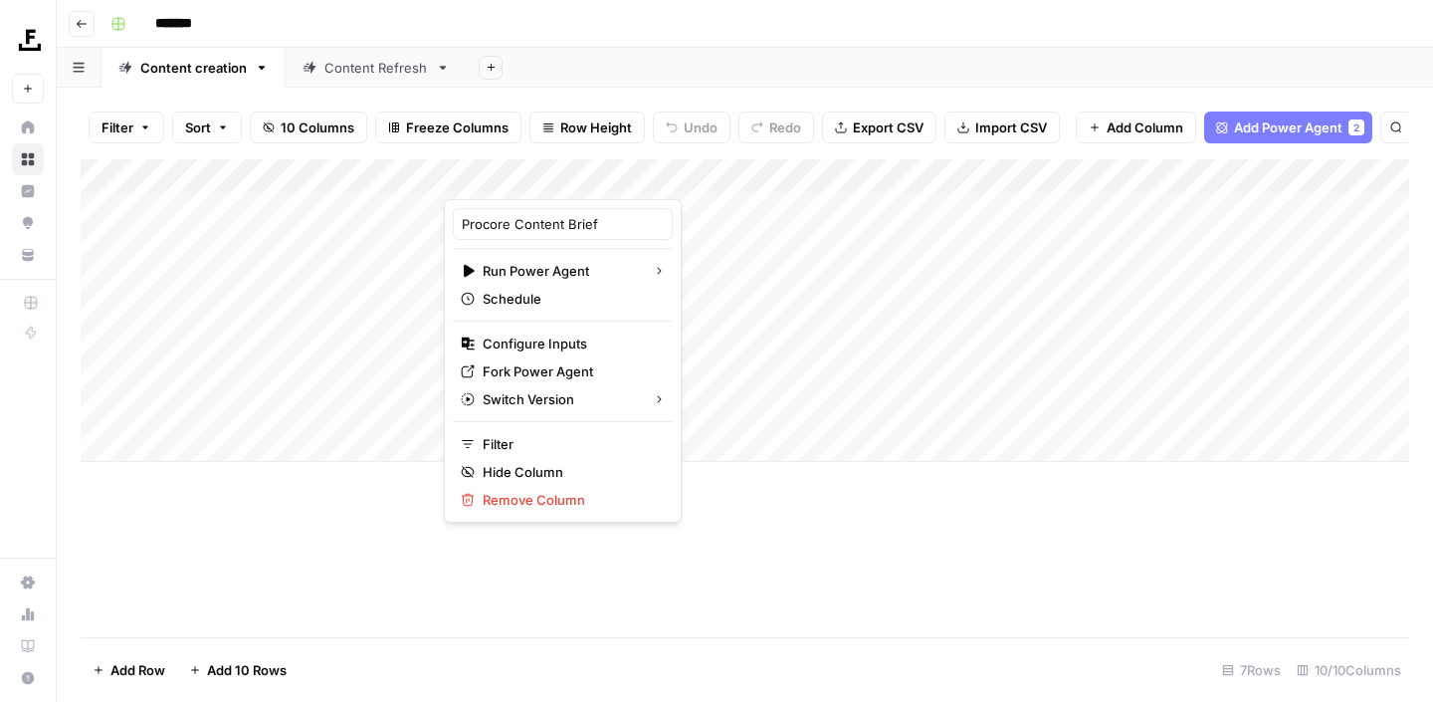
click at [723, 581] on div "Add Column" at bounding box center [745, 398] width 1329 height 478
